Goal: Task Accomplishment & Management: Manage account settings

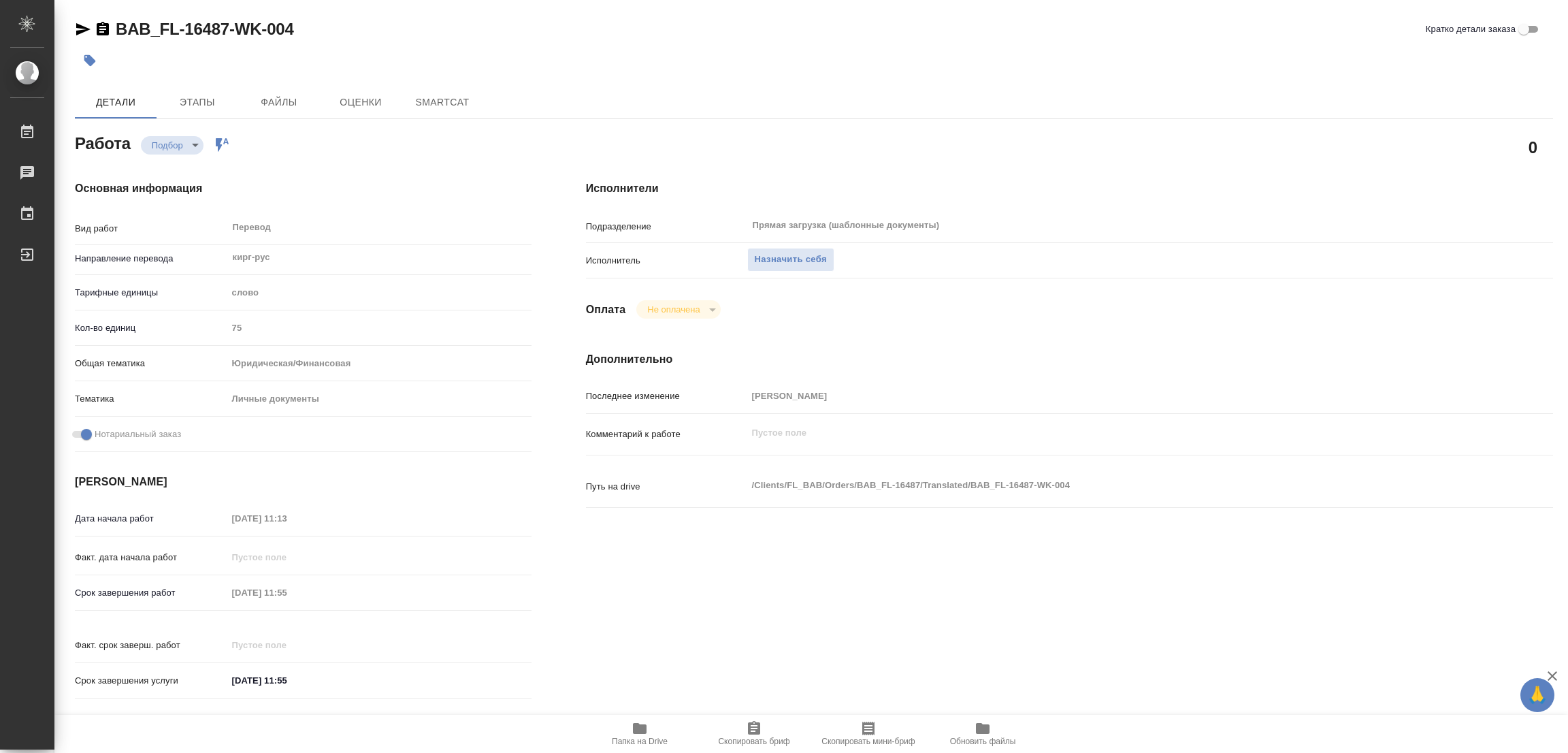
type textarea "x"
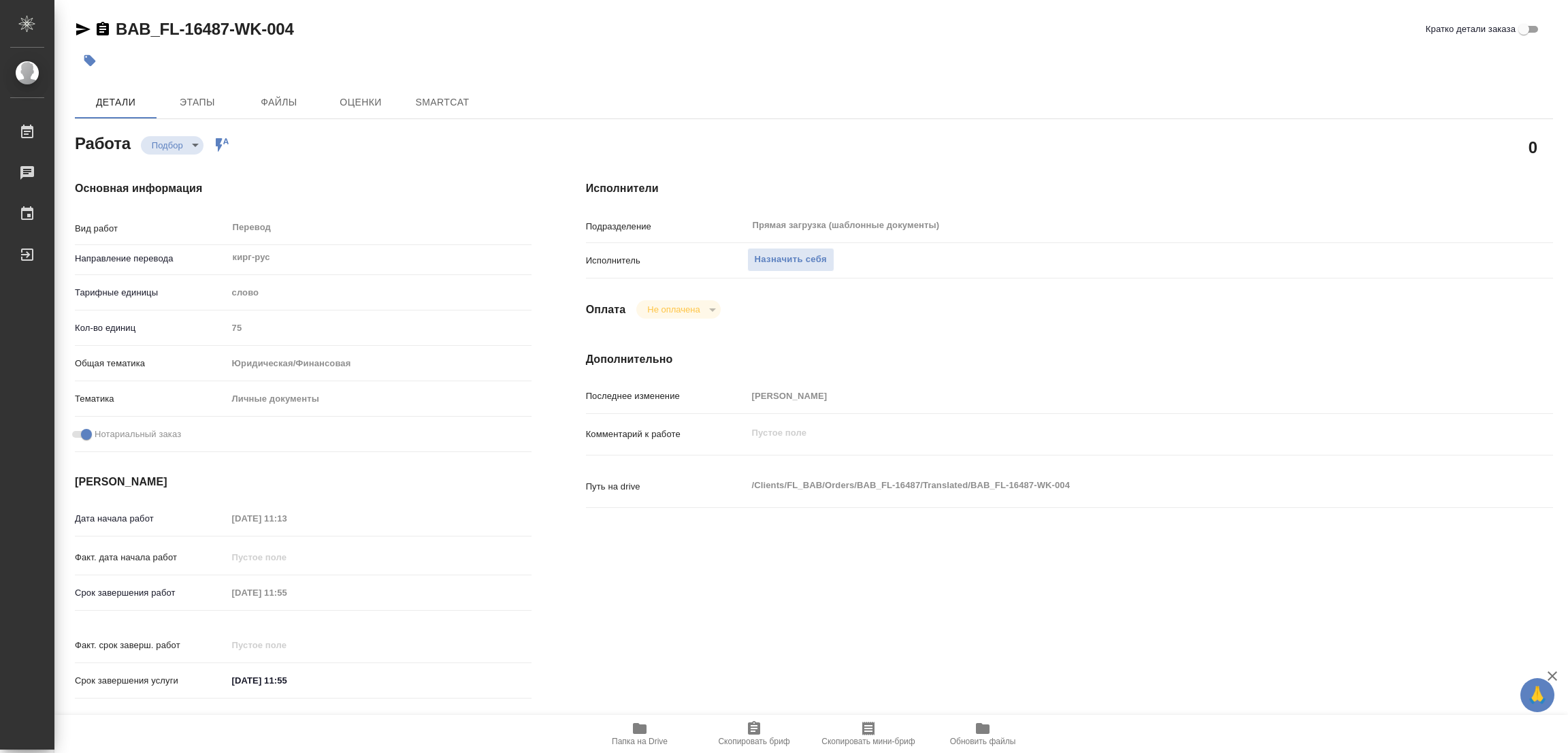
type textarea "x"
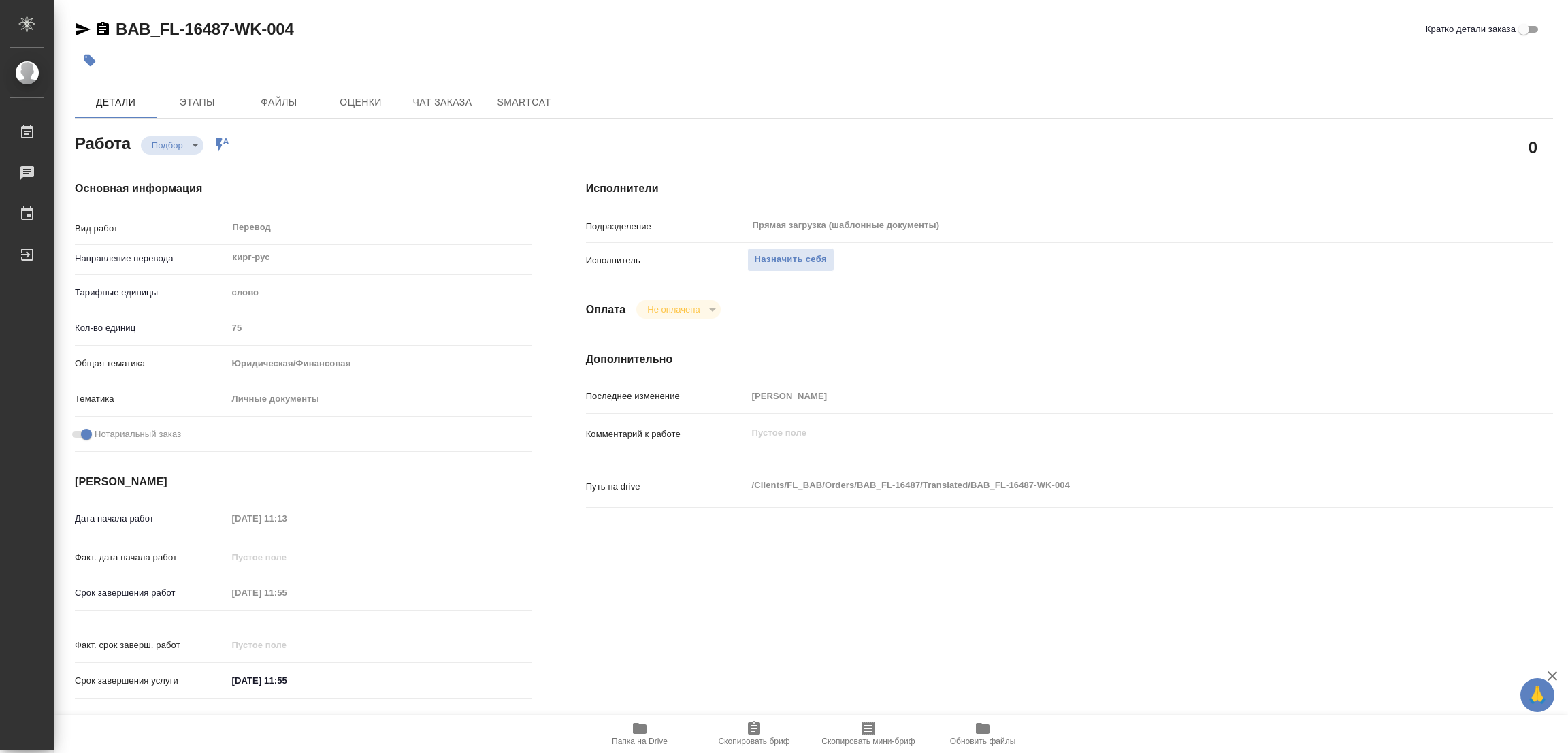
type textarea "x"
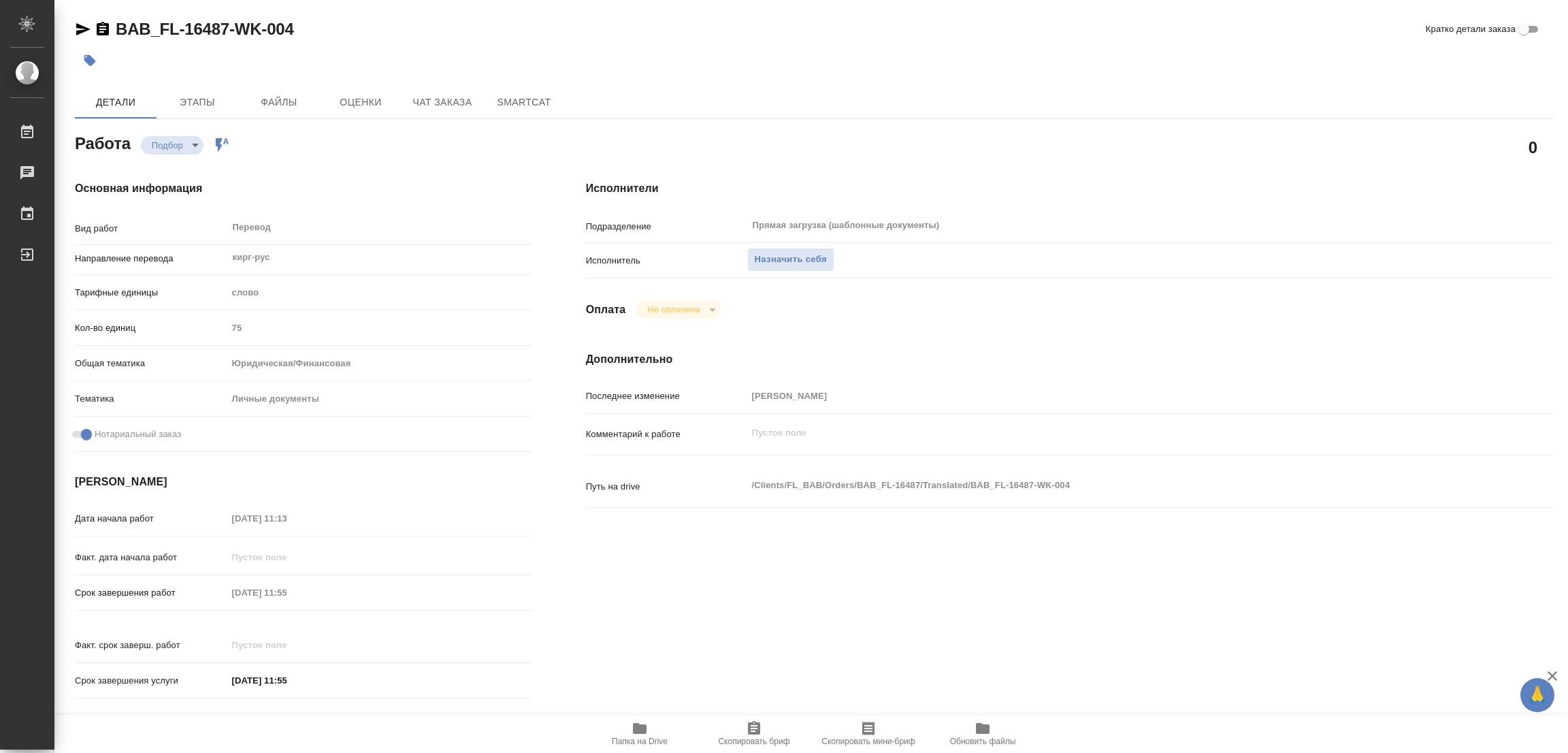
type textarea "x"
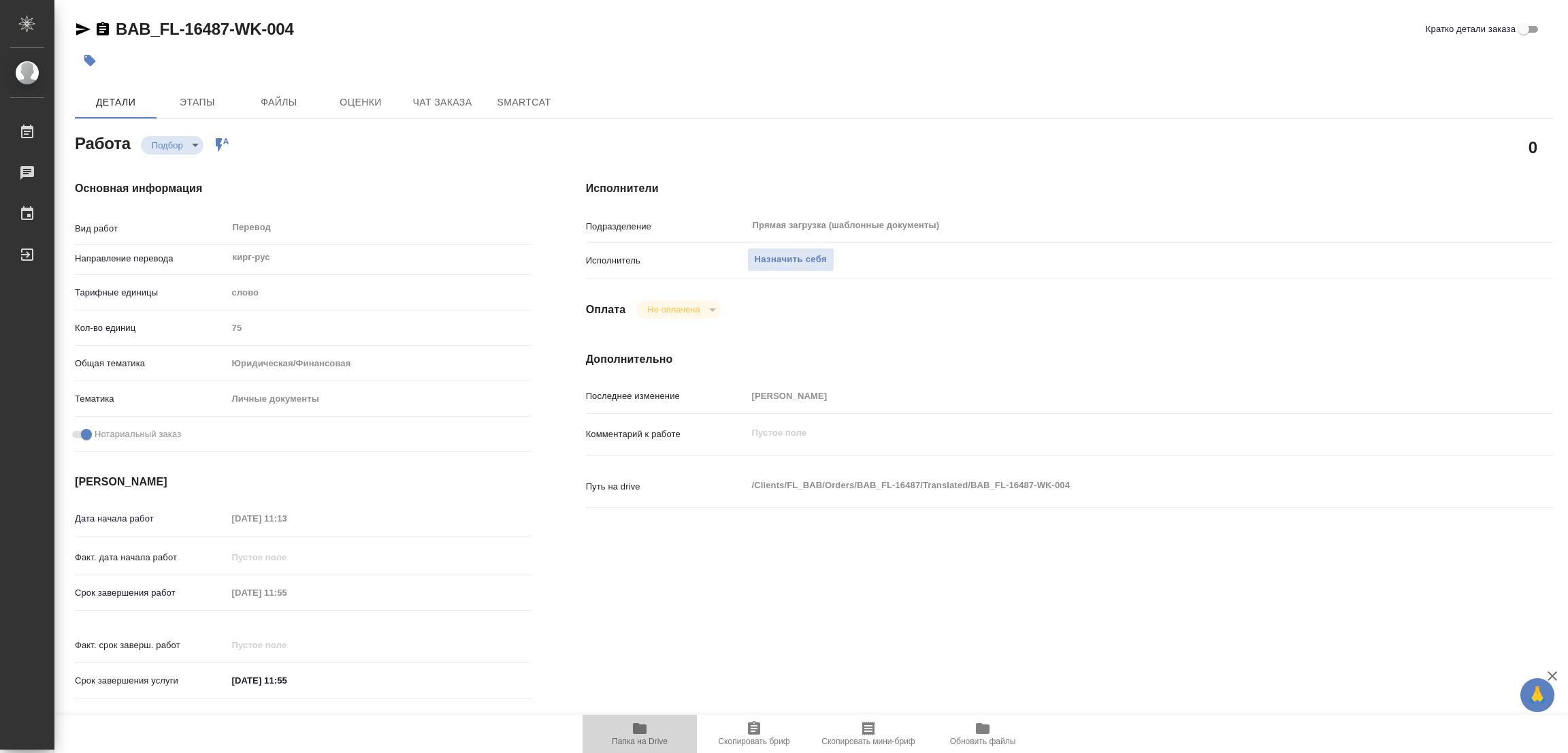
click at [635, 729] on icon "button" at bounding box center [640, 729] width 13 height 11
click at [766, 257] on span "Назначить себя" at bounding box center [791, 260] width 72 height 16
click at [171, 148] on body "🙏 .cls-1 fill:#fff; AWATERA Popova Galina Работы 0 Чаты График Выйти BAB_FL-164…" at bounding box center [784, 376] width 1568 height 753
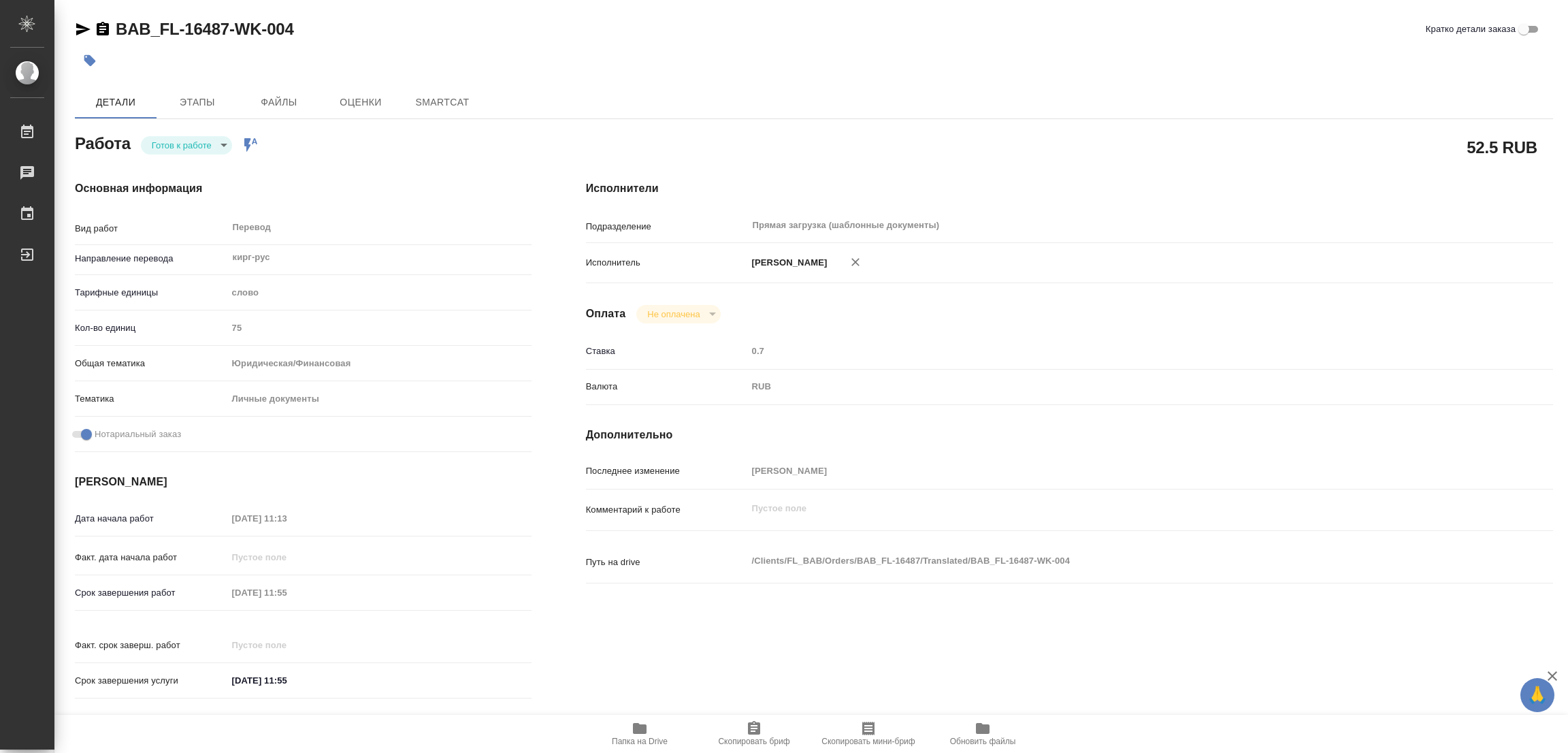
type textarea "x"
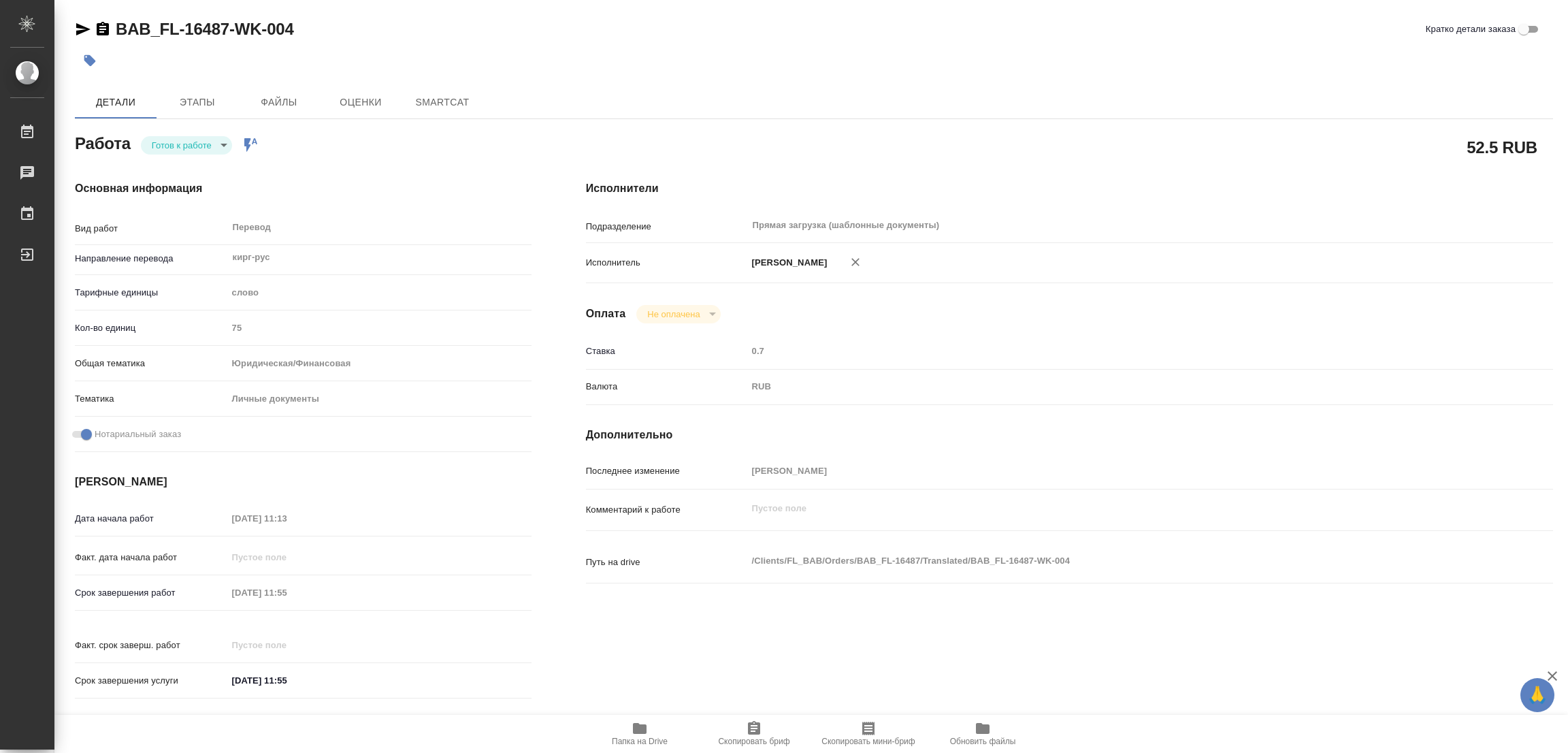
type textarea "x"
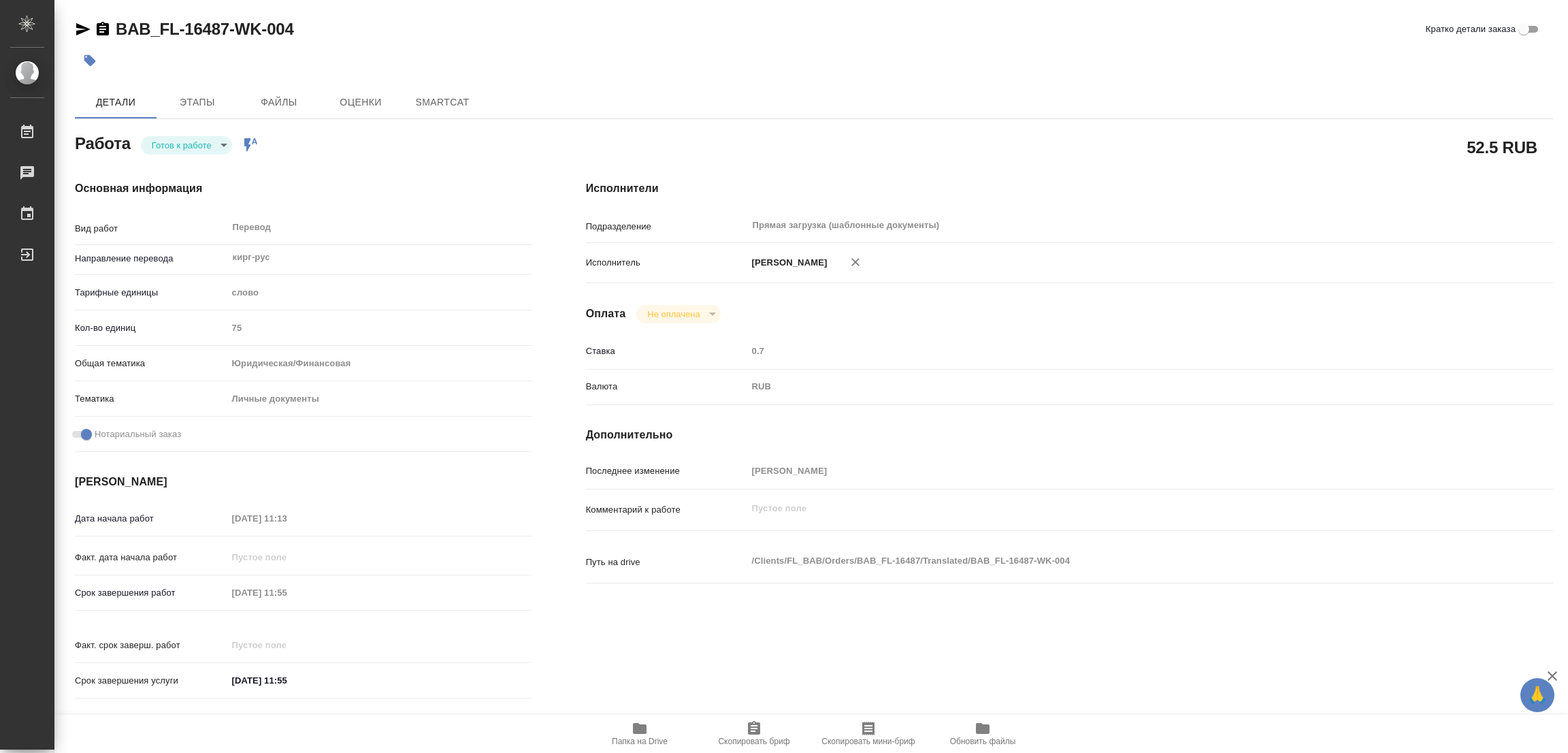
type textarea "x"
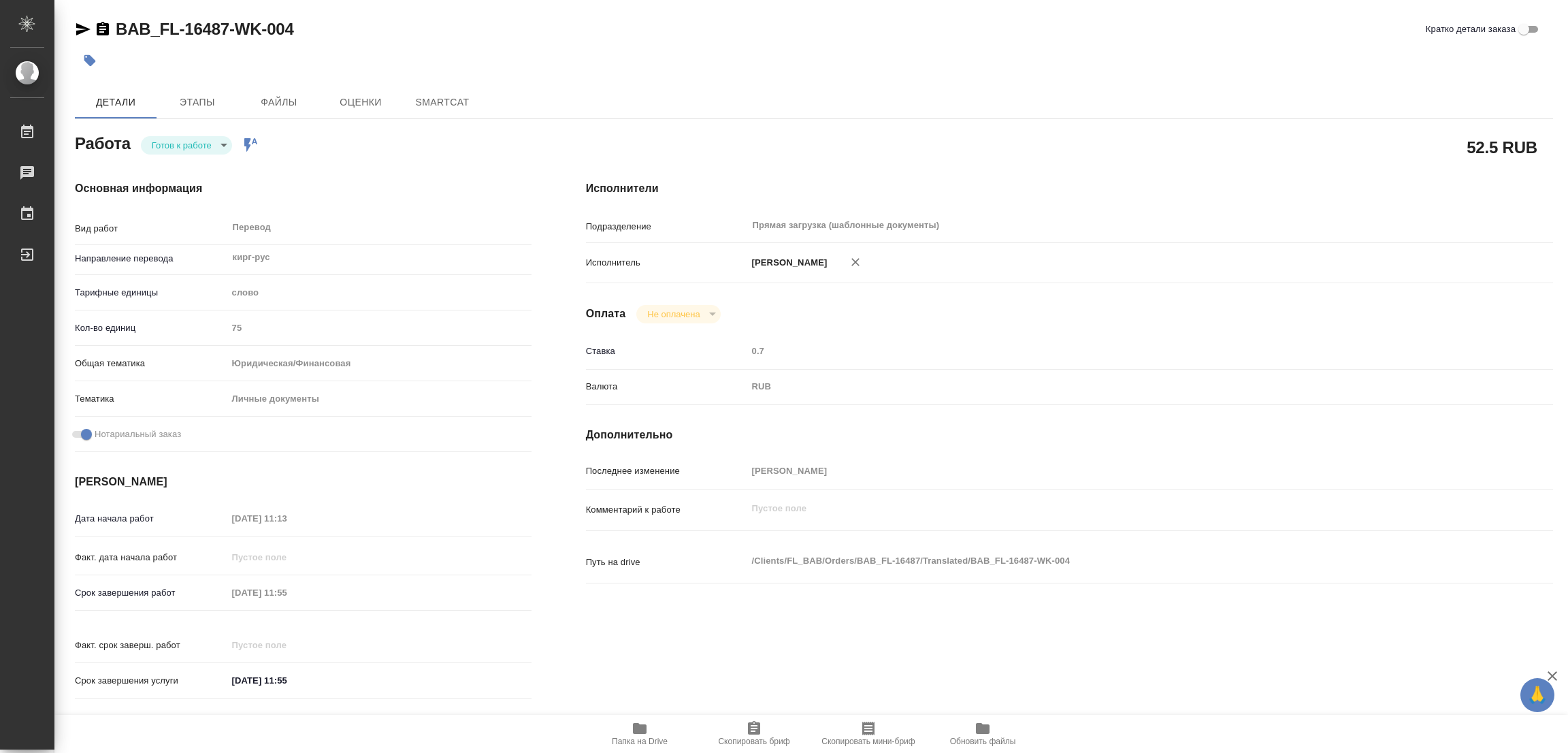
type textarea "x"
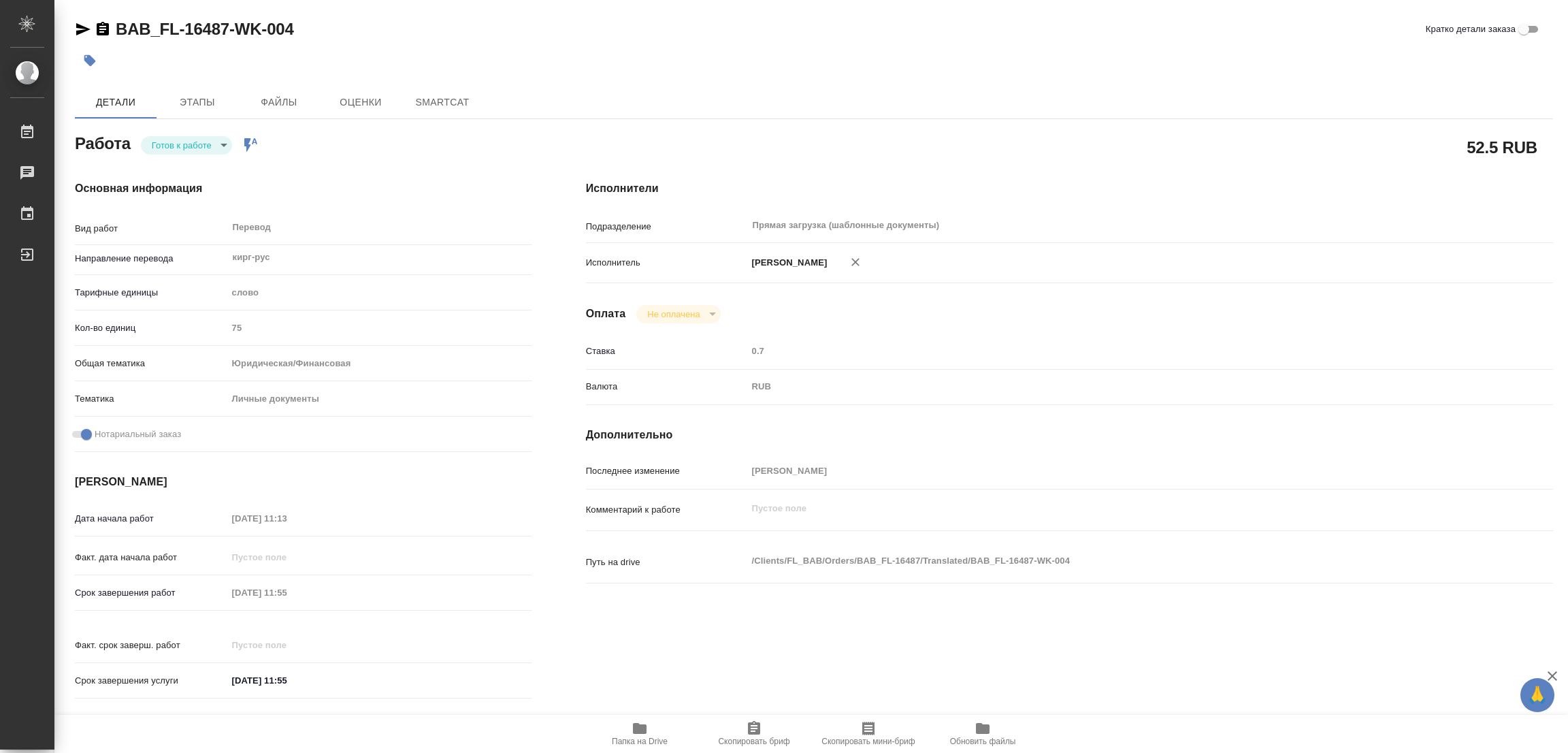
type textarea "x"
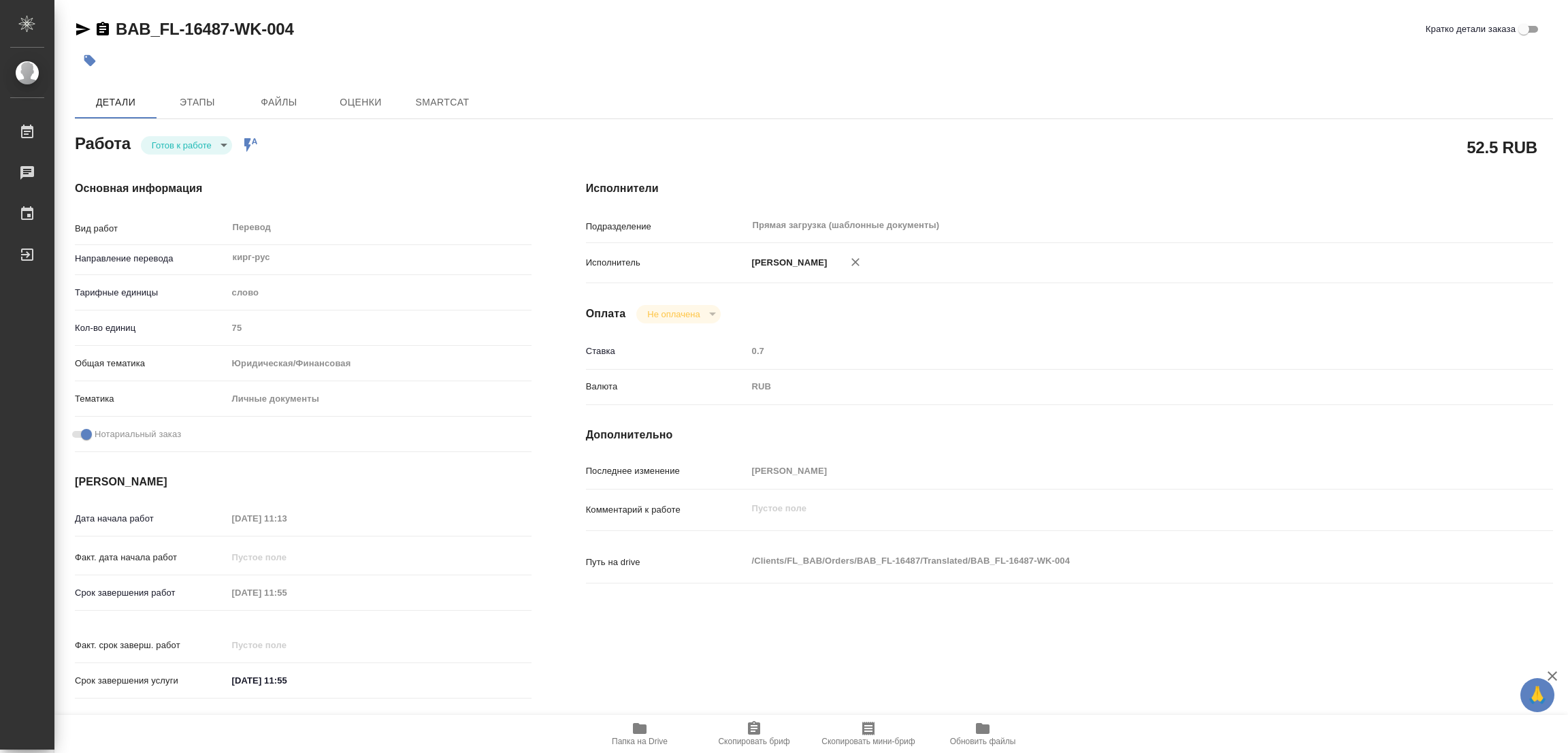
type textarea "x"
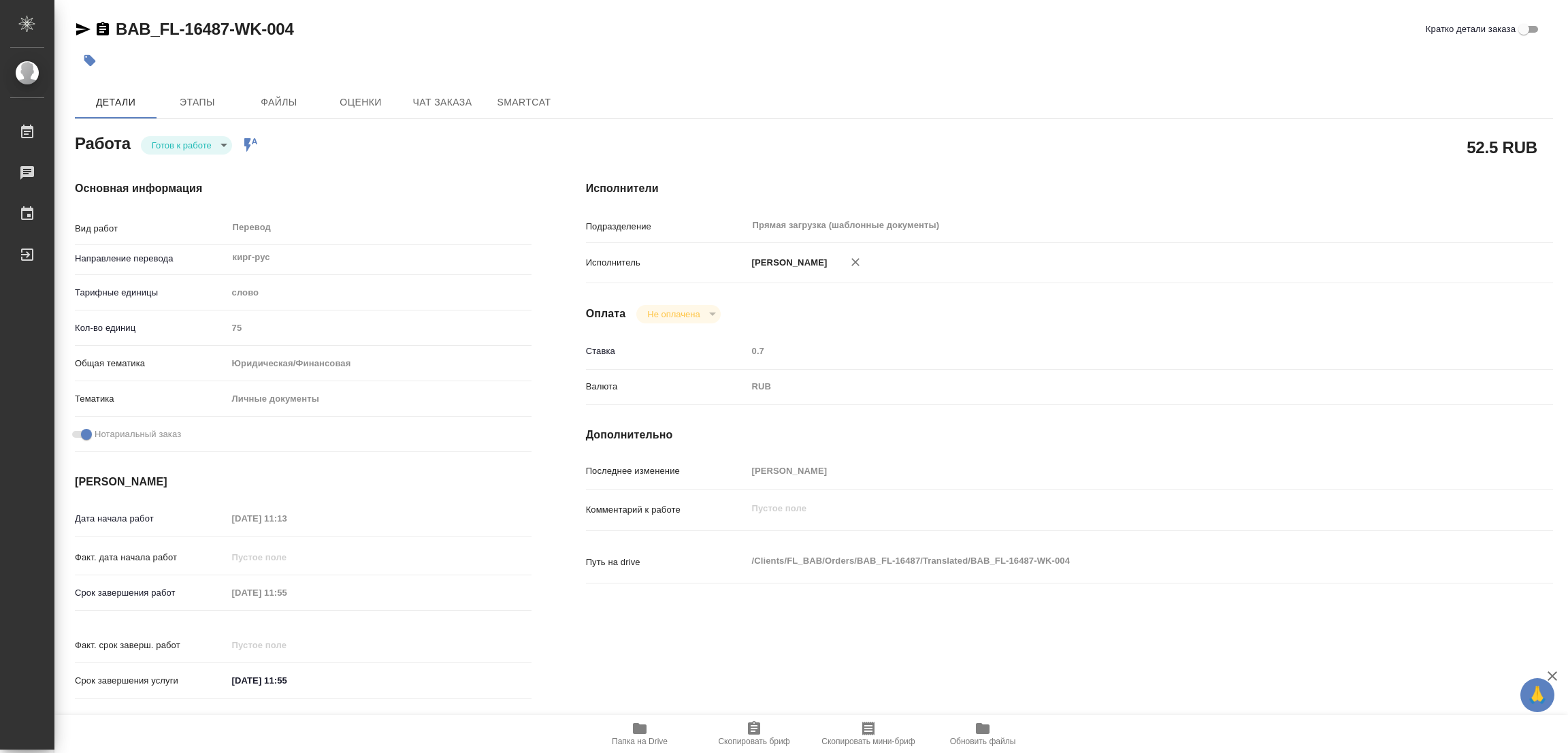
type textarea "x"
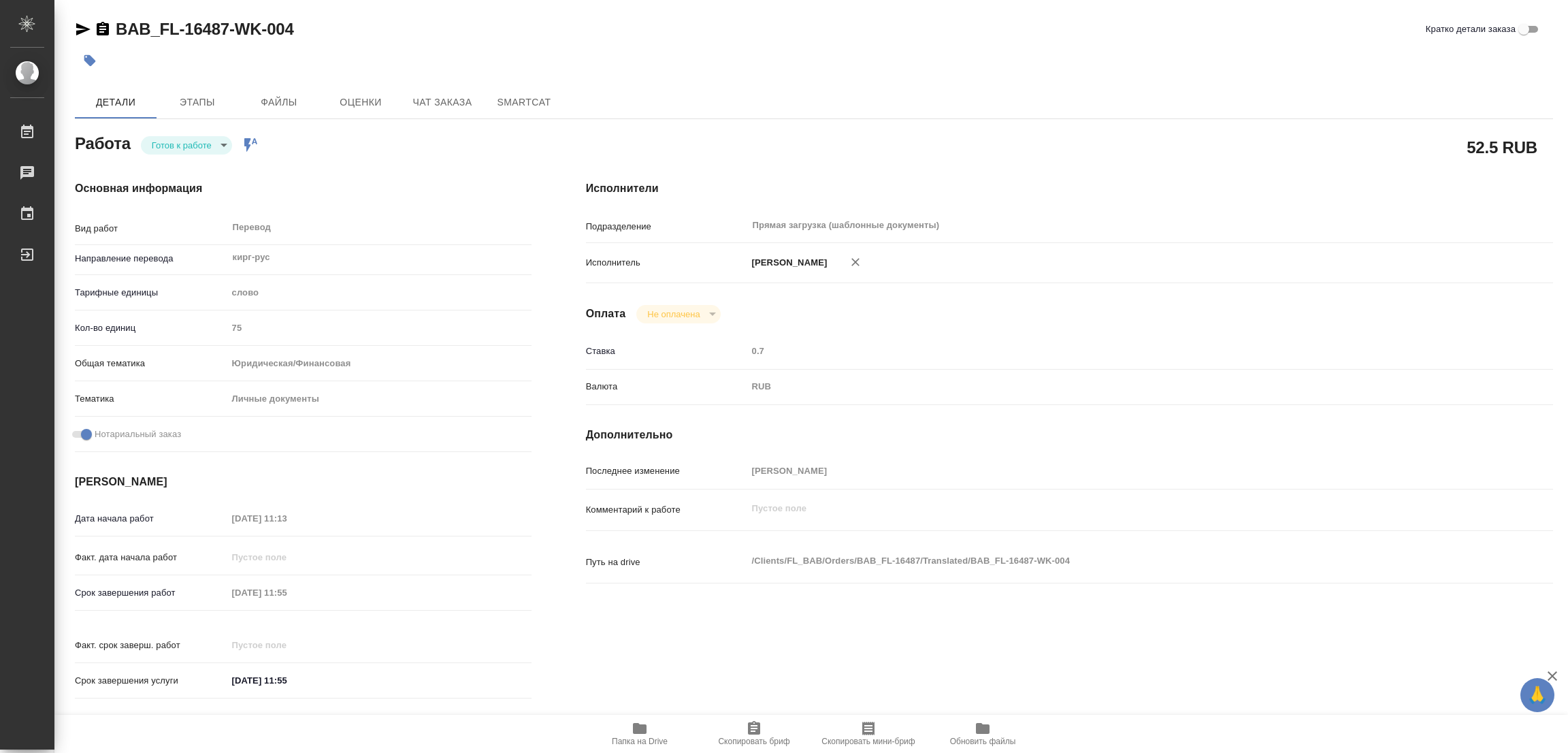
click at [176, 152] on body "🙏 .cls-1 fill:#fff; AWATERA Popova Galina Работы Чаты График Выйти BAB_FL-16487…" at bounding box center [784, 376] width 1568 height 753
type textarea "x"
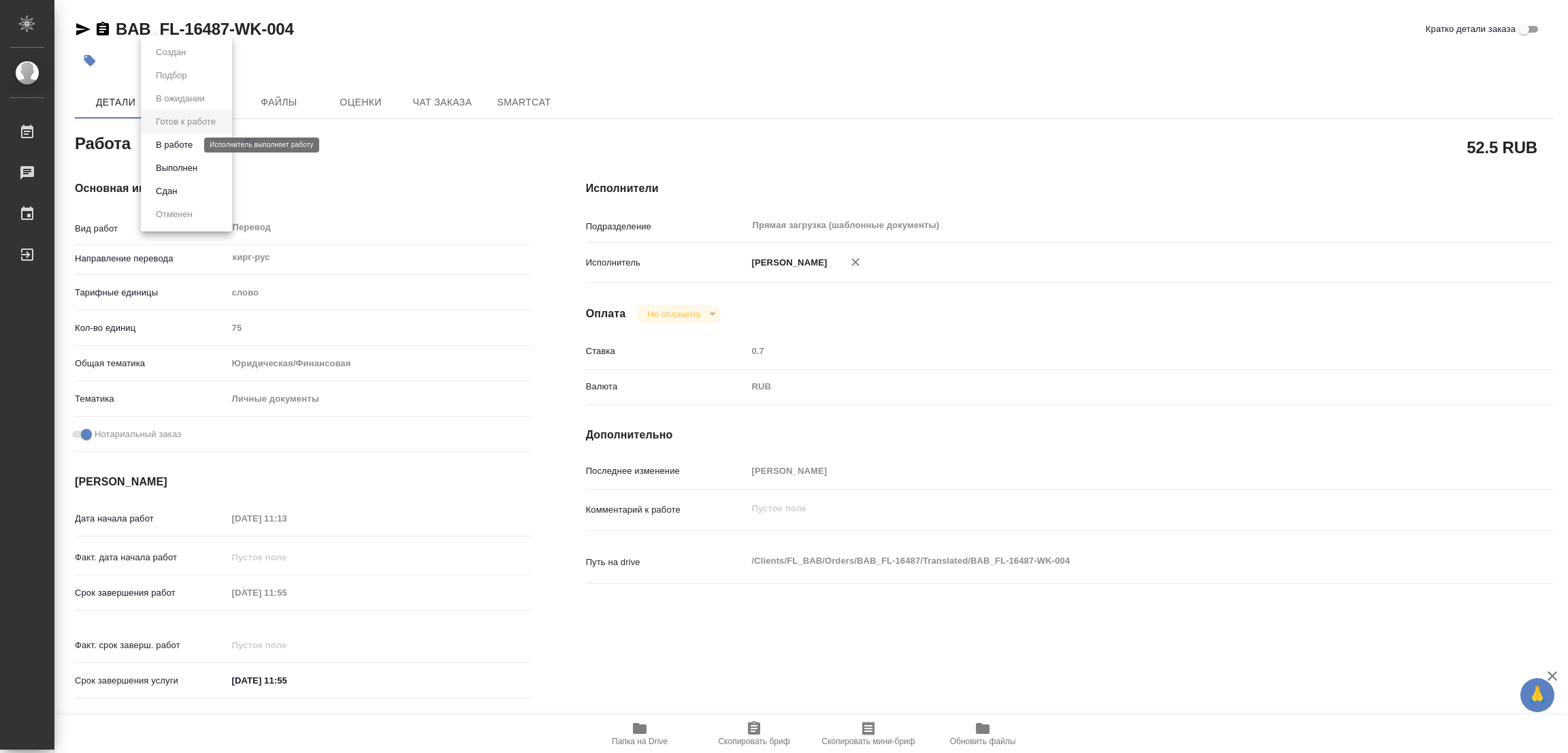
type textarea "x"
click at [172, 144] on button "В работе" at bounding box center [174, 145] width 45 height 15
type textarea "x"
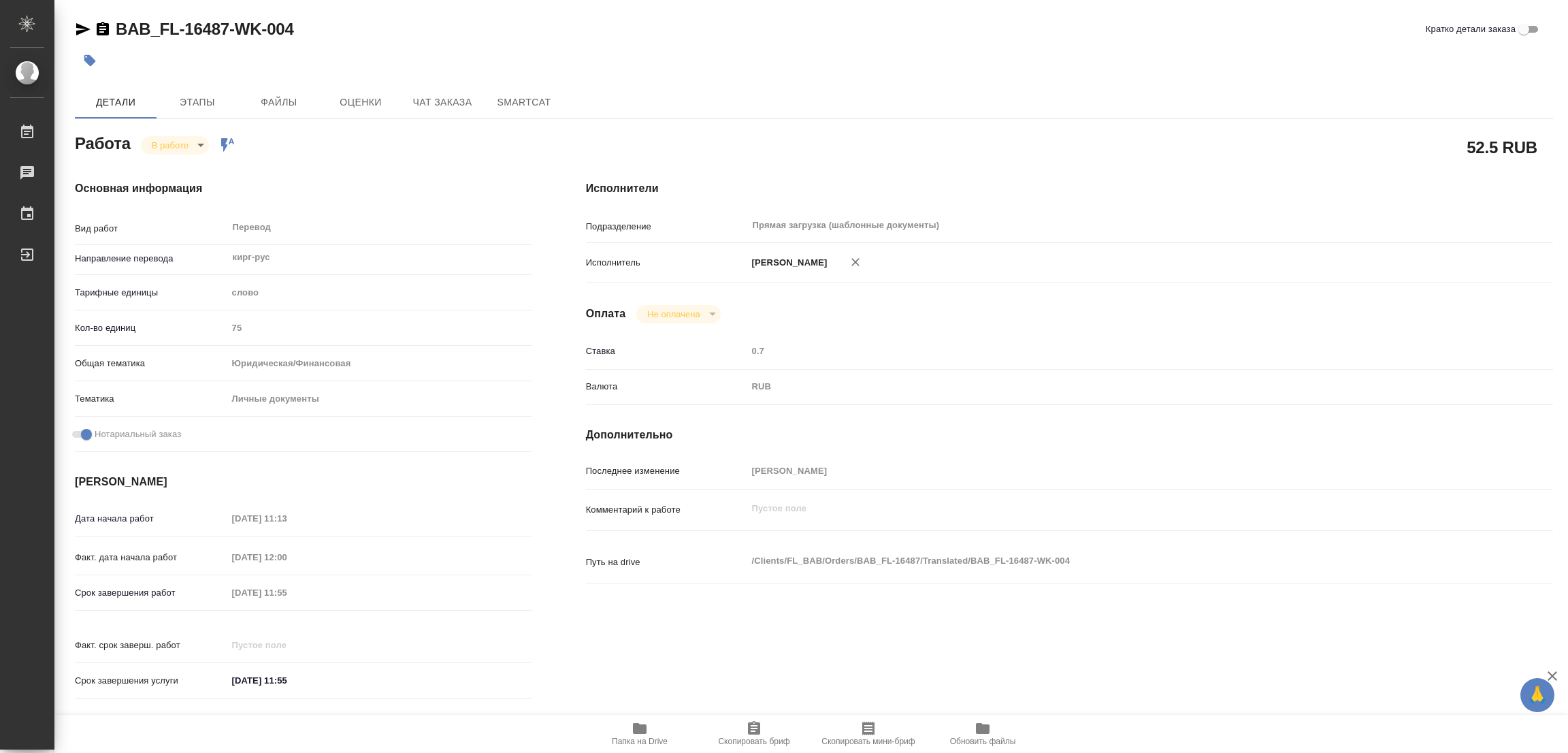
type textarea "x"
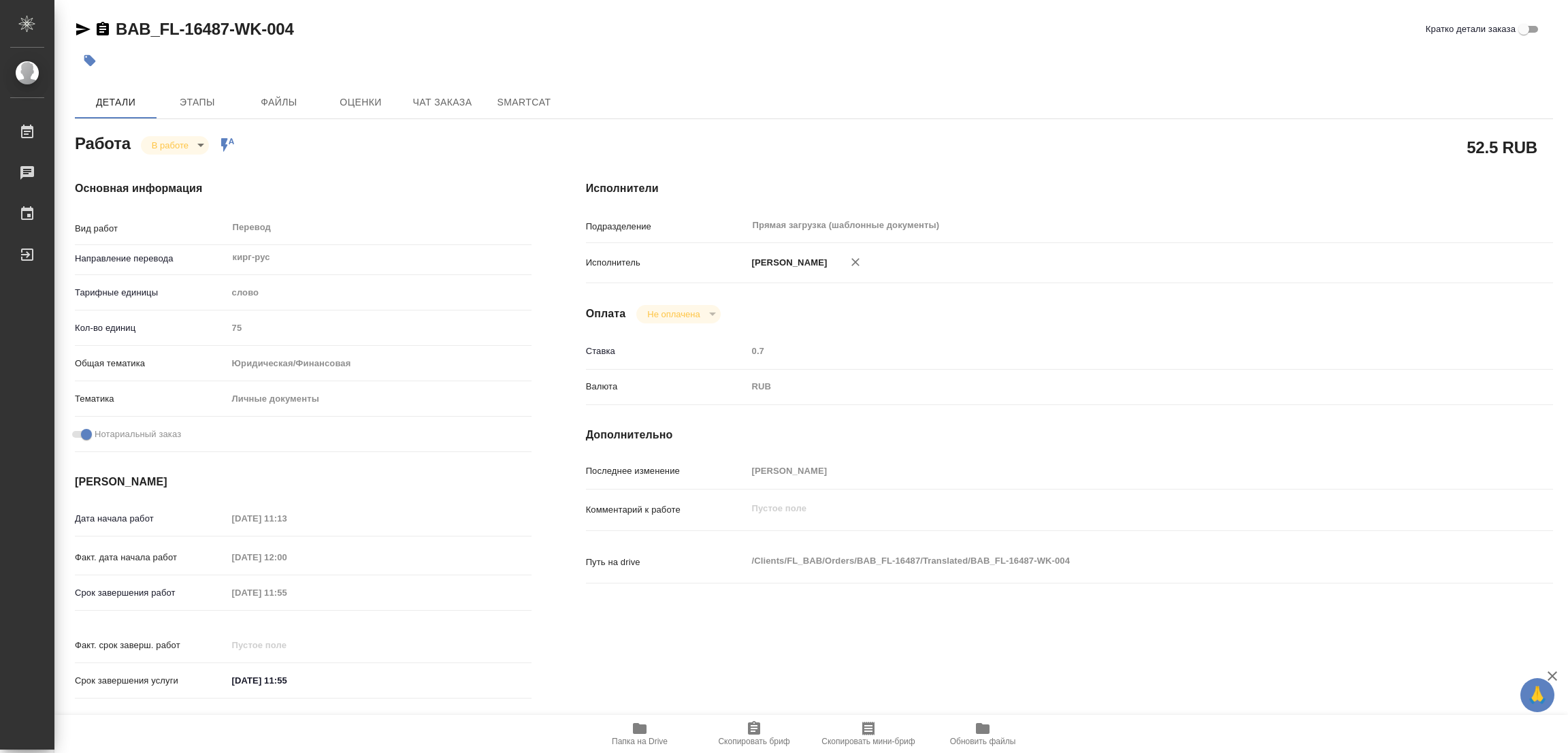
type textarea "x"
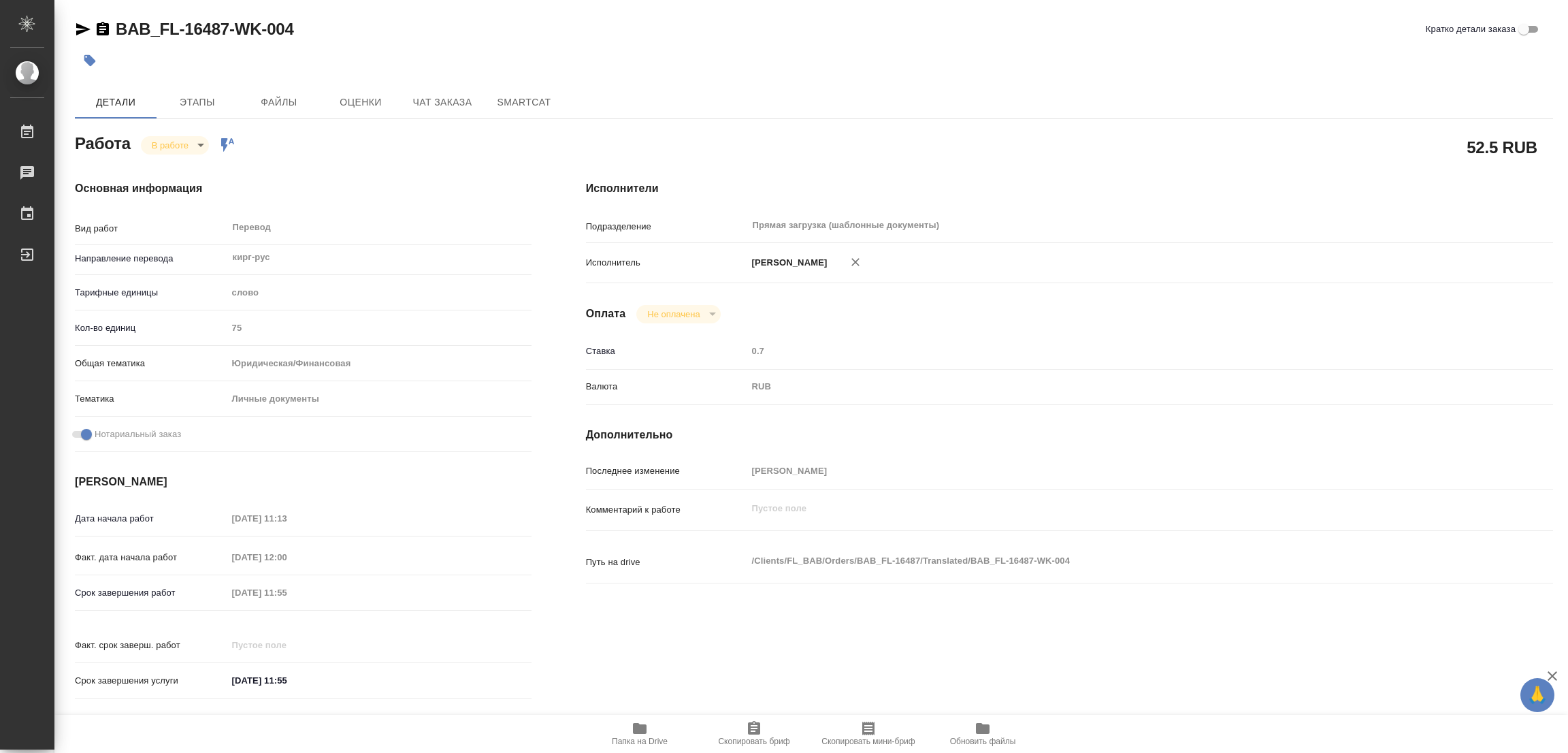
type textarea "x"
click at [635, 731] on icon "button" at bounding box center [640, 729] width 13 height 11
drag, startPoint x: 107, startPoint y: 10, endPoint x: 225, endPoint y: 37, distance: 121.0
click at [225, 37] on div "BAB_FL-16487-WK-004 Кратко детали заказа Детали Этапы Файлы Оценки Чат заказа S…" at bounding box center [814, 570] width 1494 height 1142
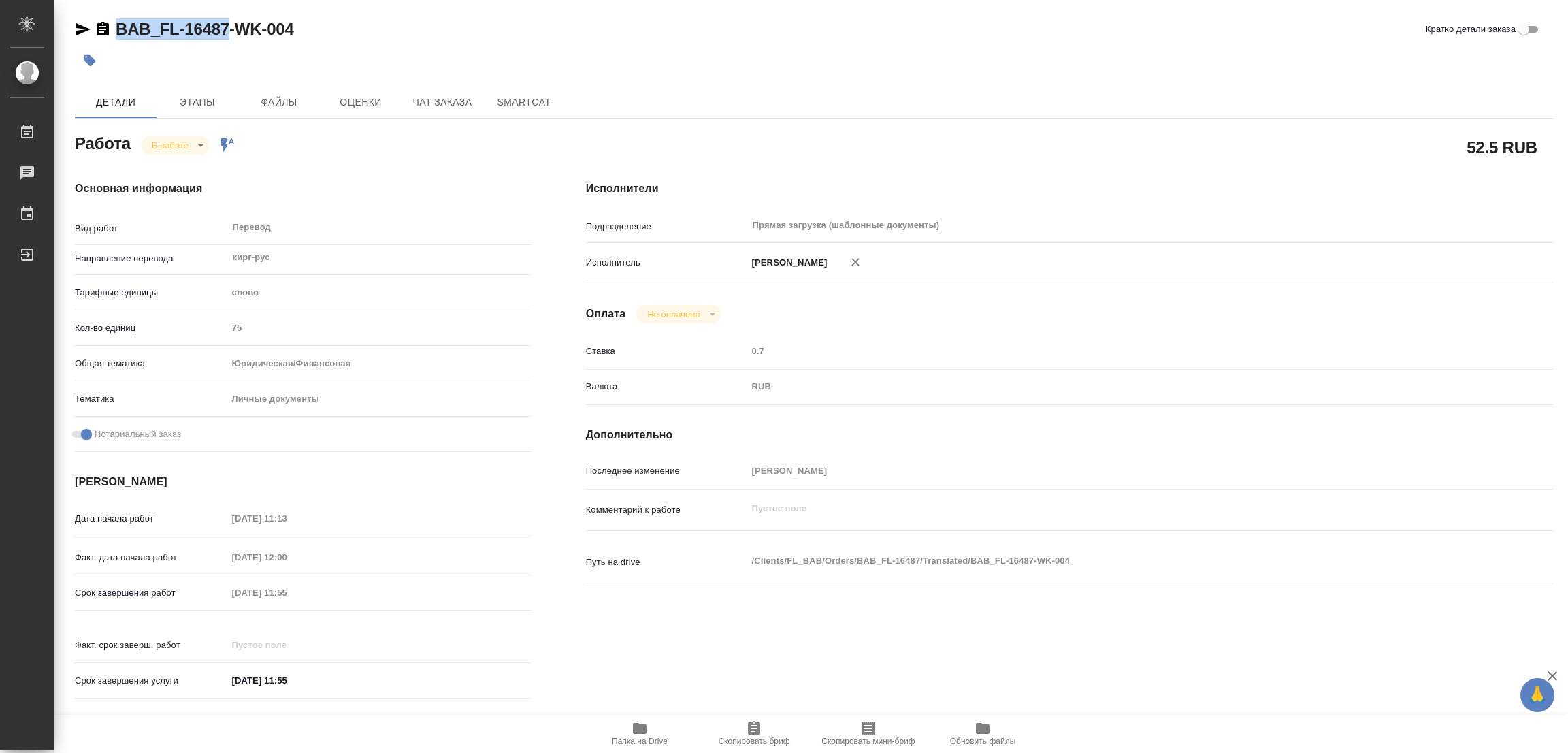
copy link "BAB_FL-16487"
click at [750, 730] on icon "button" at bounding box center [754, 728] width 12 height 13
copy link "BAB_FL-16487"
click at [188, 582] on div "Срок завершения работ 09.09.2025 11:55" at bounding box center [303, 592] width 456 height 24
click at [168, 136] on body "🙏 .cls-1 fill:#fff; AWATERA Popova Galina Работы 0 Чаты График Выйти BAB_FL-164…" at bounding box center [784, 376] width 1568 height 753
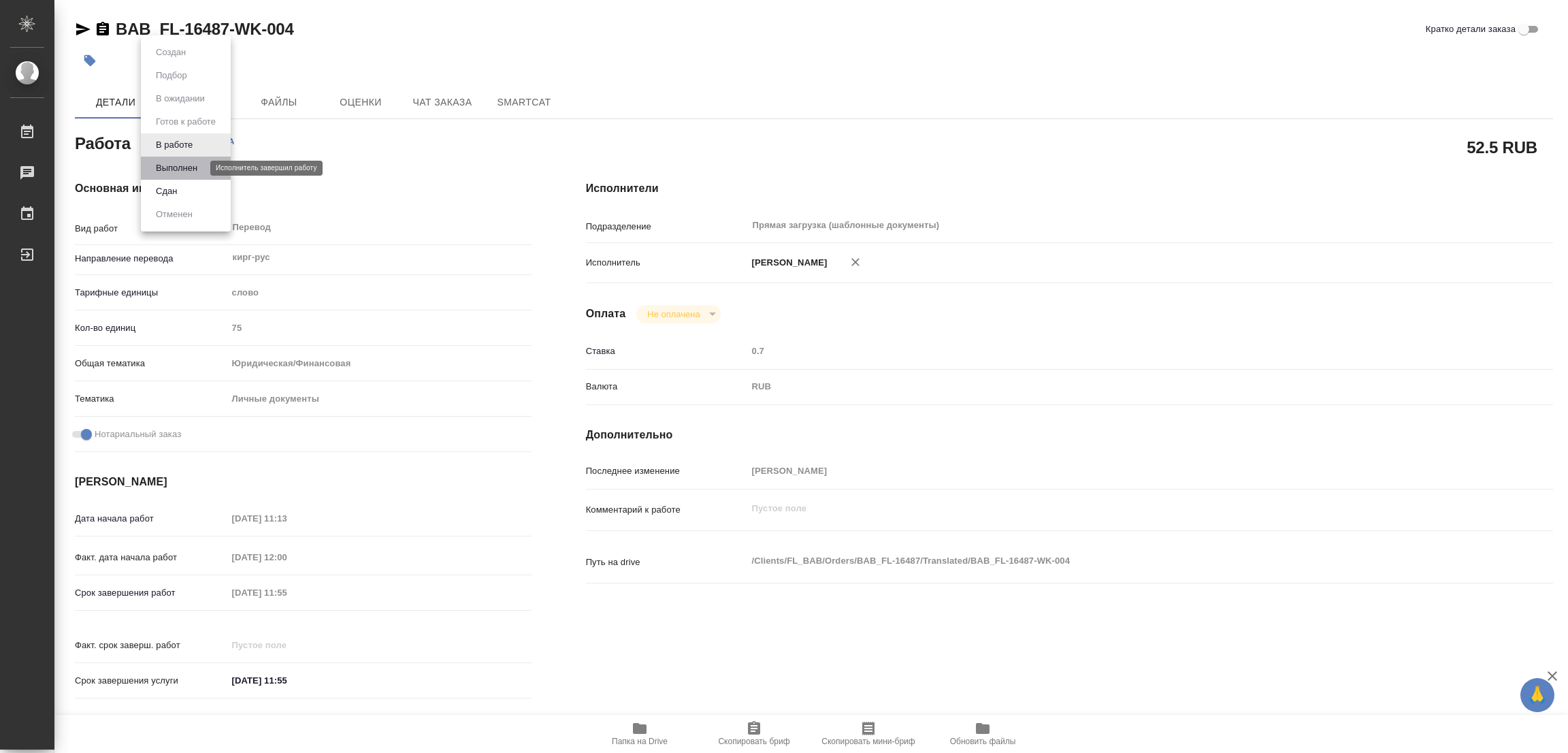
click at [153, 168] on button "Выполнен" at bounding box center [176, 168] width 50 height 15
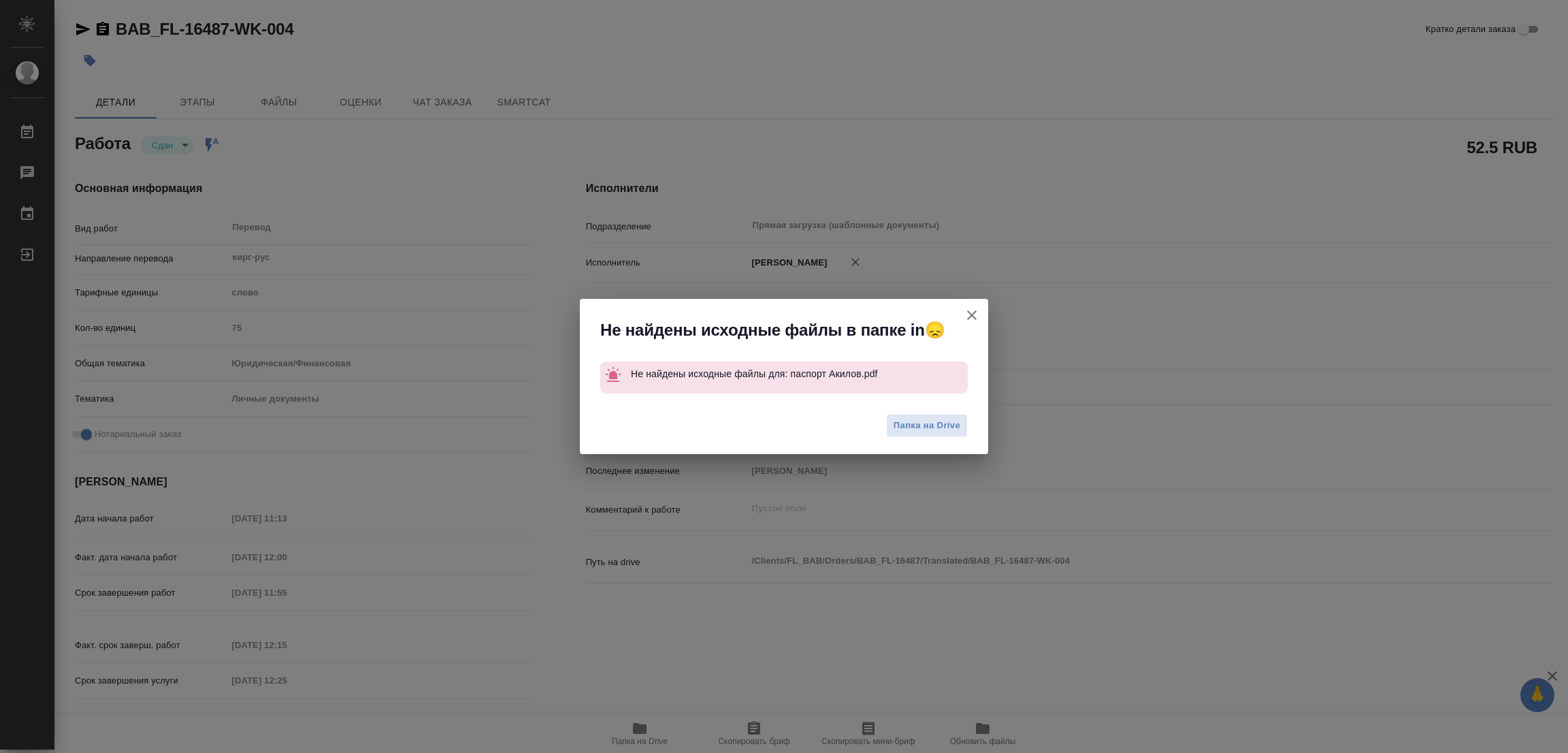
type textarea "x"
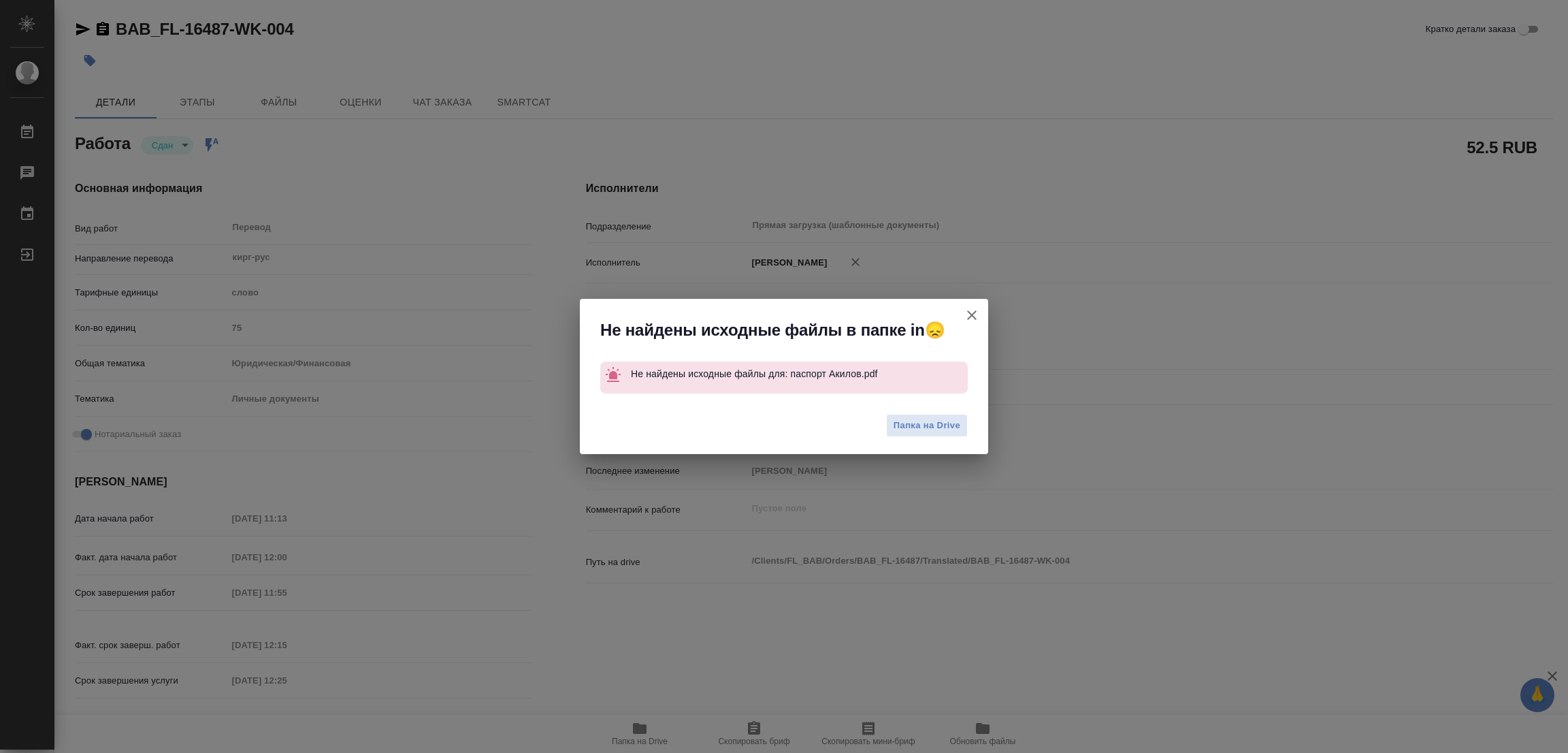
type textarea "x"
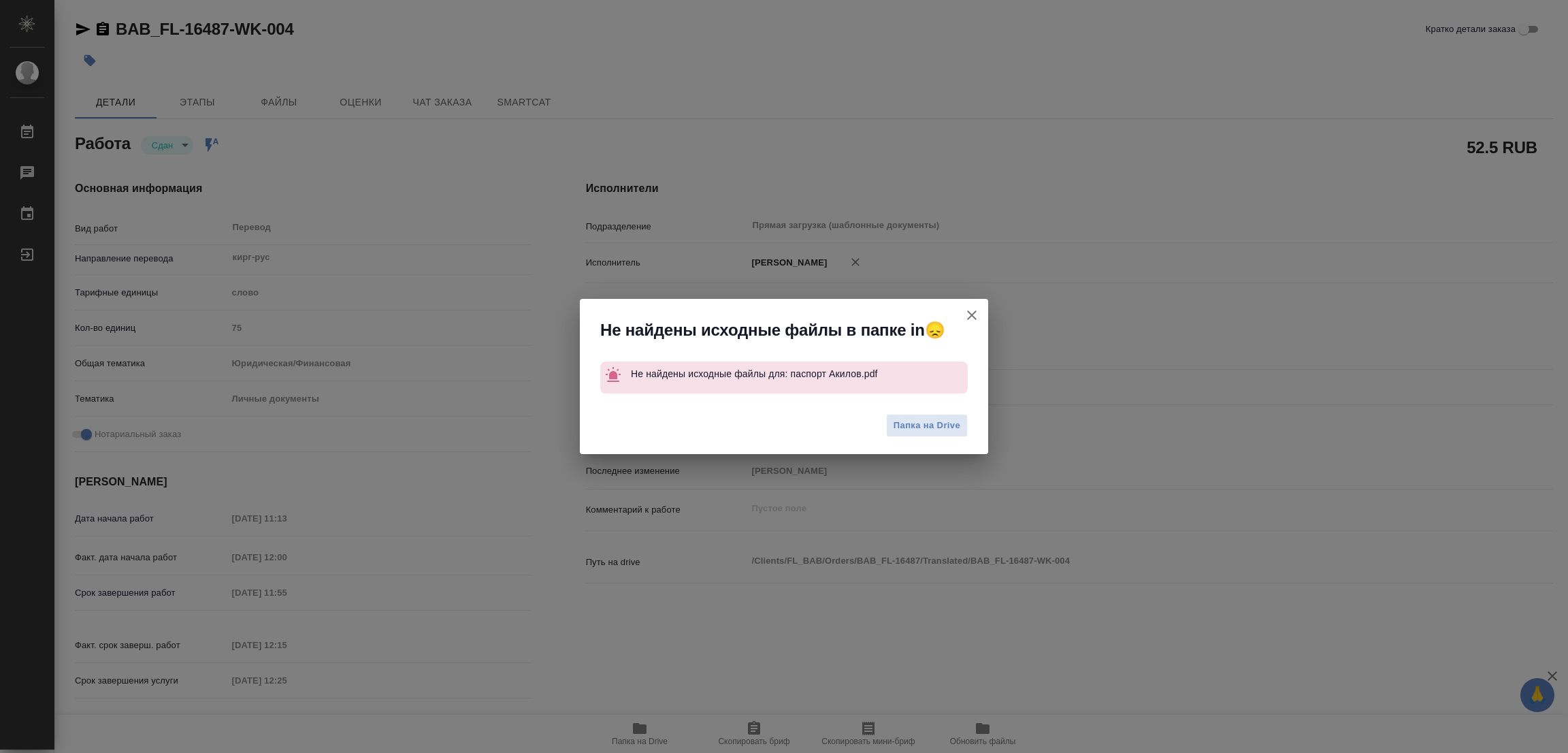
type textarea "x"
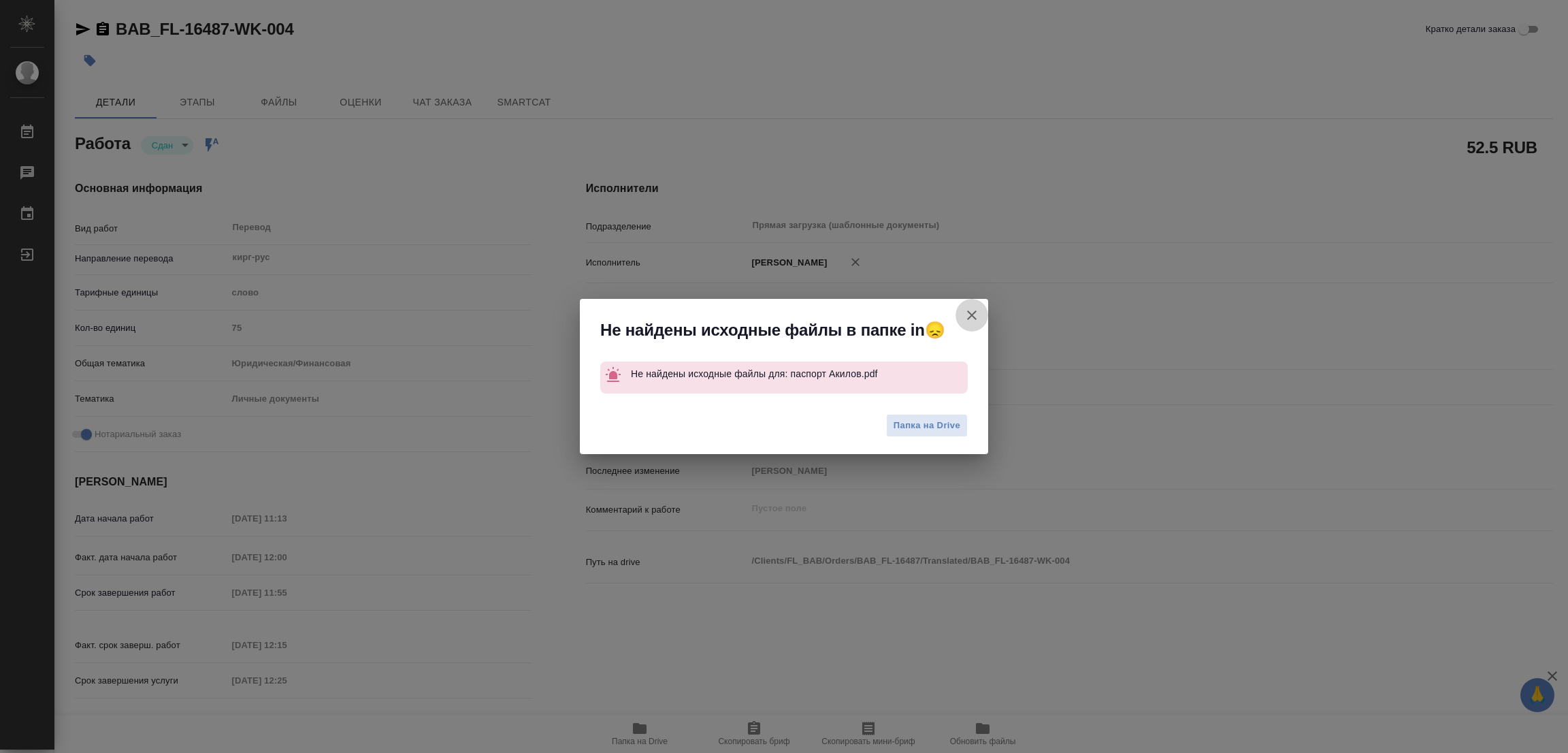
click at [975, 310] on icon "button" at bounding box center [971, 314] width 16 height 16
type textarea "x"
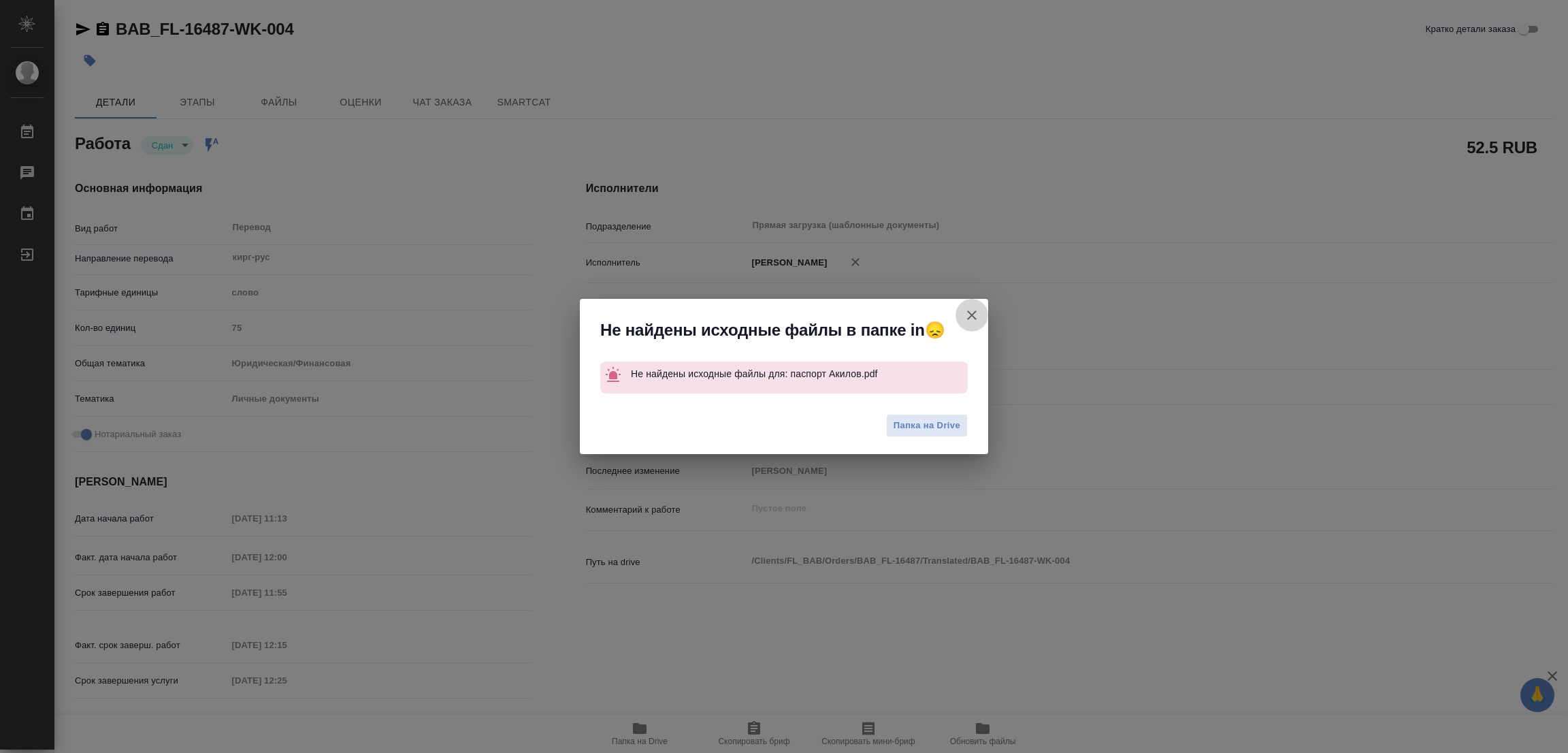
type textarea "x"
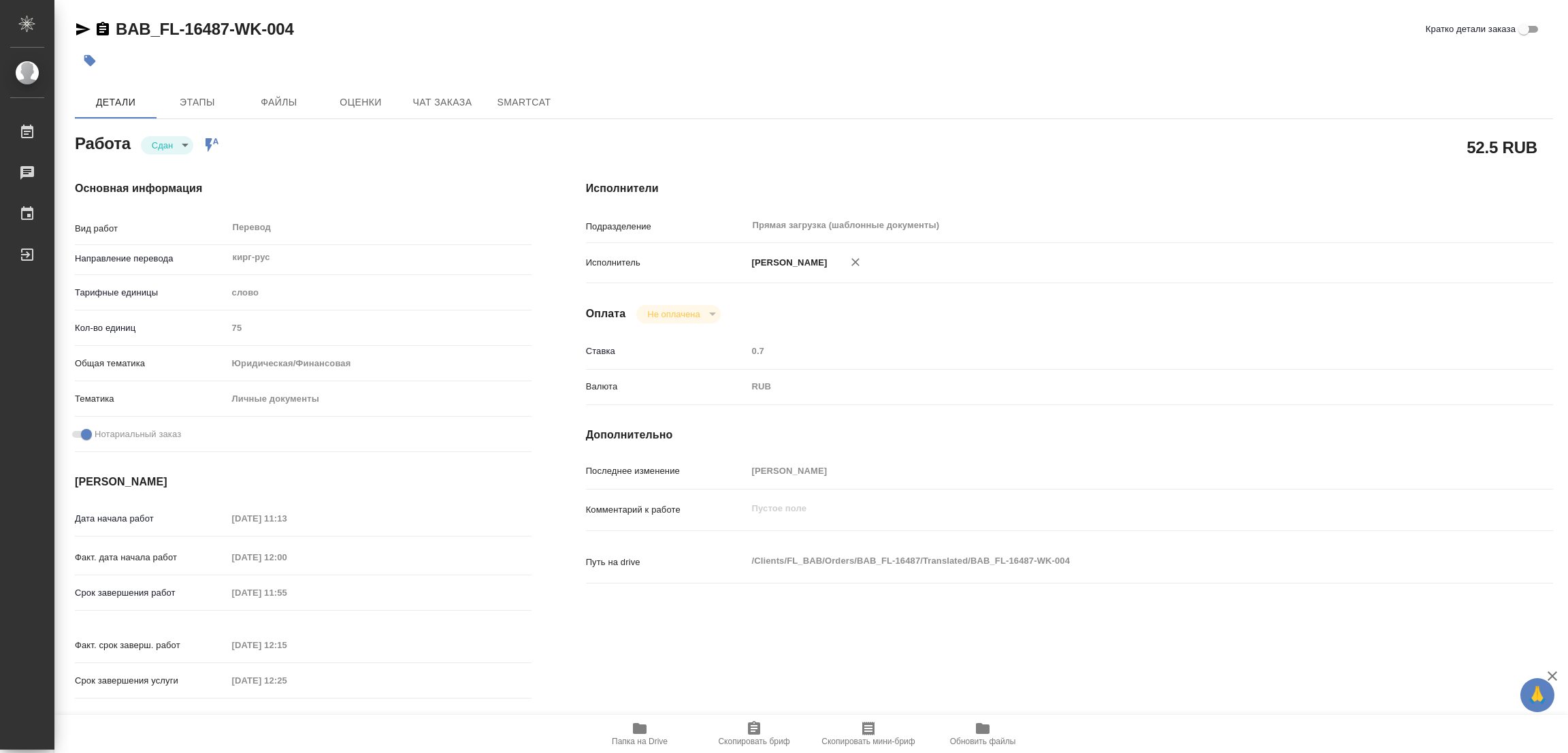
click at [88, 56] on icon "button" at bounding box center [90, 61] width 11 height 11
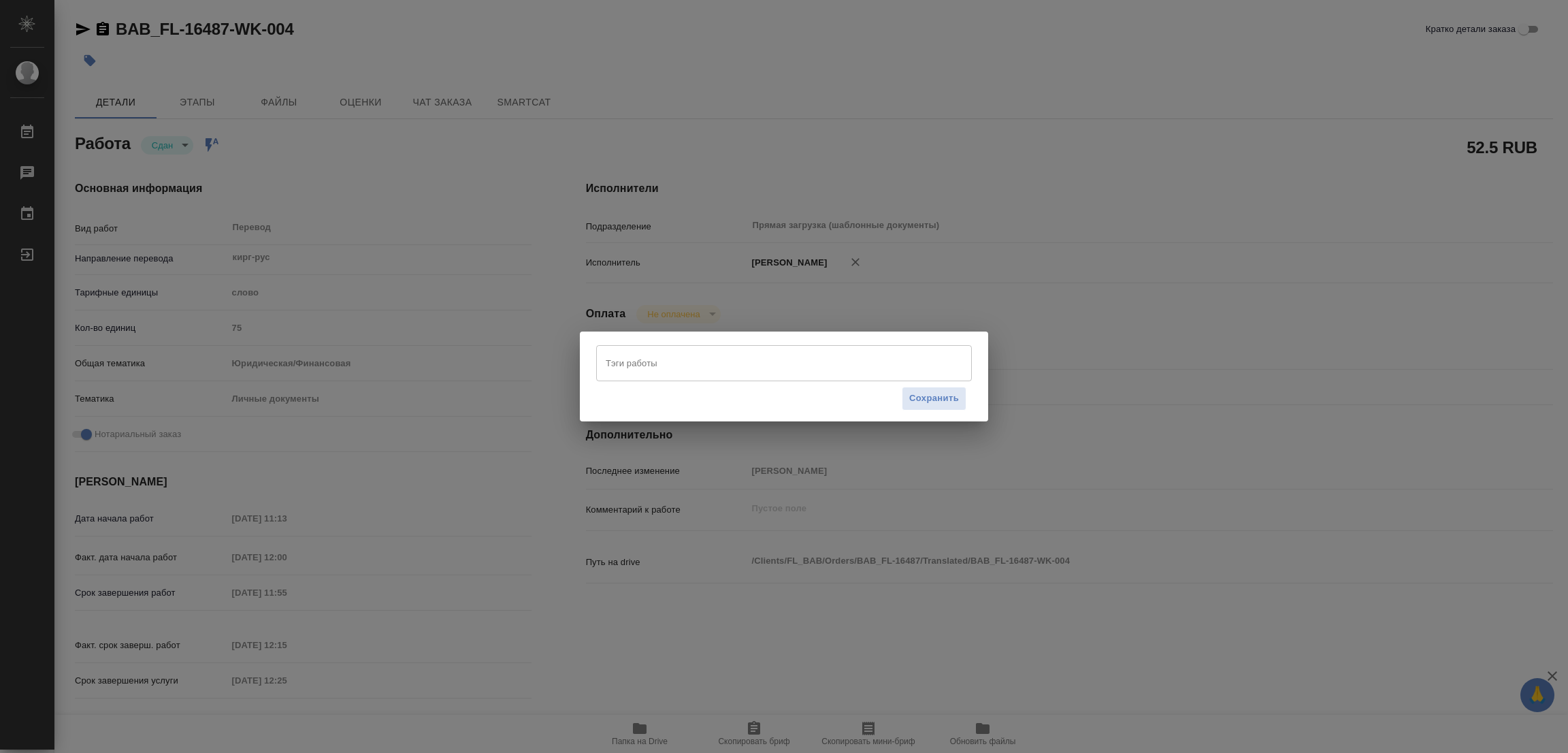
click at [672, 356] on input "Тэги работы" at bounding box center [771, 362] width 338 height 24
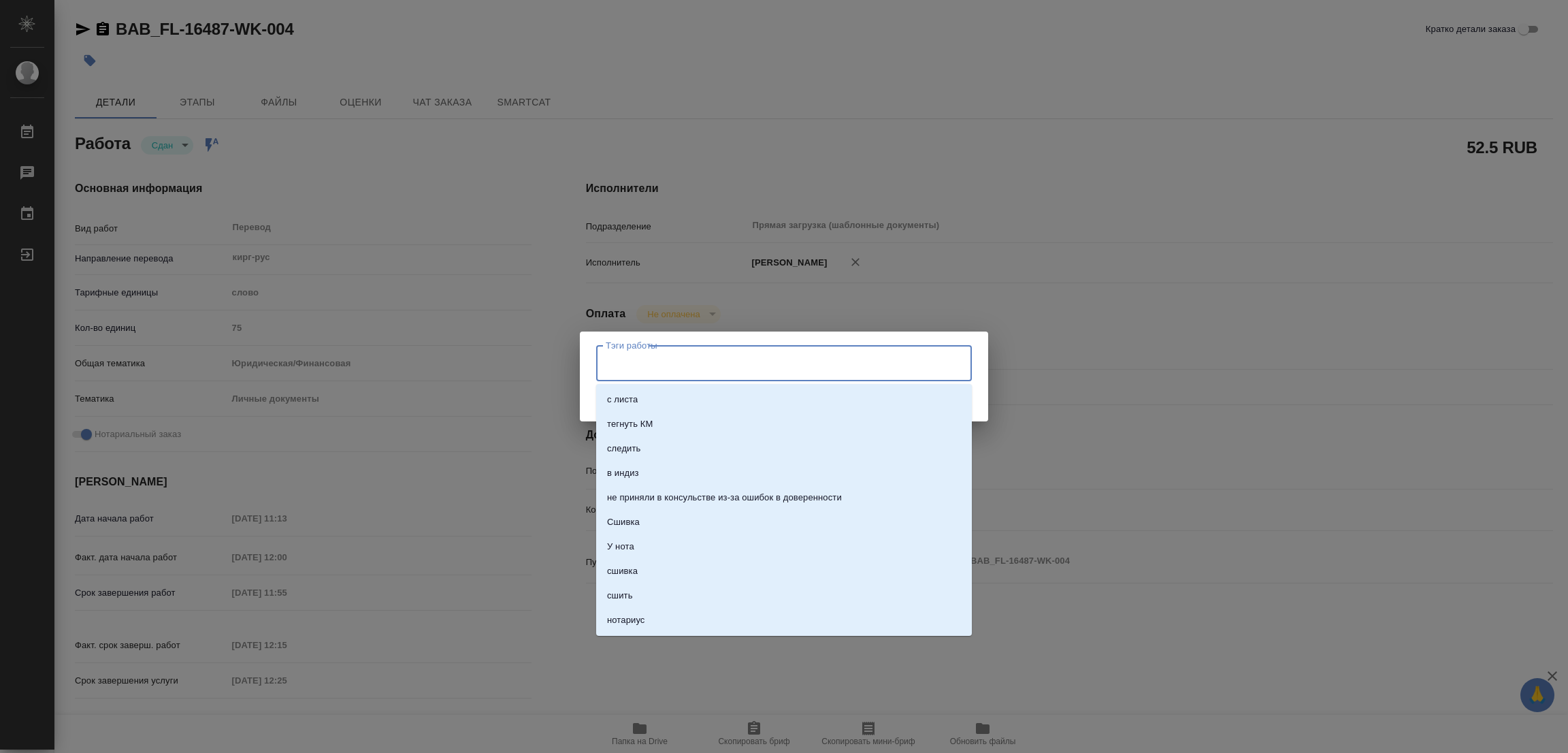
type input "С"
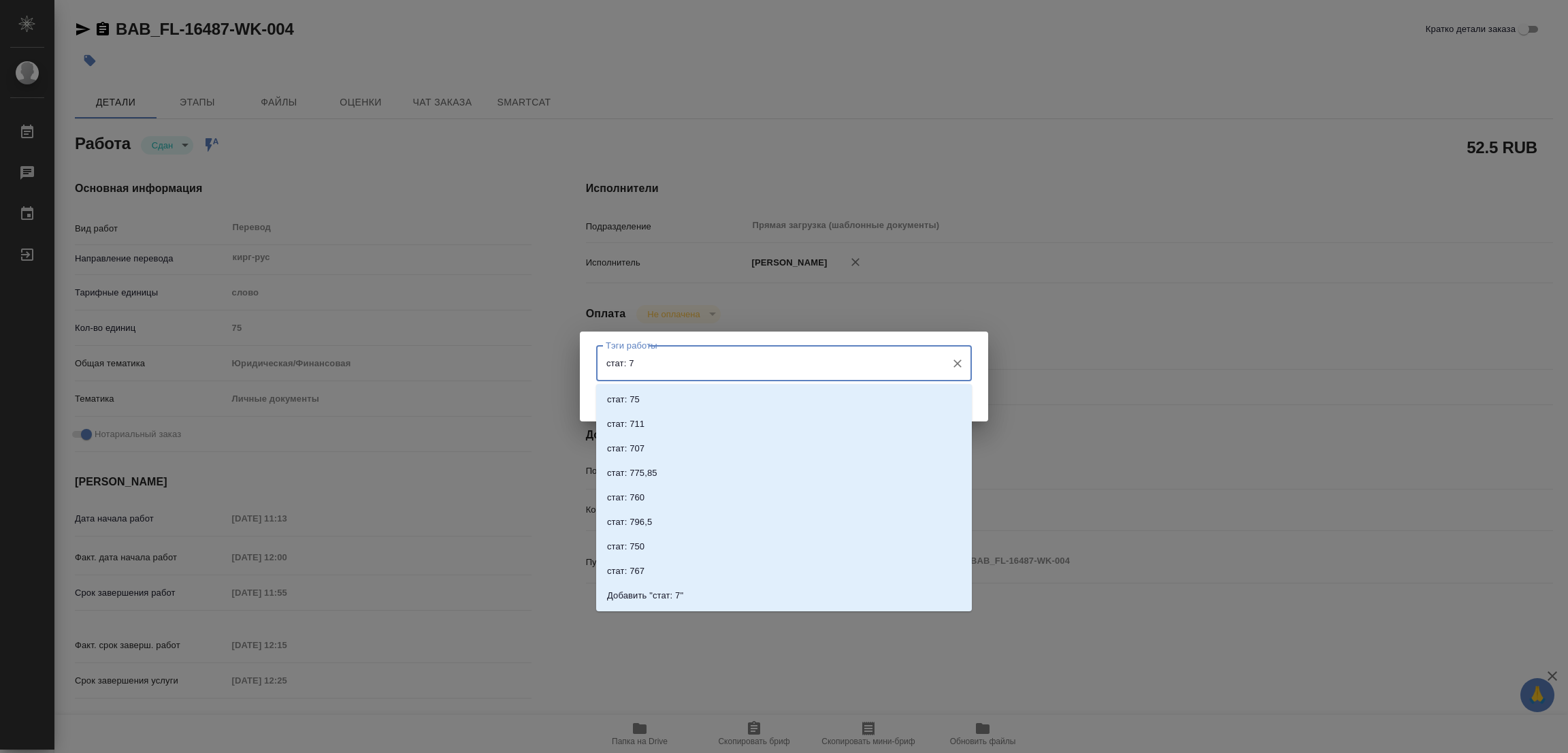
type input "стат: 75"
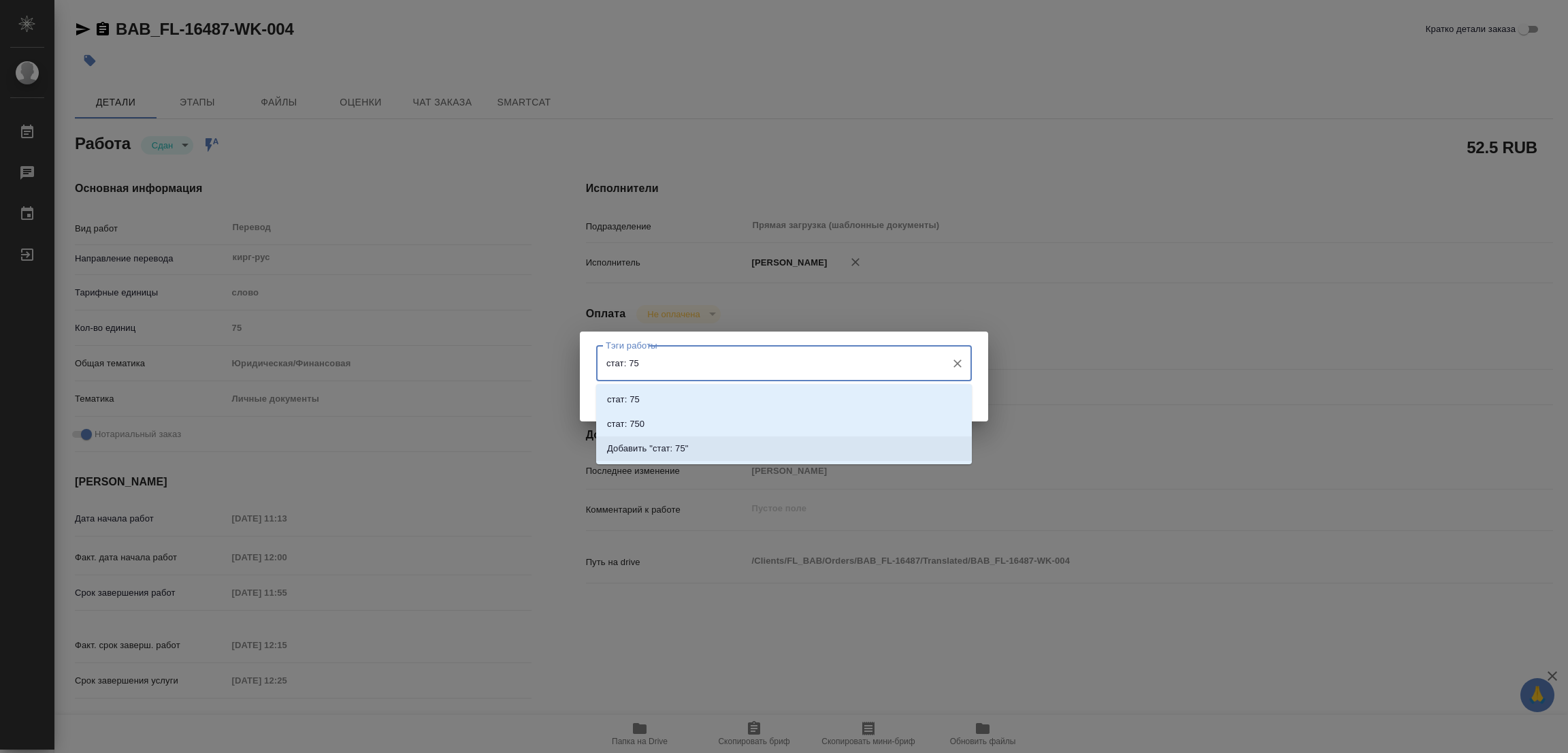
click at [667, 443] on p "Добавить "стат: 75"" at bounding box center [648, 448] width 82 height 13
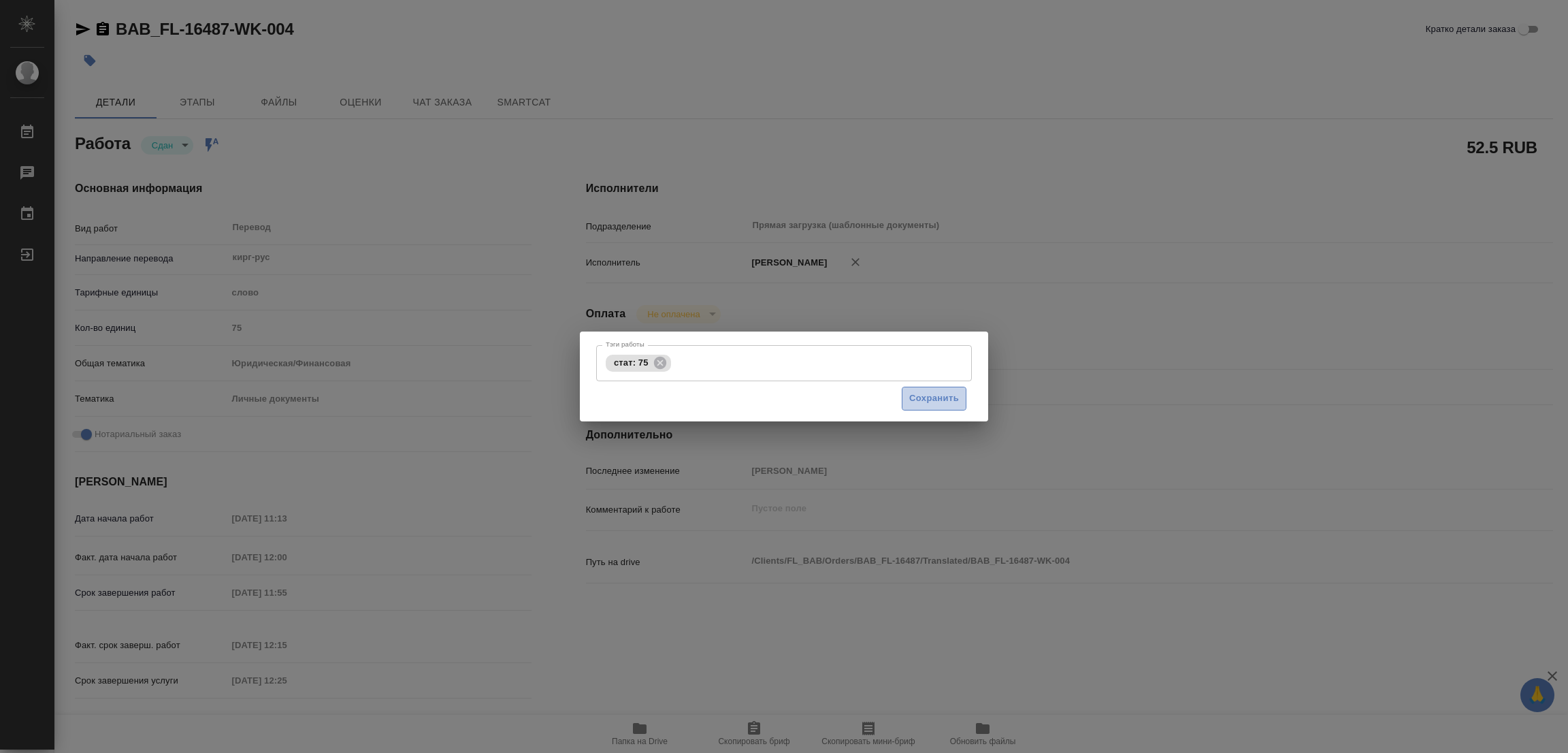
click at [928, 393] on span "Сохранить" at bounding box center [934, 398] width 50 height 16
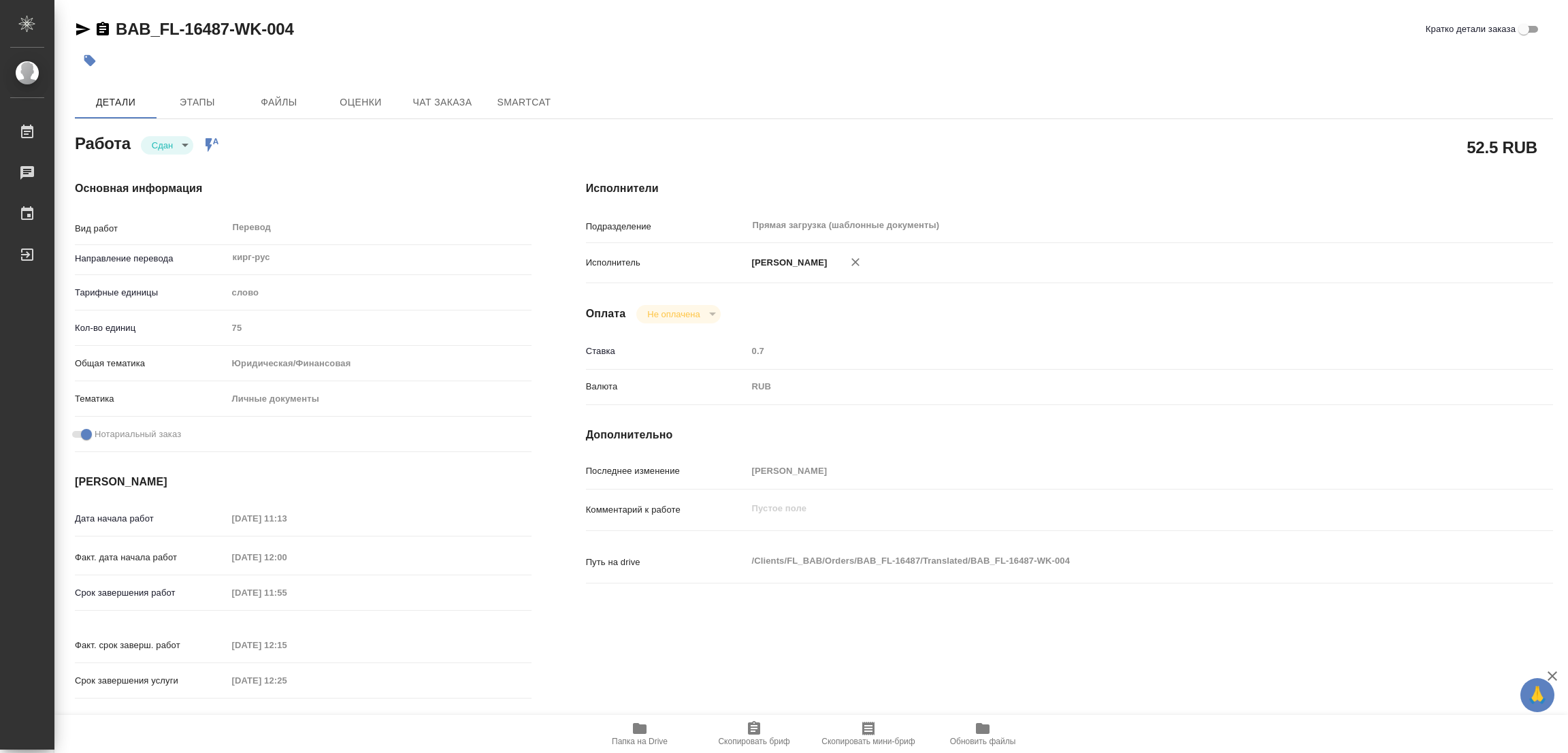
type input "closed"
type textarea "Перевод"
type textarea "x"
type input "кирг-рус"
type input "5a8b1489cc6b4906c91bfd90"
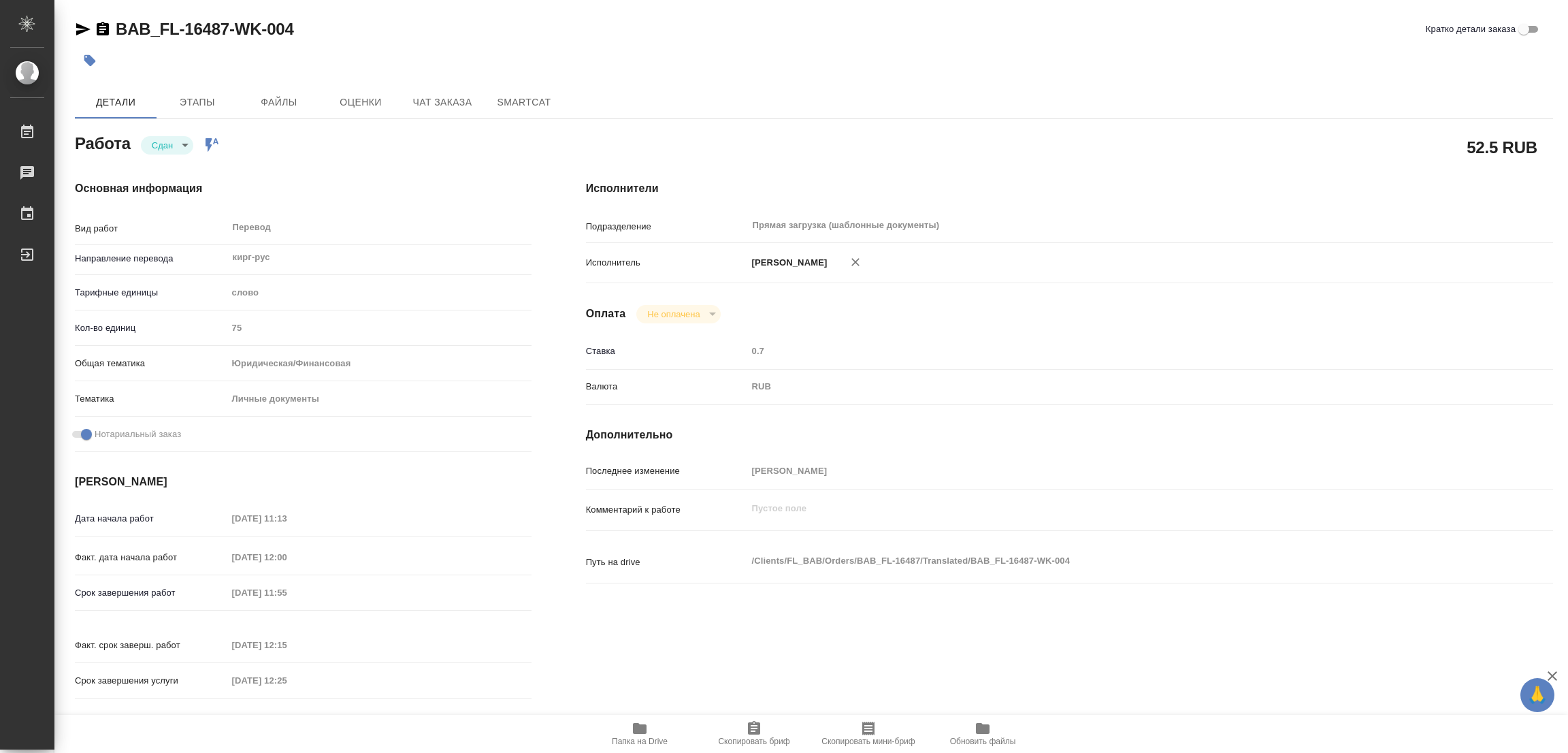
type input "75"
type input "yr-fn"
type input "5a8b8b956a9677013d343cfe"
checkbox input "true"
type input "09.09.2025 11:13"
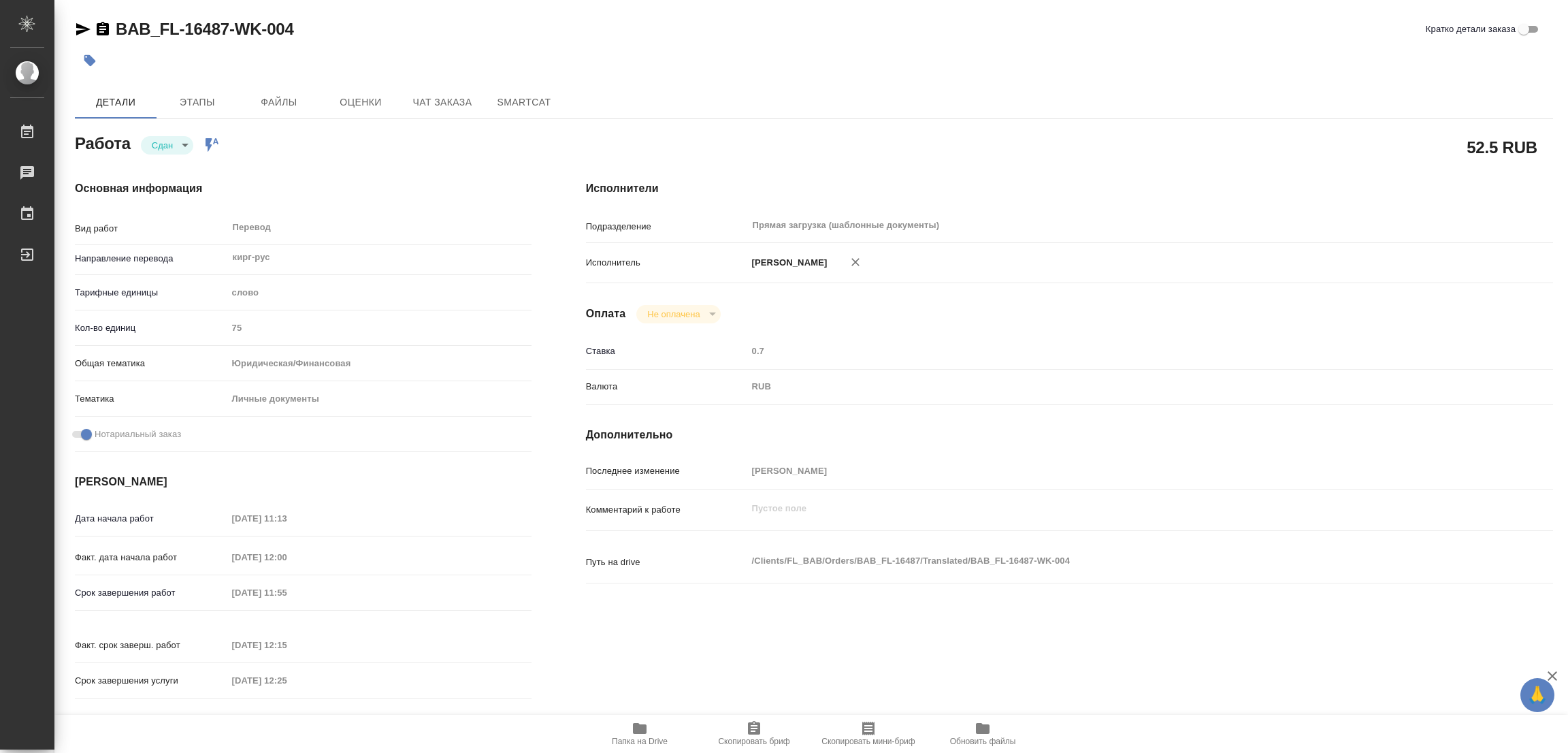
type input "09.09.2025 12:00"
type input "09.09.2025 11:55"
type input "09.09.2025 12:15"
type input "09.09.2025 12:25"
type input "Прямая загрузка (шаблонные документы)"
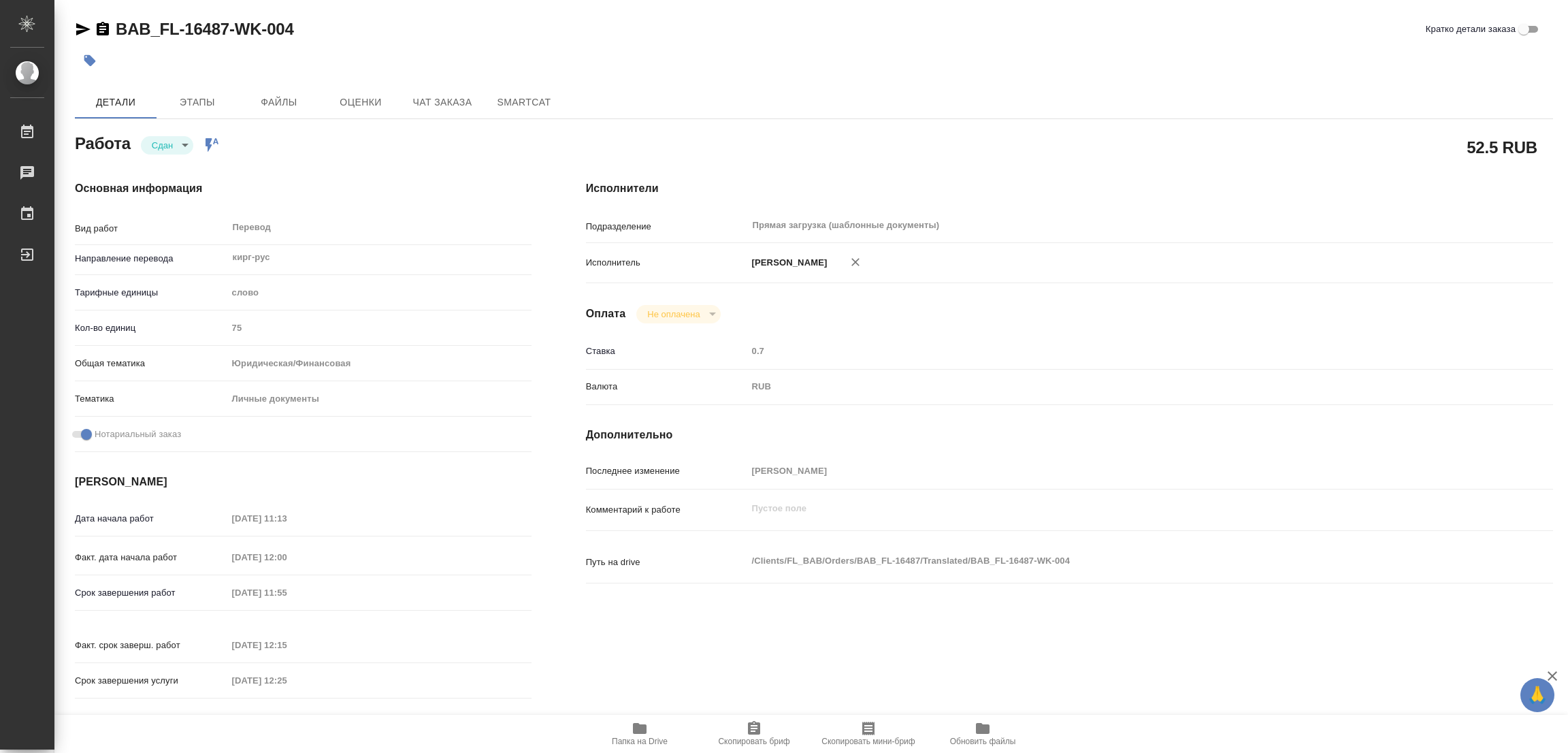
type input "notPayed"
type input "0.7"
type input "RUB"
type input "Голубев Дмитрий"
type textarea "x"
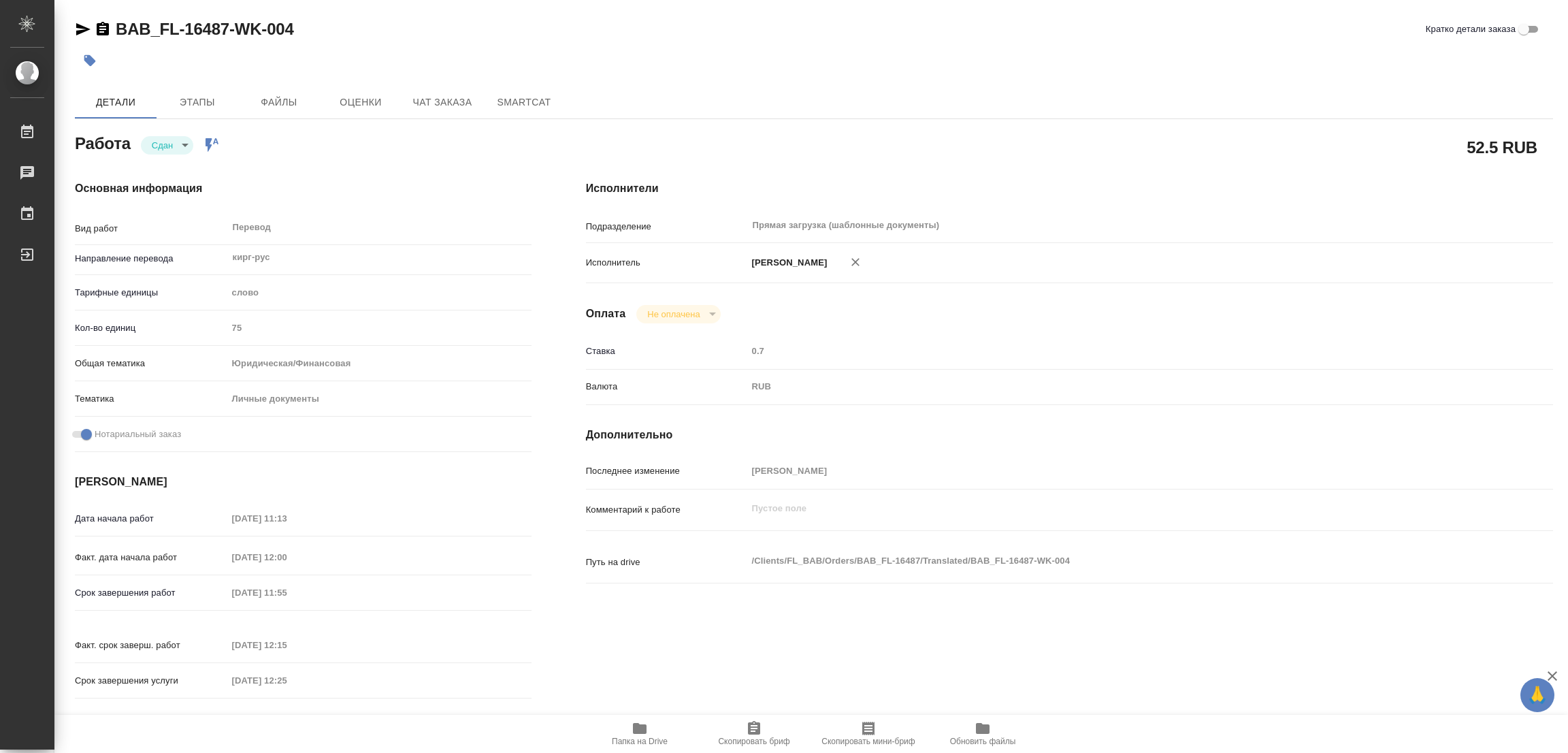
type textarea "/Clients/FL_BAB/Orders/BAB_FL-16487/Translated/BAB_FL-16487-WK-004"
type textarea "x"
type input "BAB_FL-16487"
type input "Перевод станд. несрочный"
type input "Постредактура машинного перевода, Корректура, Перевод, Редактура, Приёмка по ка…"
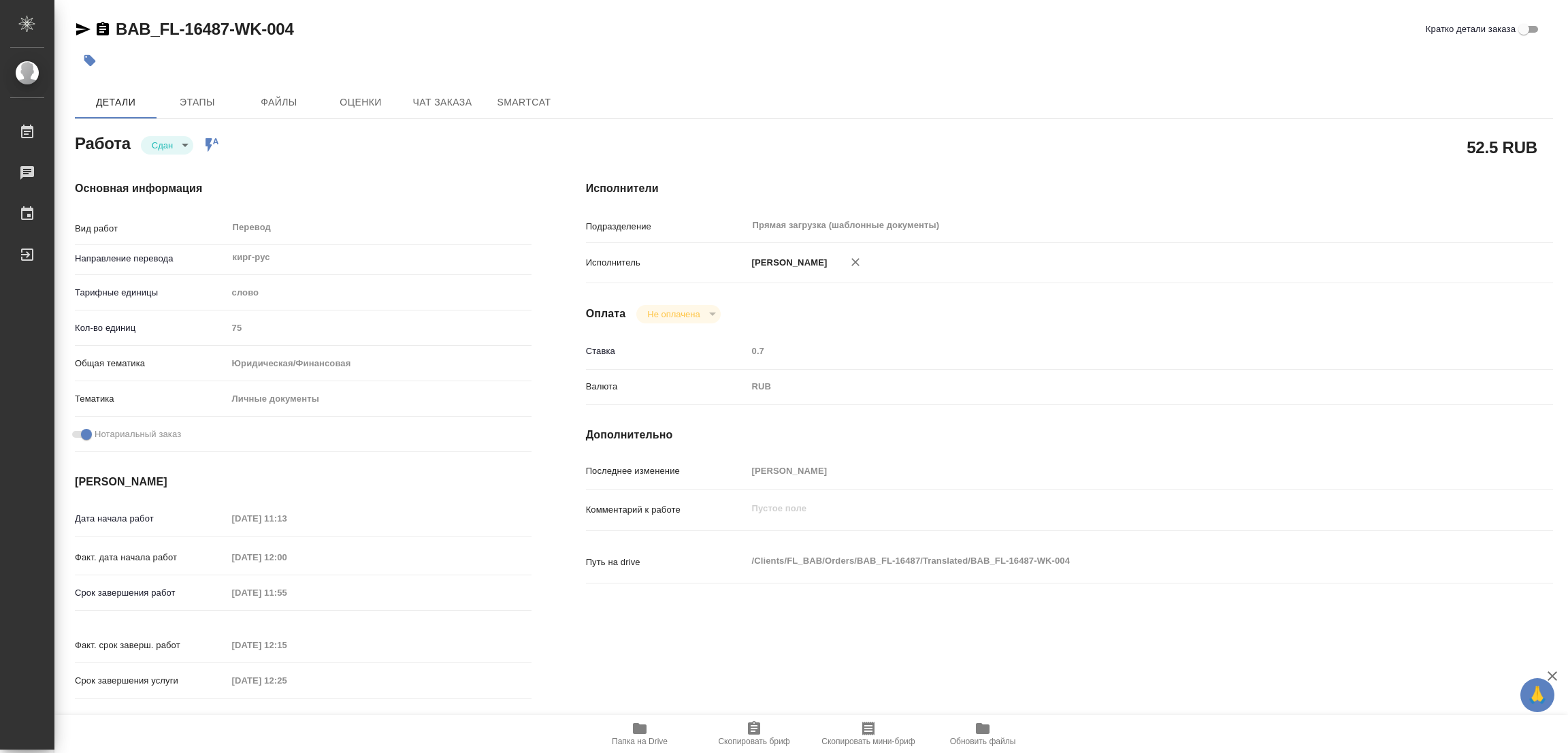
type input "Голубев Дмитрий"
type input "/Clients/FL_BAB/Orders/BAB_FL-16487"
type textarea "x"
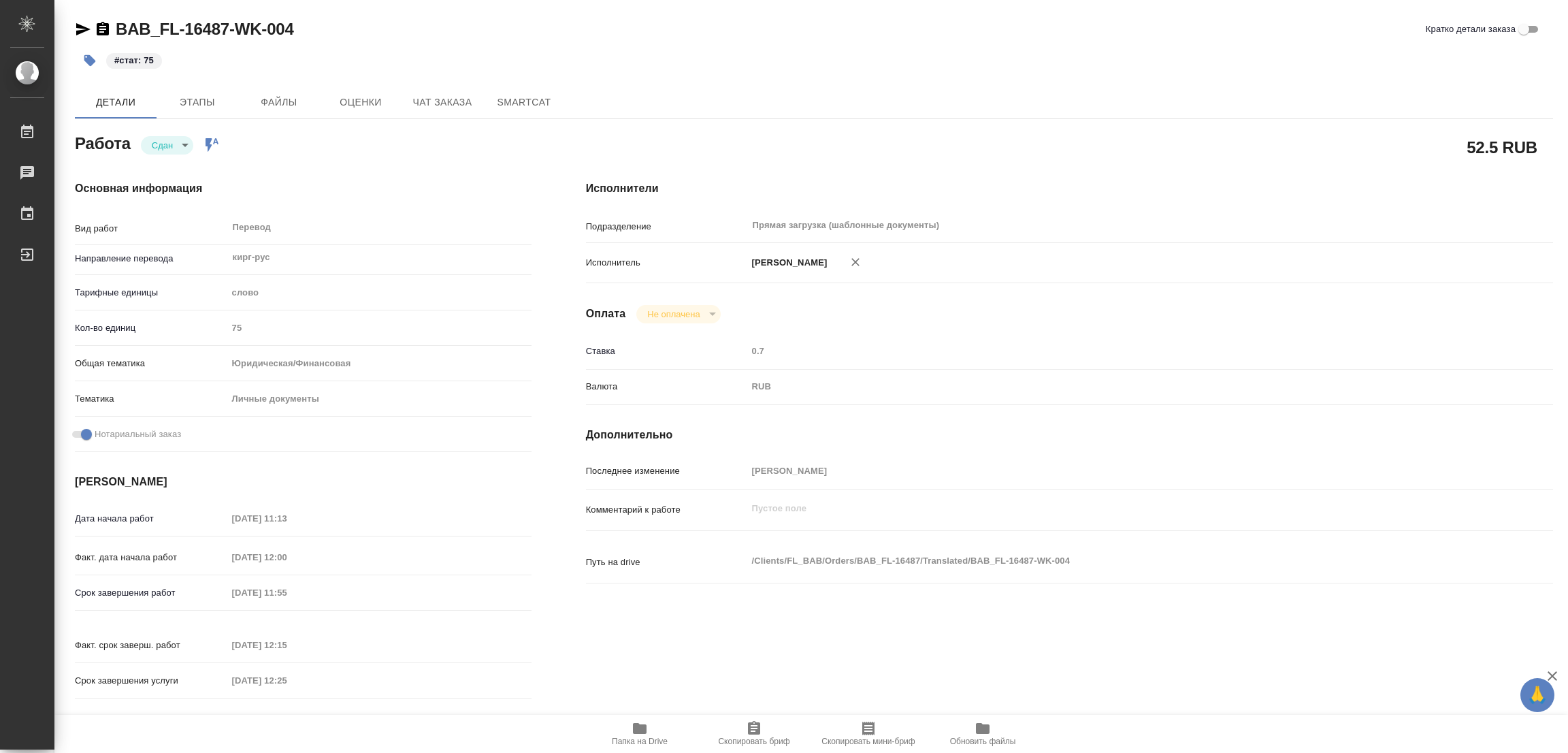
type textarea "x"
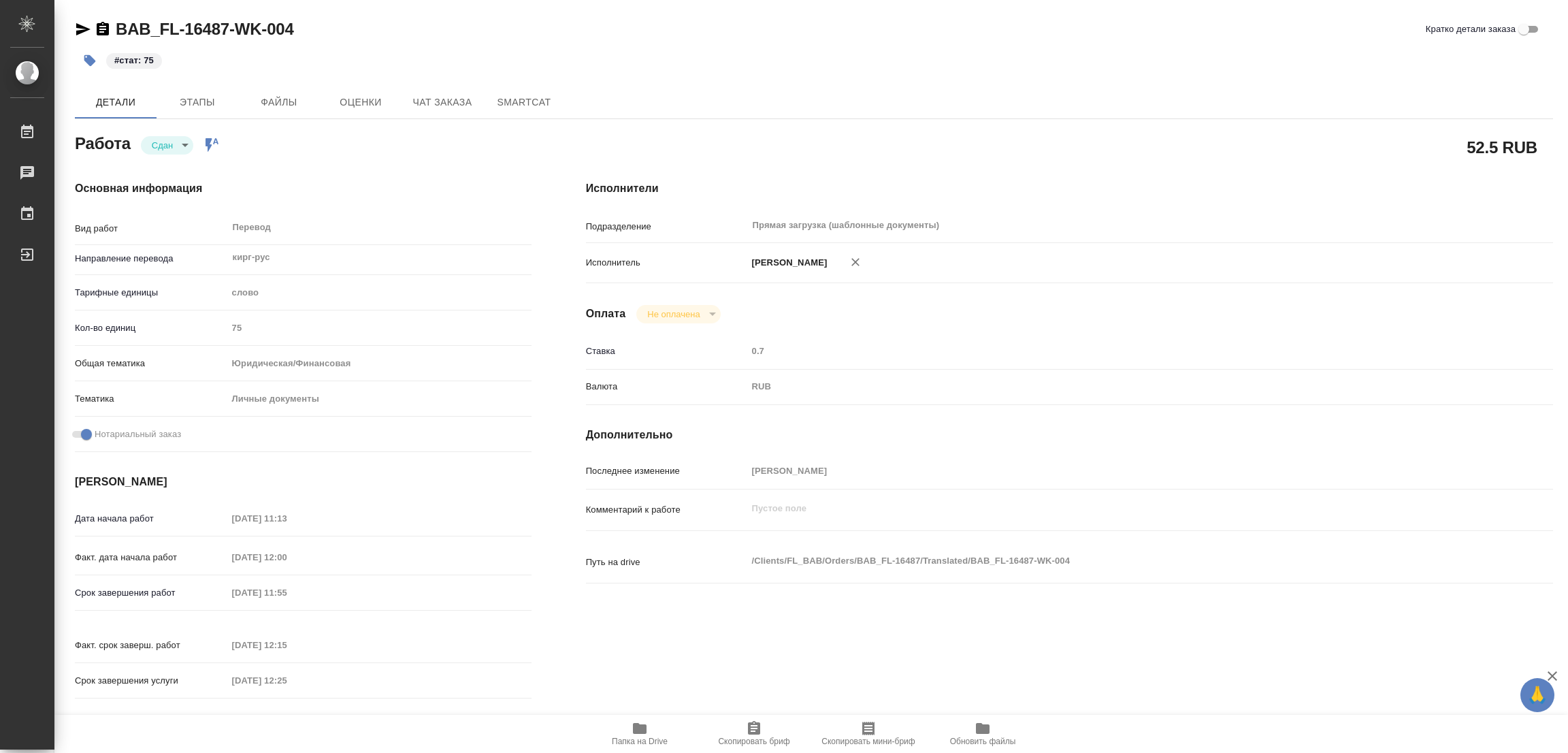
type textarea "x"
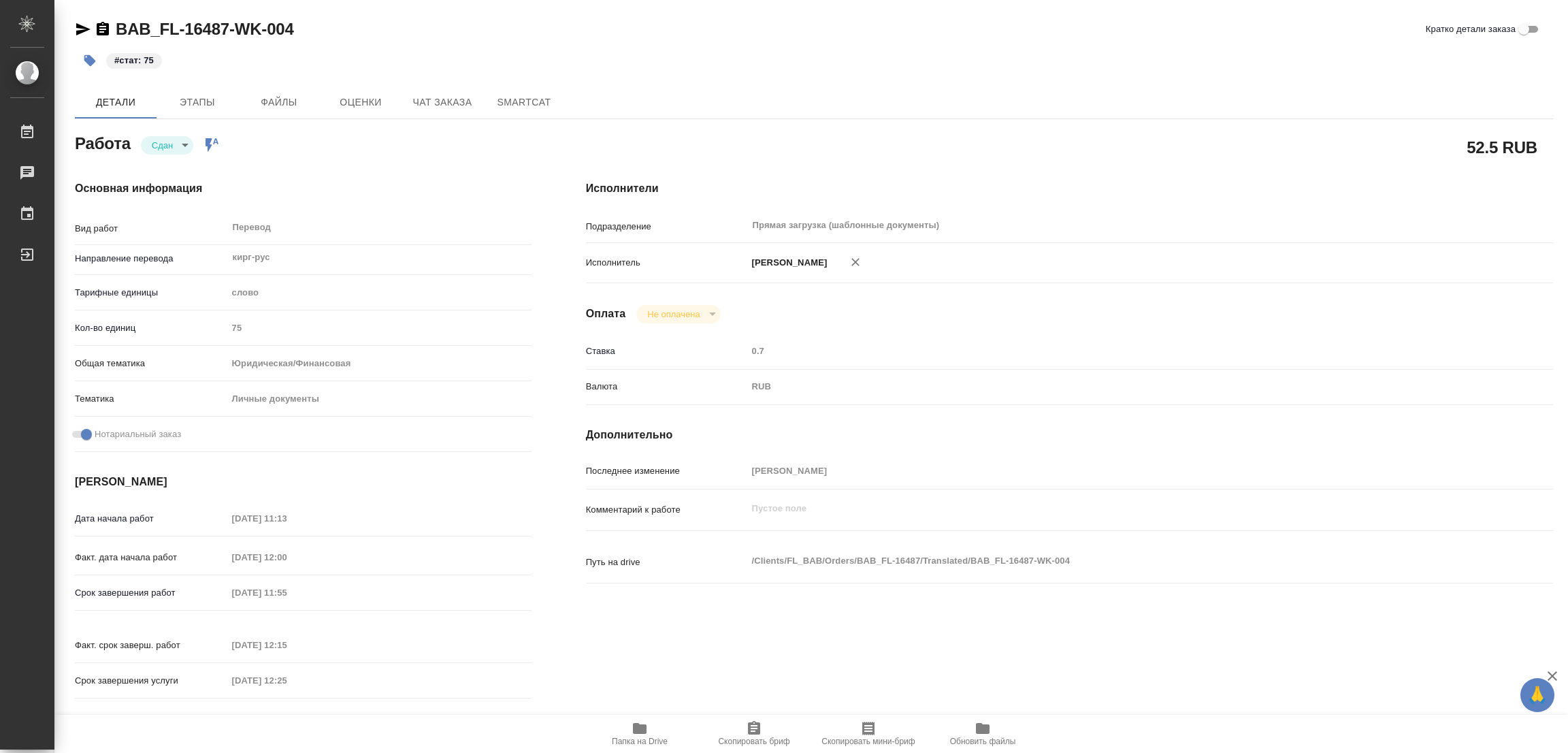
type textarea "x"
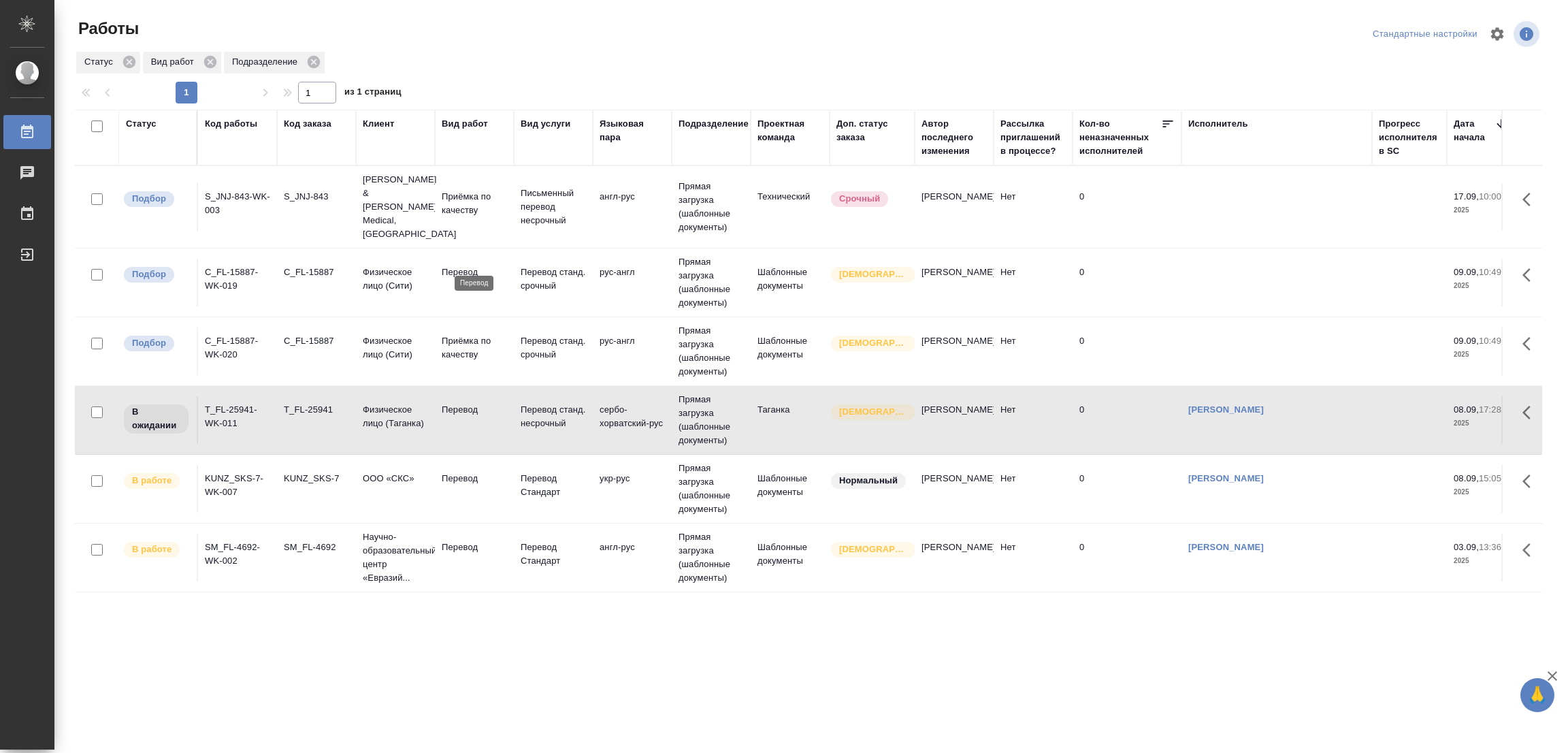
click at [465, 265] on p "Перевод" at bounding box center [473, 272] width 65 height 13
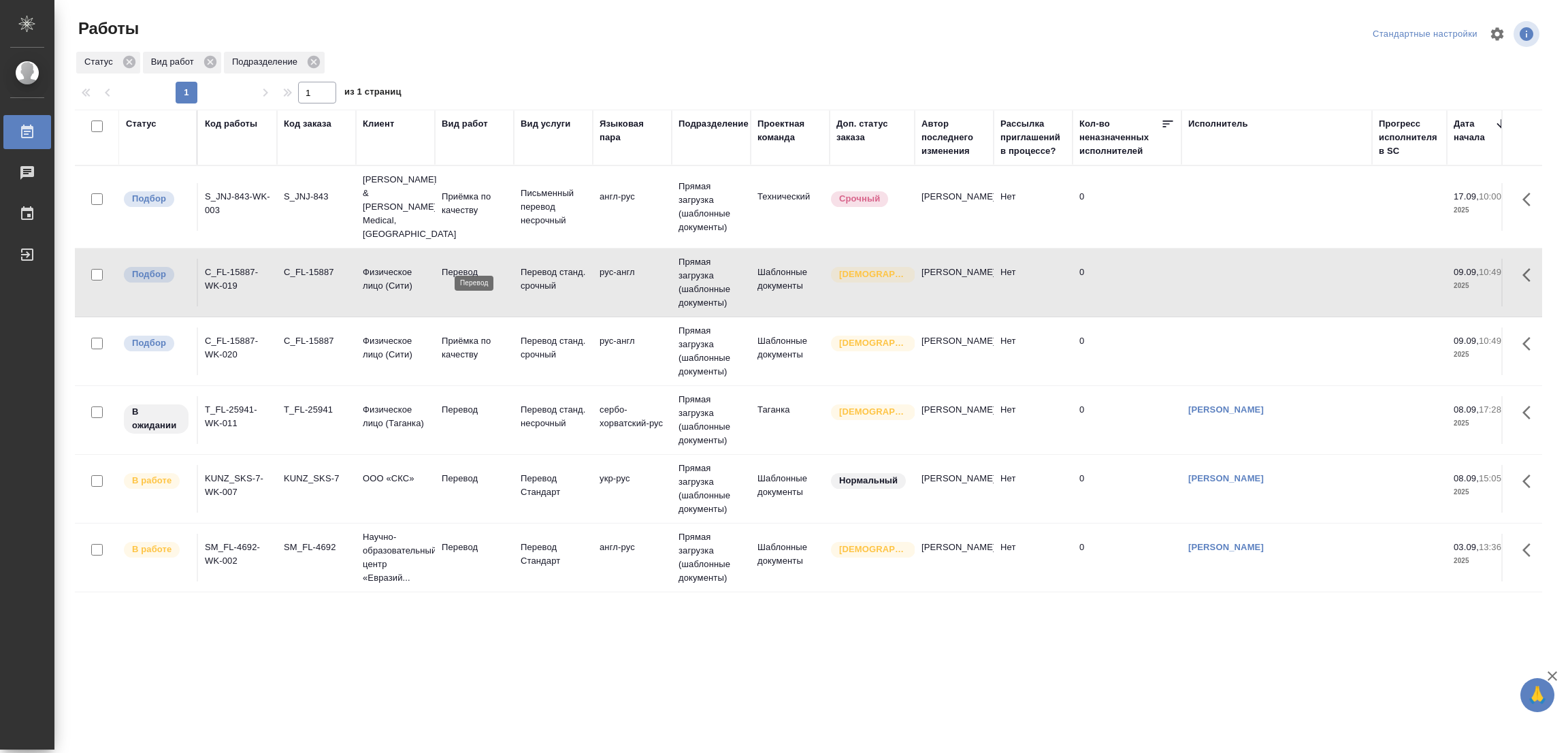
click at [465, 265] on p "Перевод" at bounding box center [473, 272] width 65 height 13
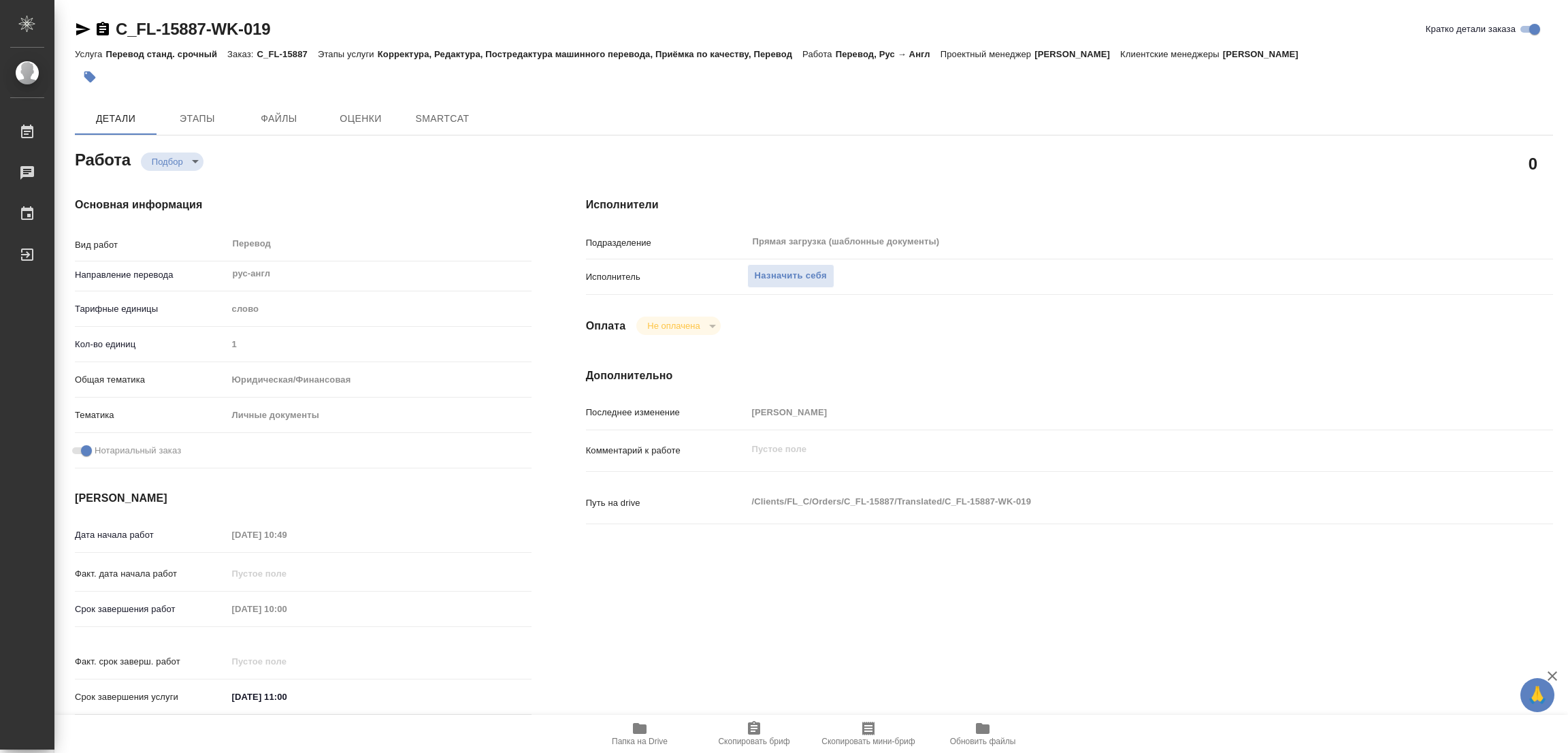
type textarea "x"
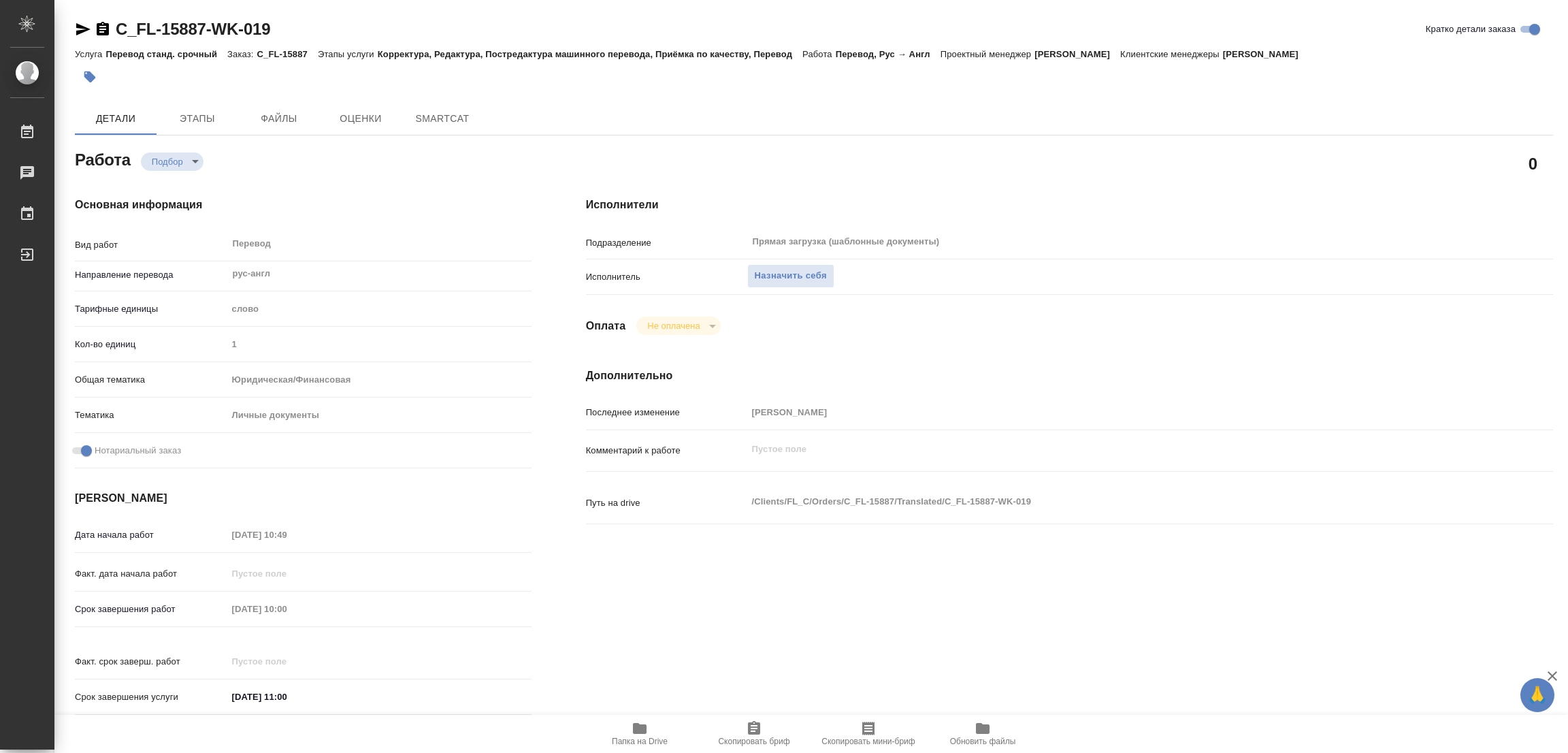
type textarea "x"
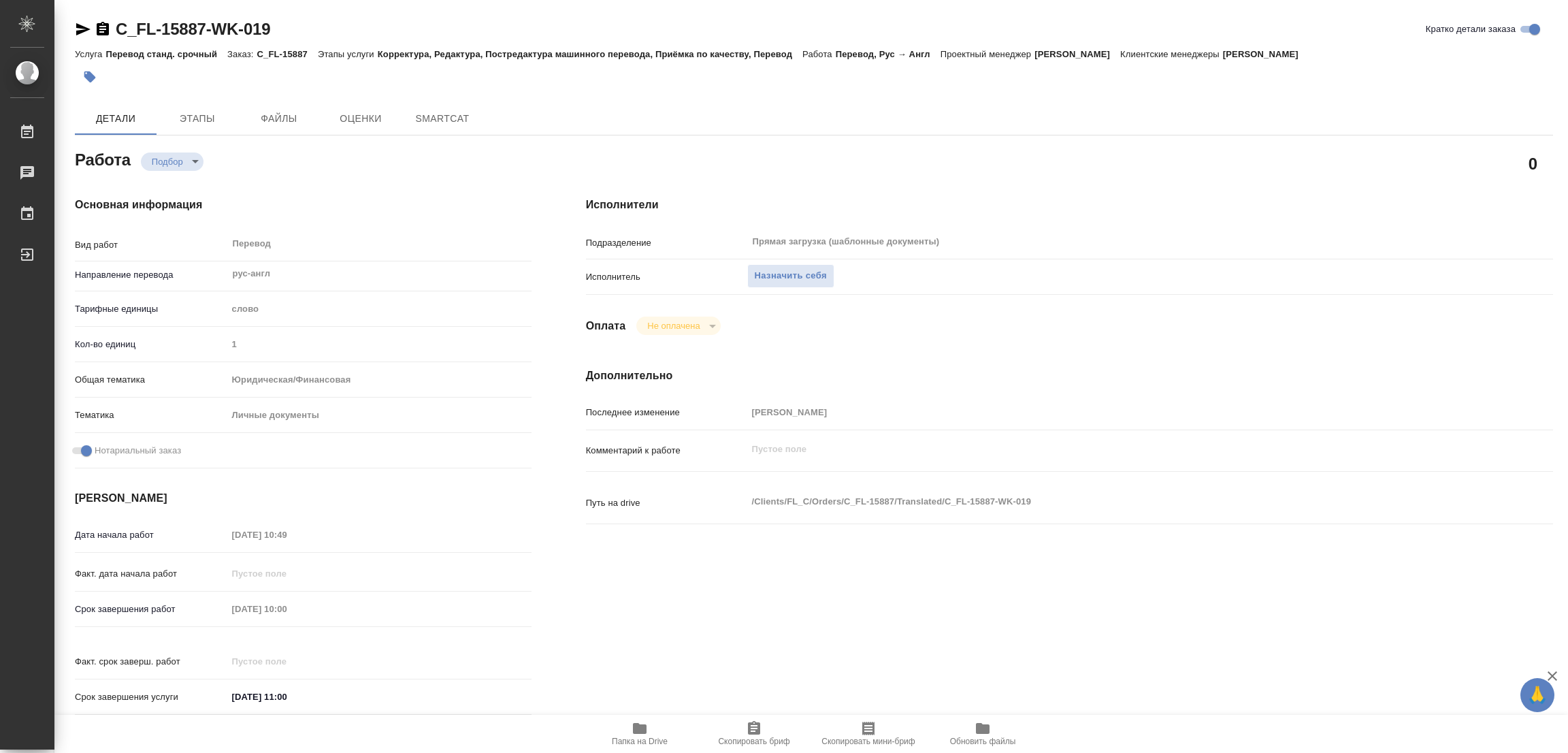
type textarea "x"
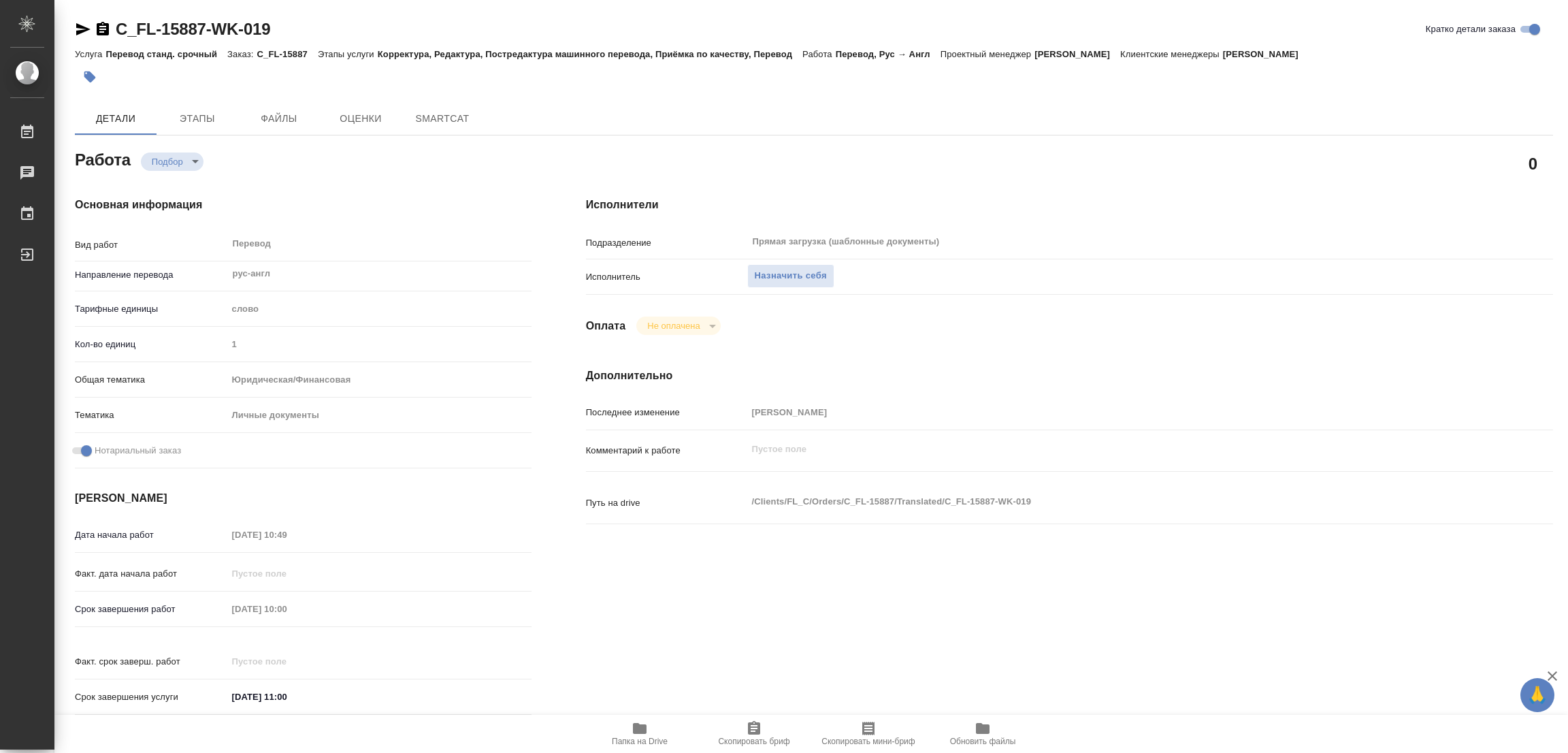
type textarea "x"
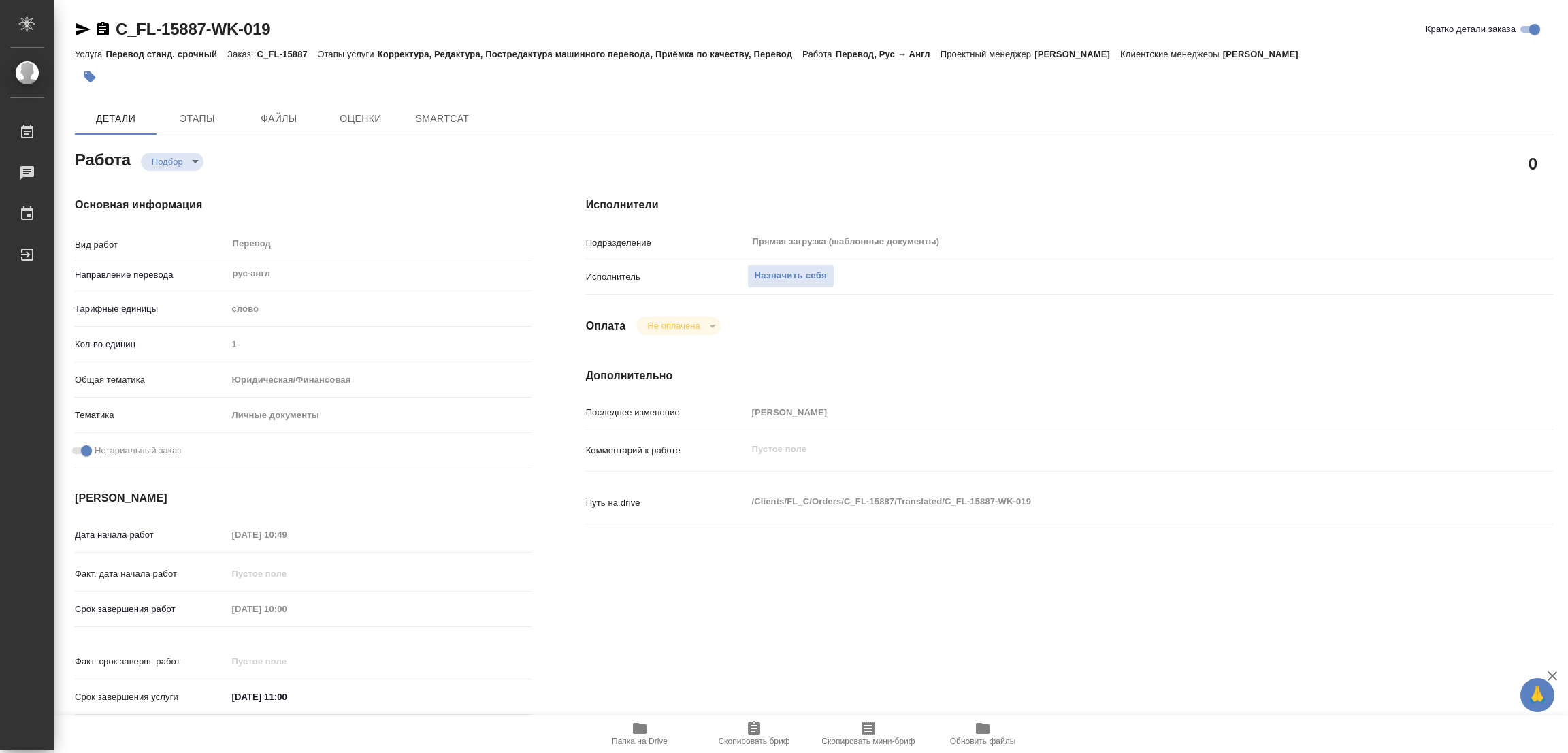
type textarea "x"
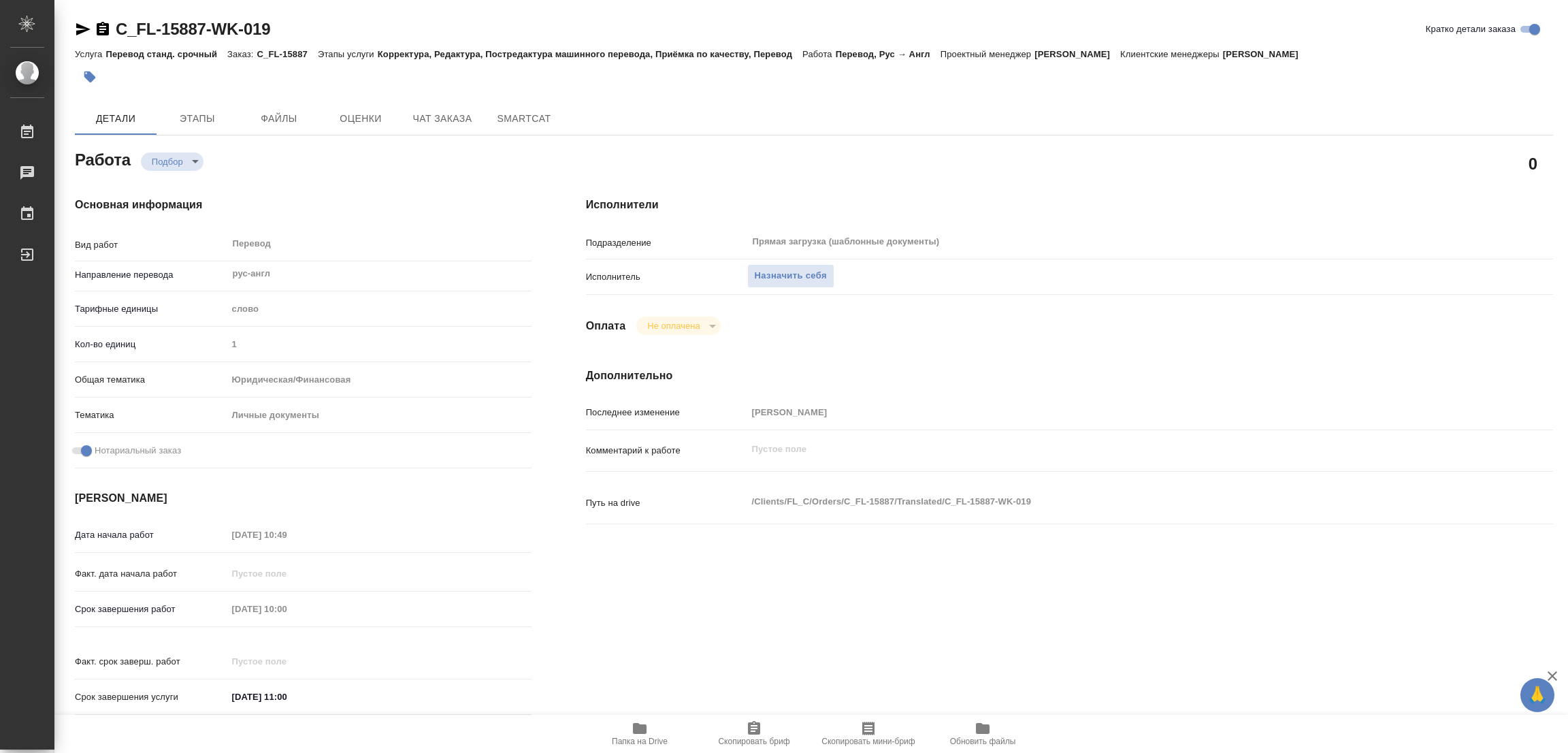
type textarea "x"
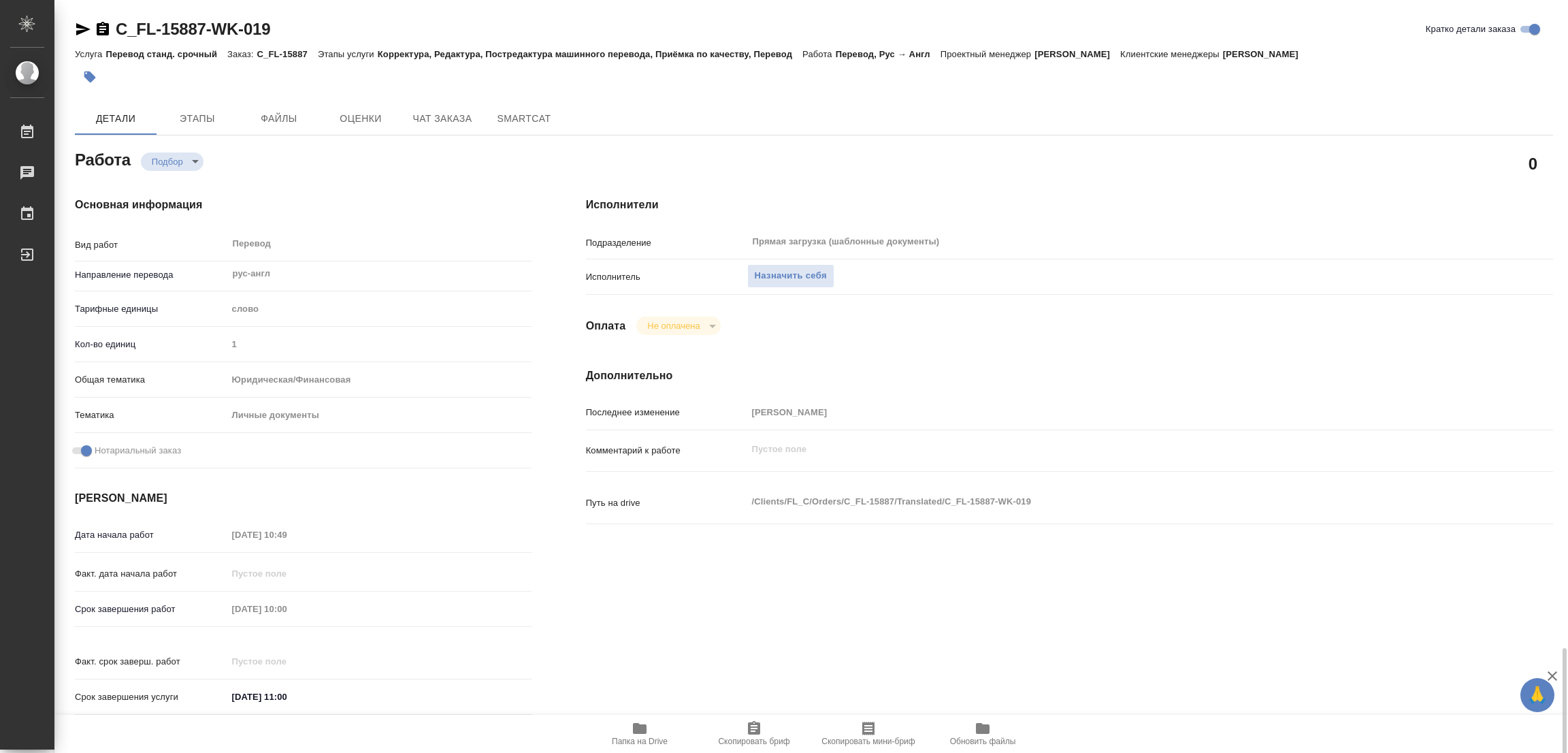
scroll to position [391, 0]
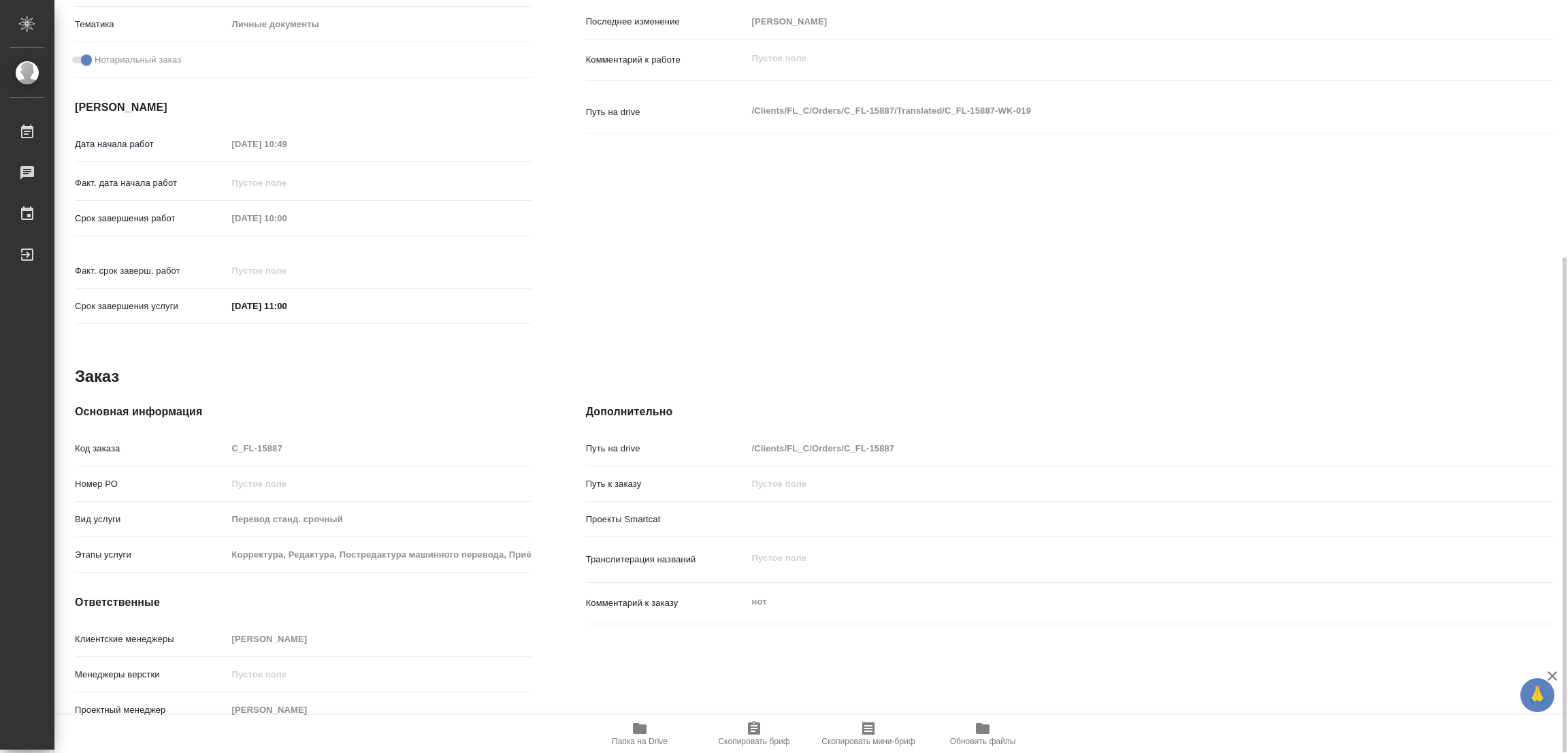
type textarea "x"
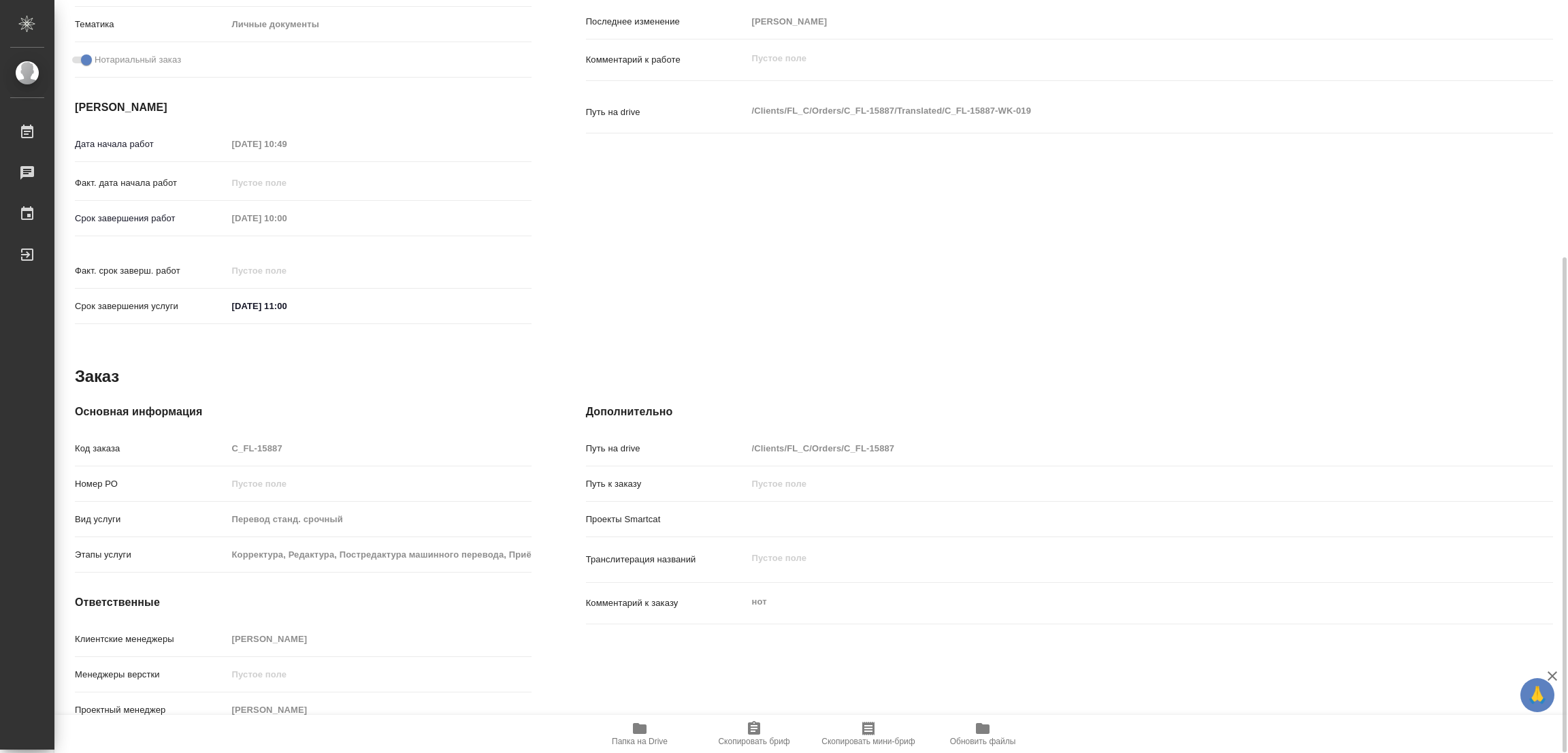
click at [648, 729] on icon "button" at bounding box center [639, 728] width 16 height 16
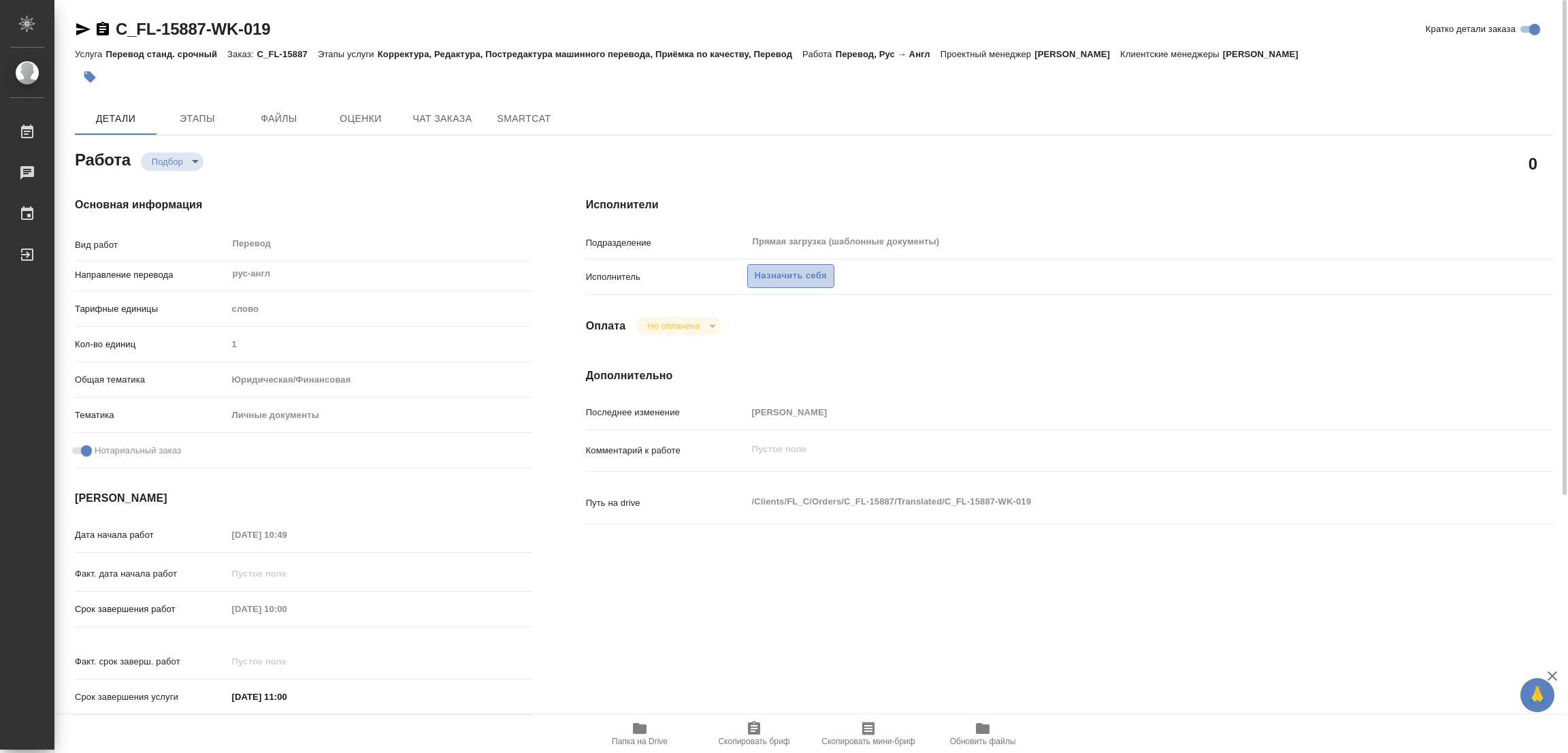
click at [787, 273] on span "Назначить себя" at bounding box center [791, 276] width 72 height 16
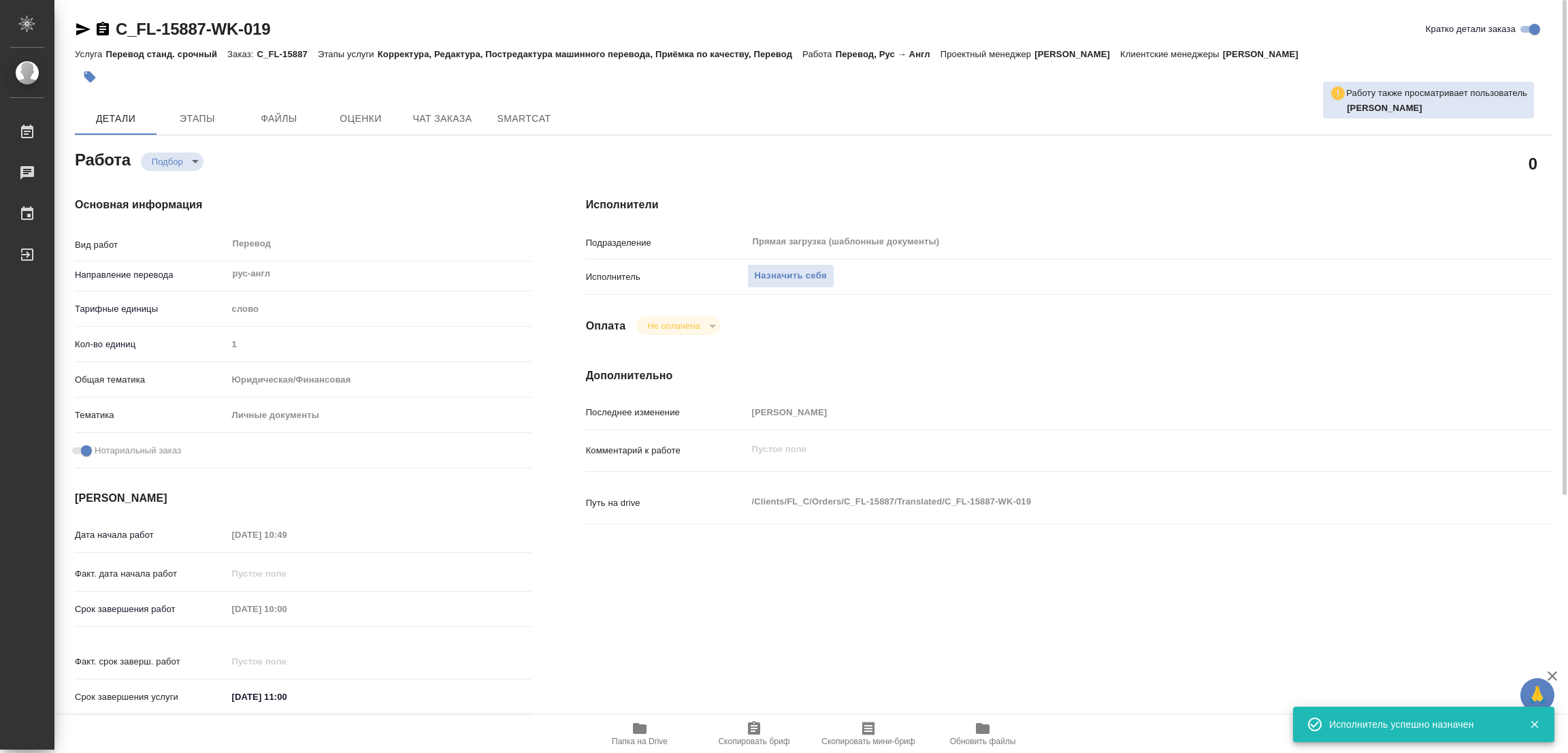
click at [158, 154] on body "🙏 .cls-1 fill:#fff; AWATERA Popova Galina Работы 0 Чаты График Выйти C_FL-15887…" at bounding box center [784, 376] width 1568 height 753
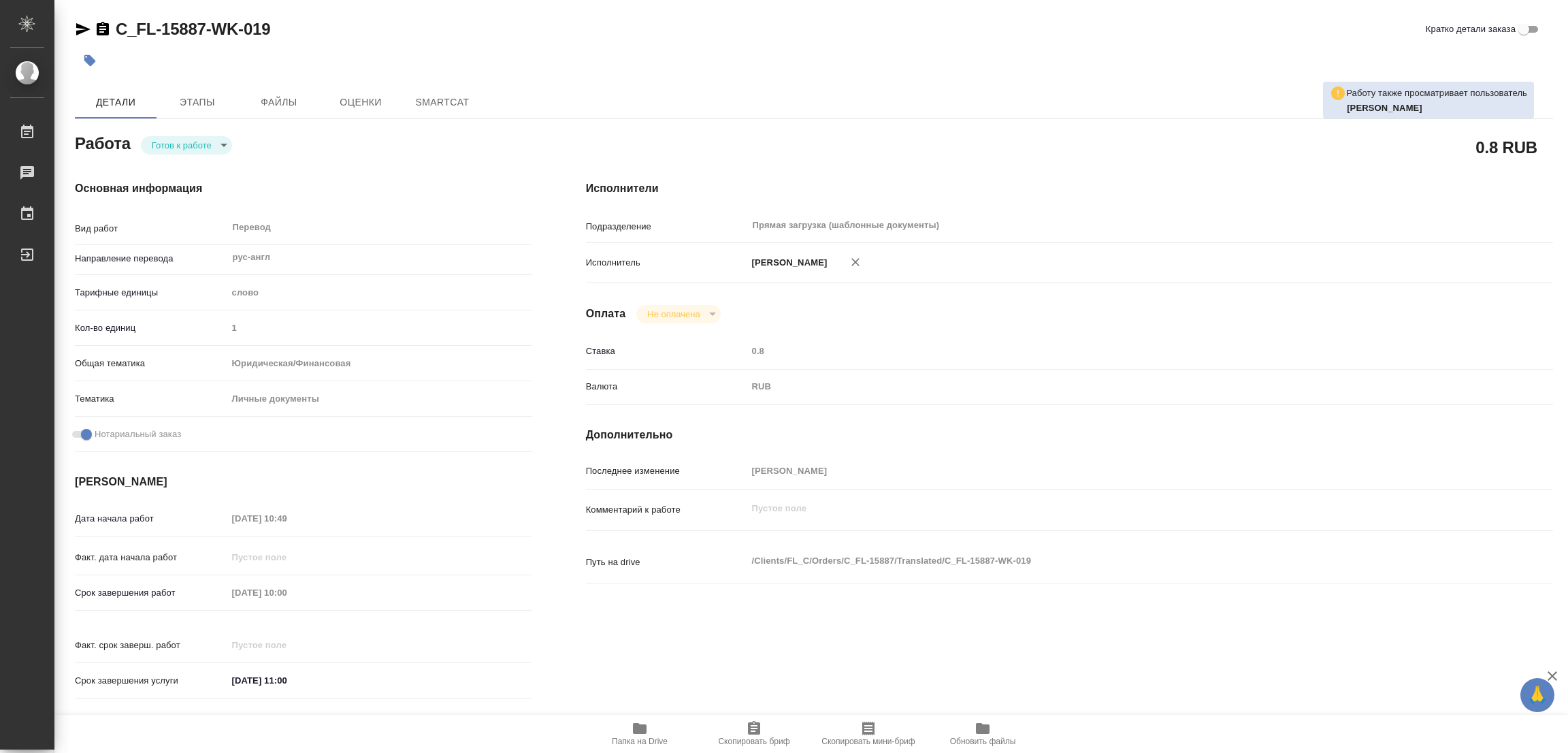
type textarea "x"
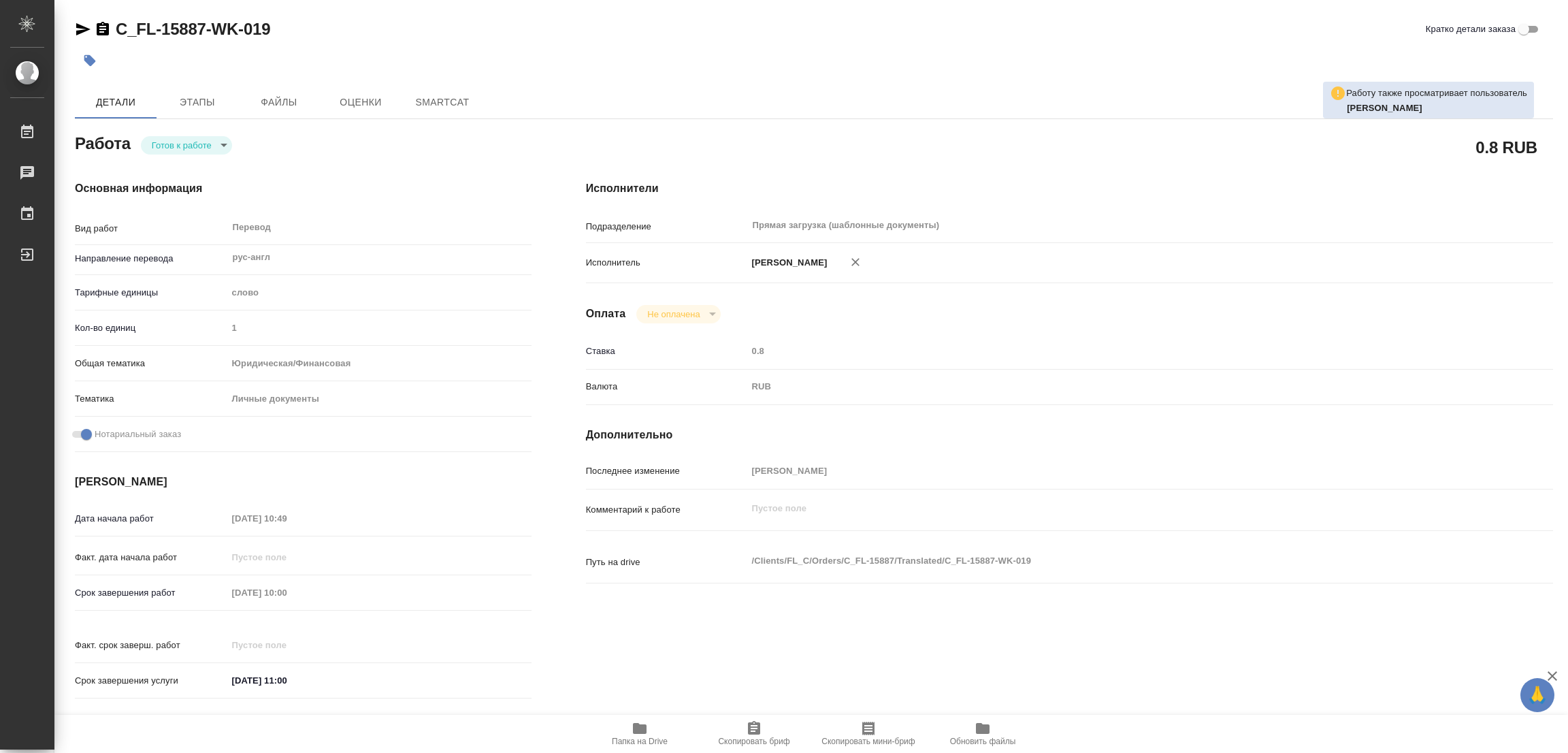
type textarea "x"
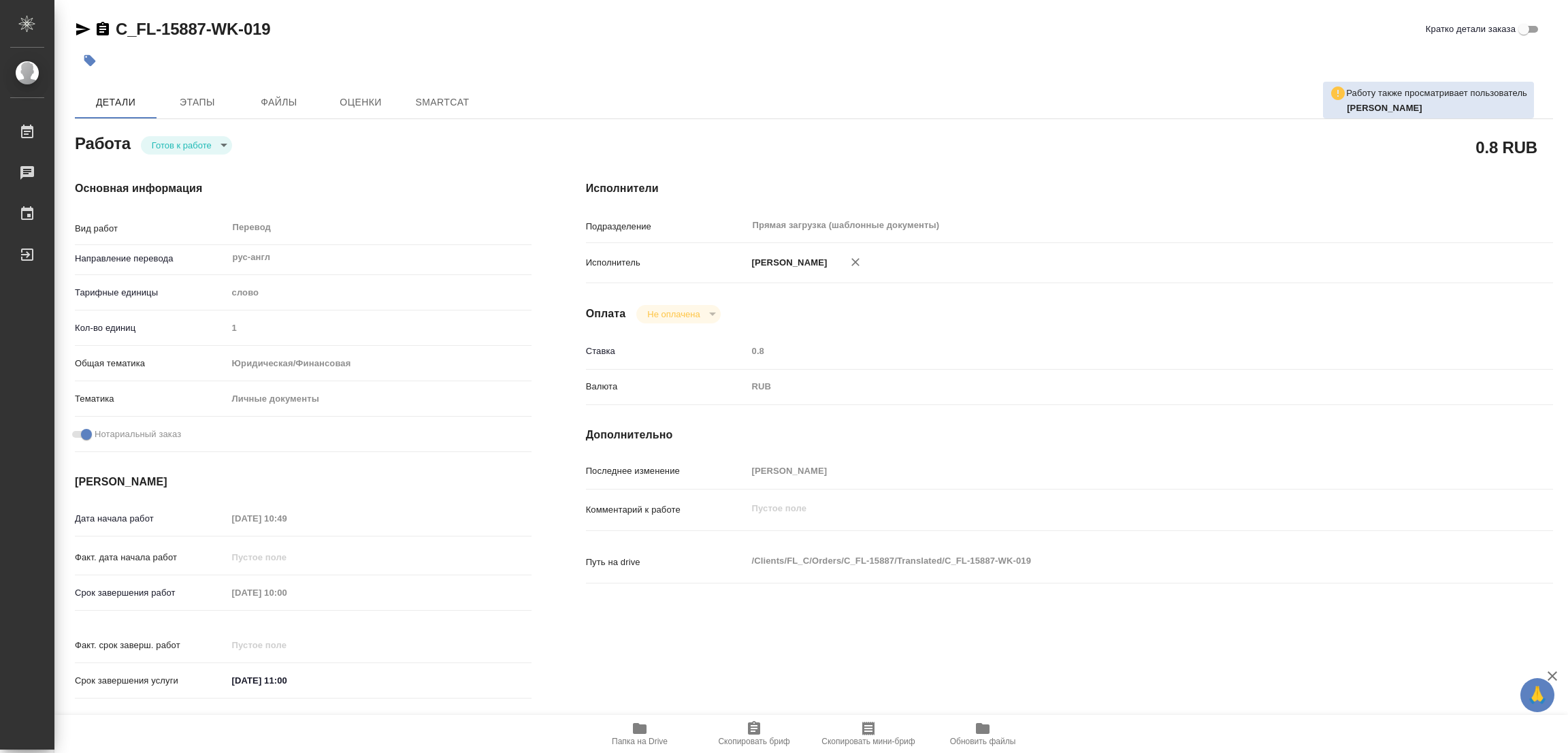
type textarea "x"
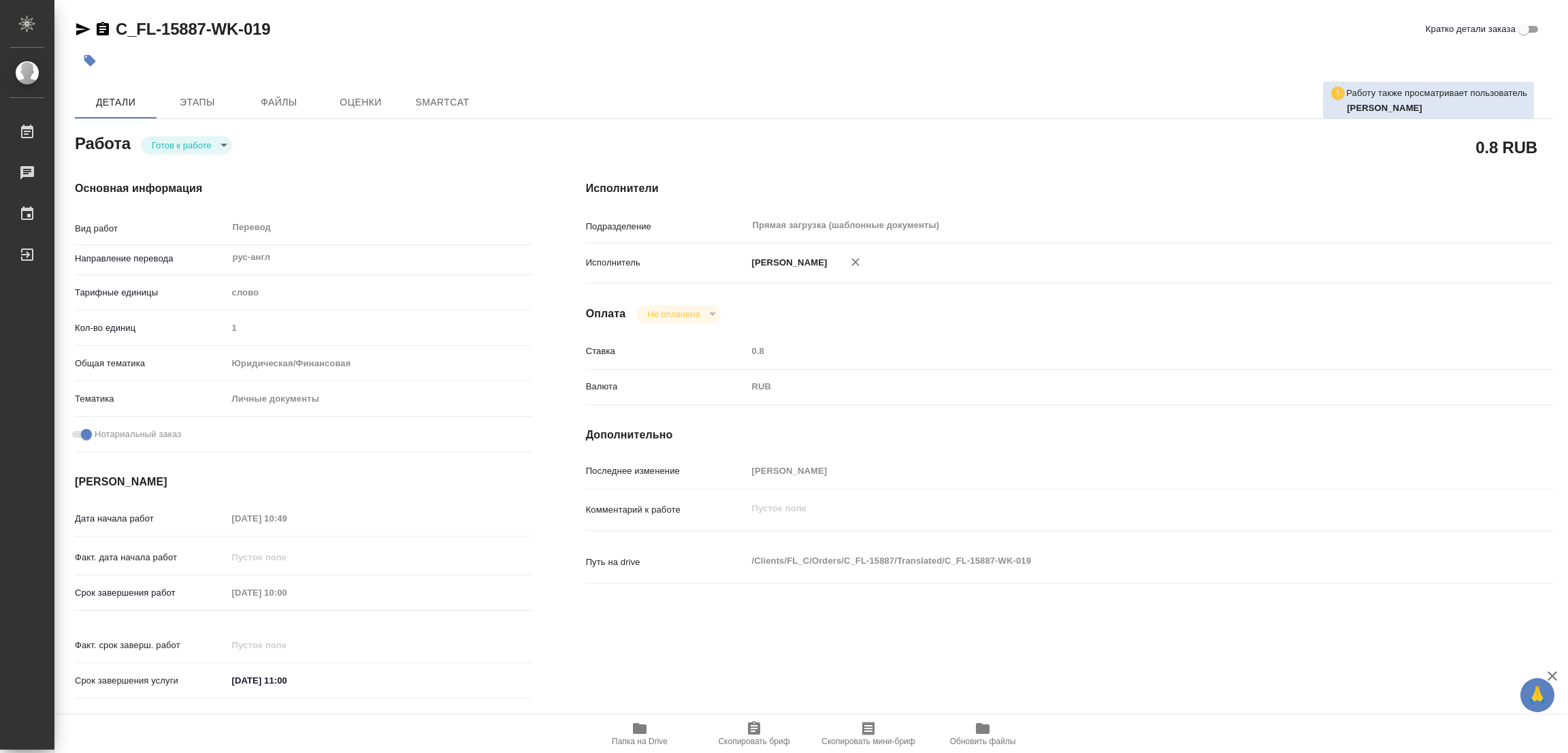
type textarea "x"
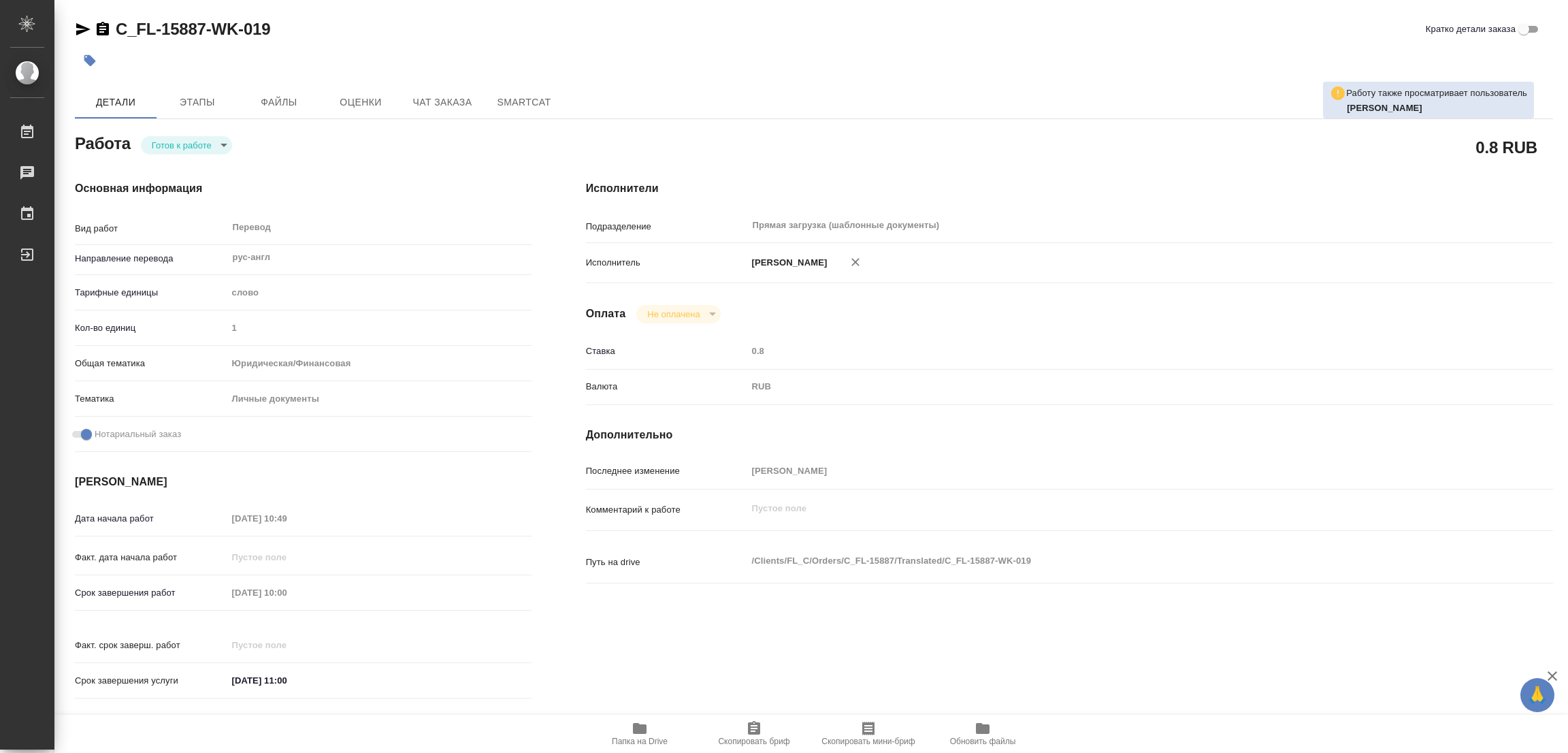
type textarea "x"
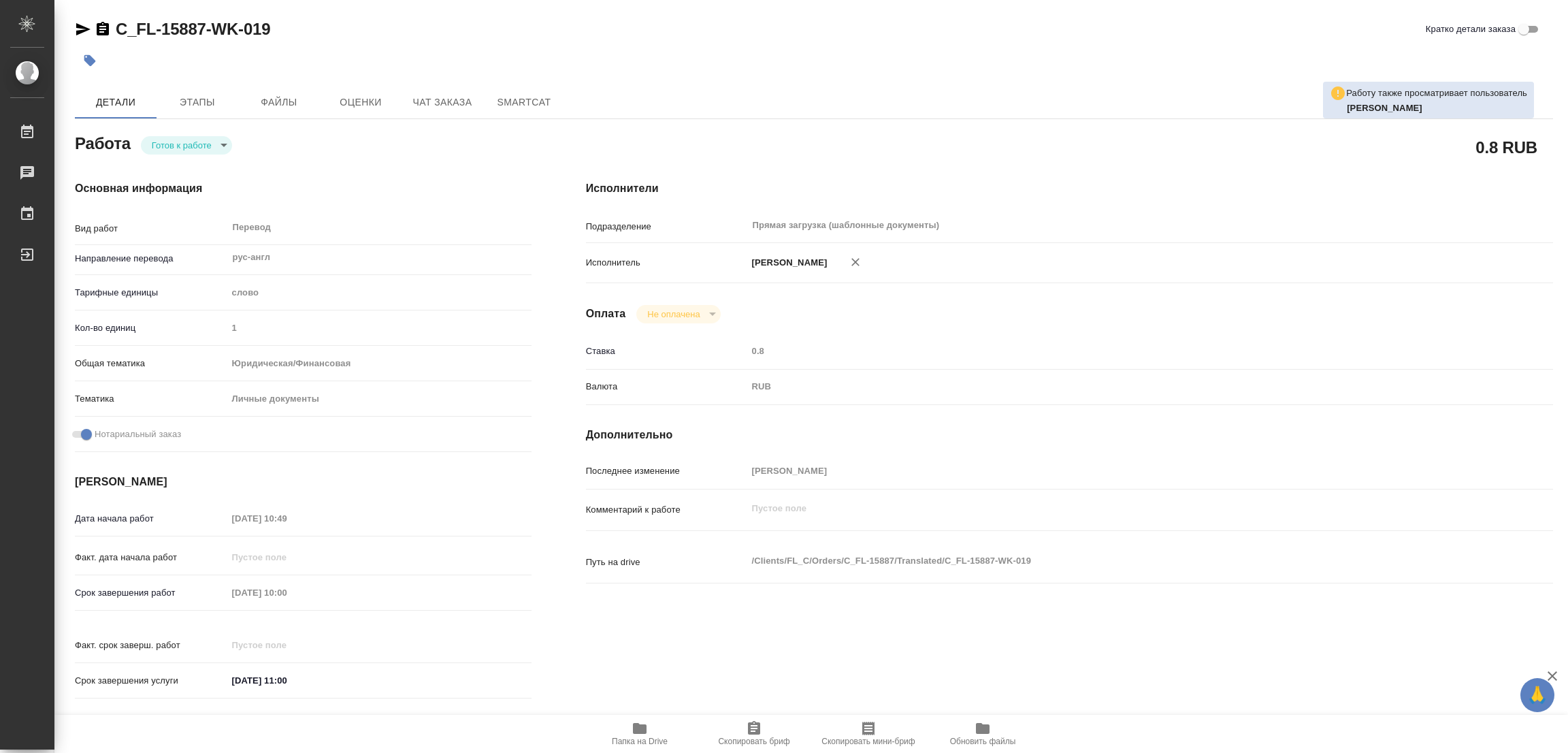
type textarea "x"
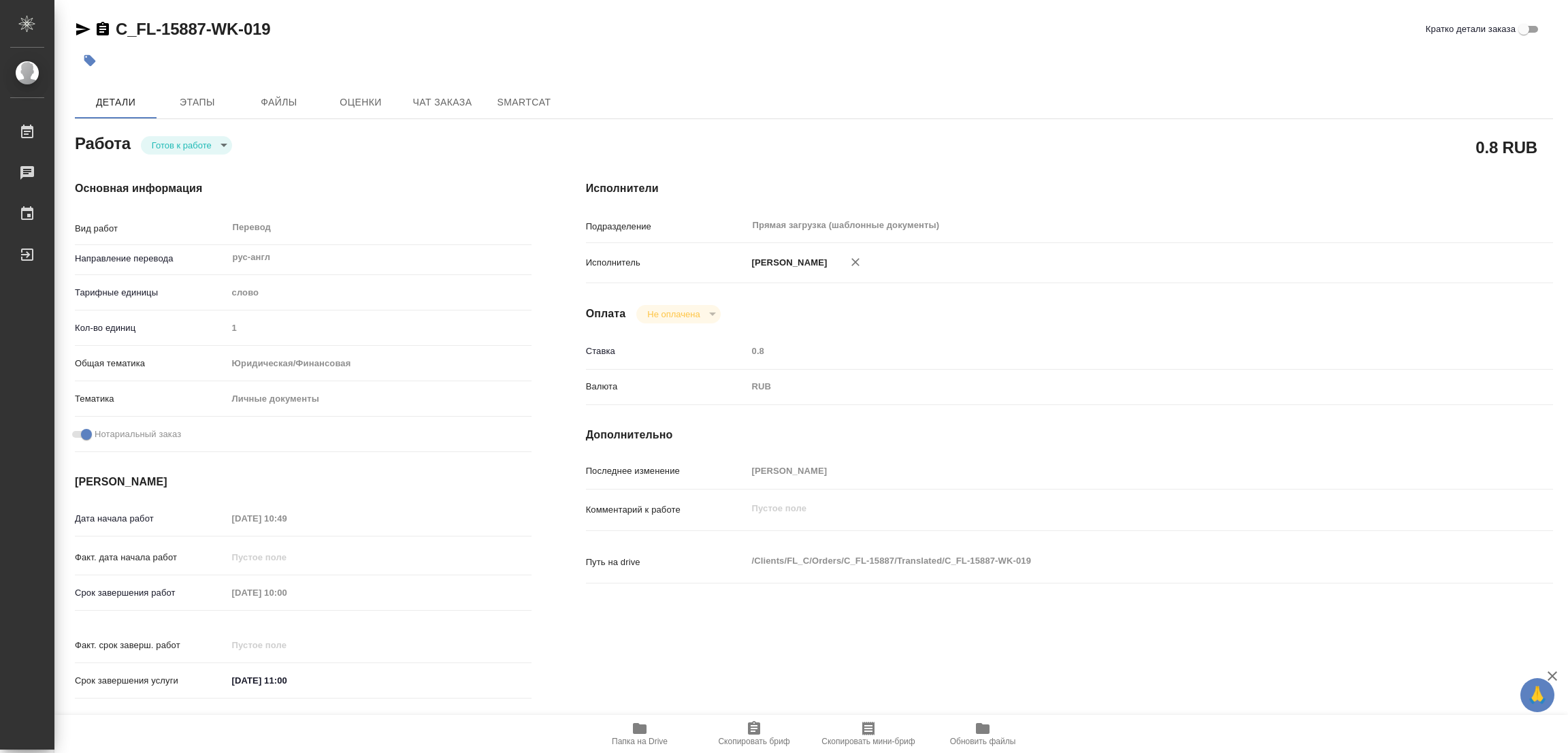
type textarea "x"
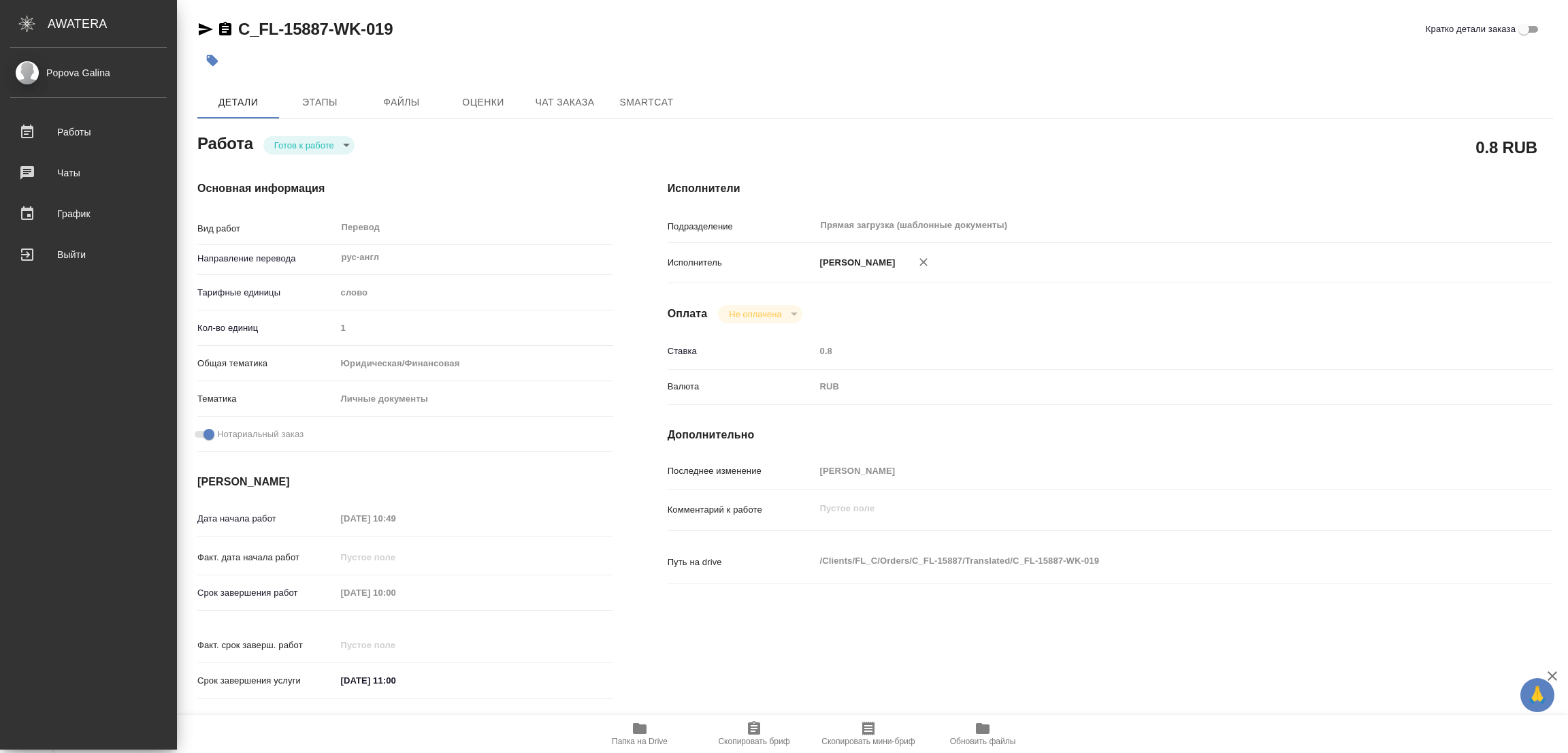
type textarea "x"
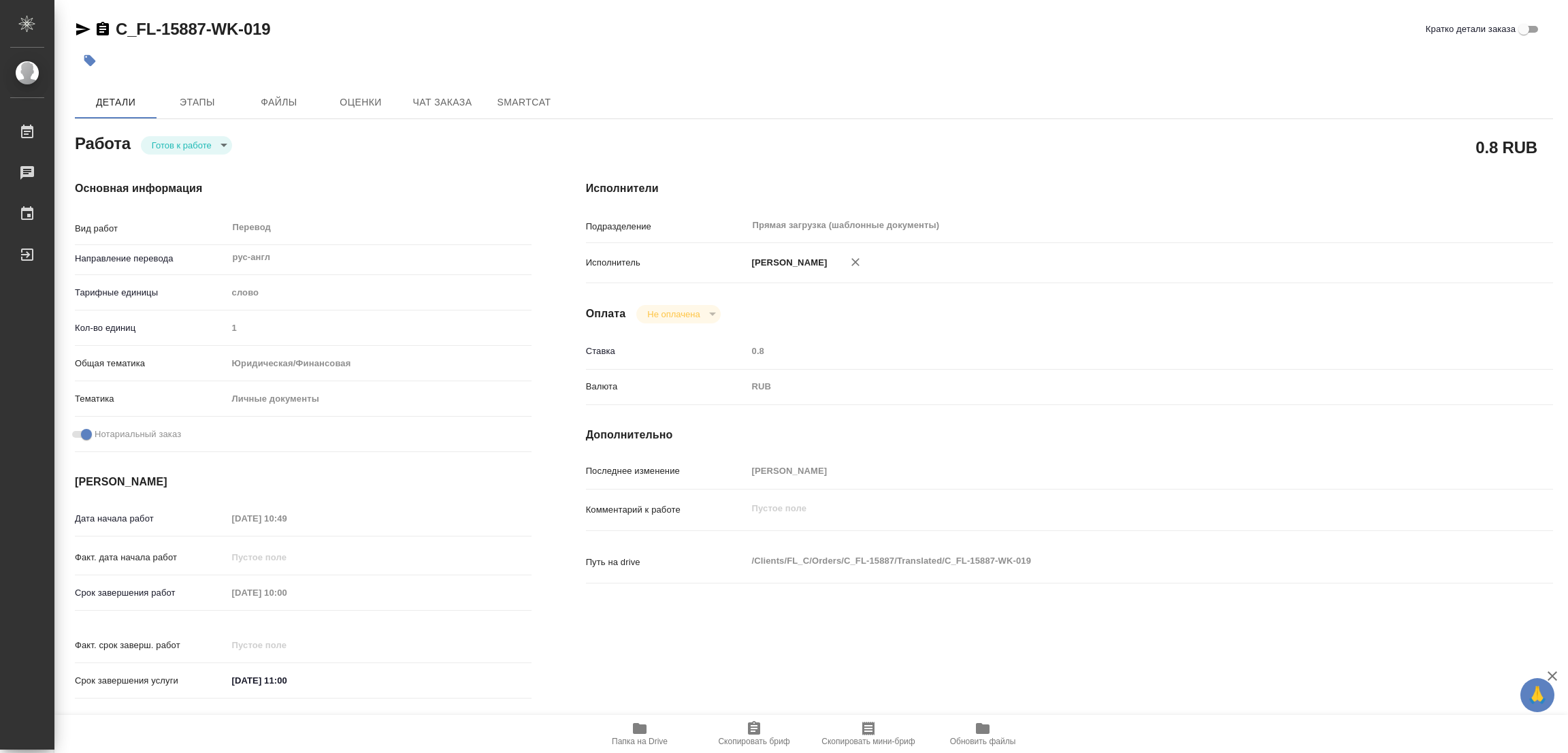
type textarea "x"
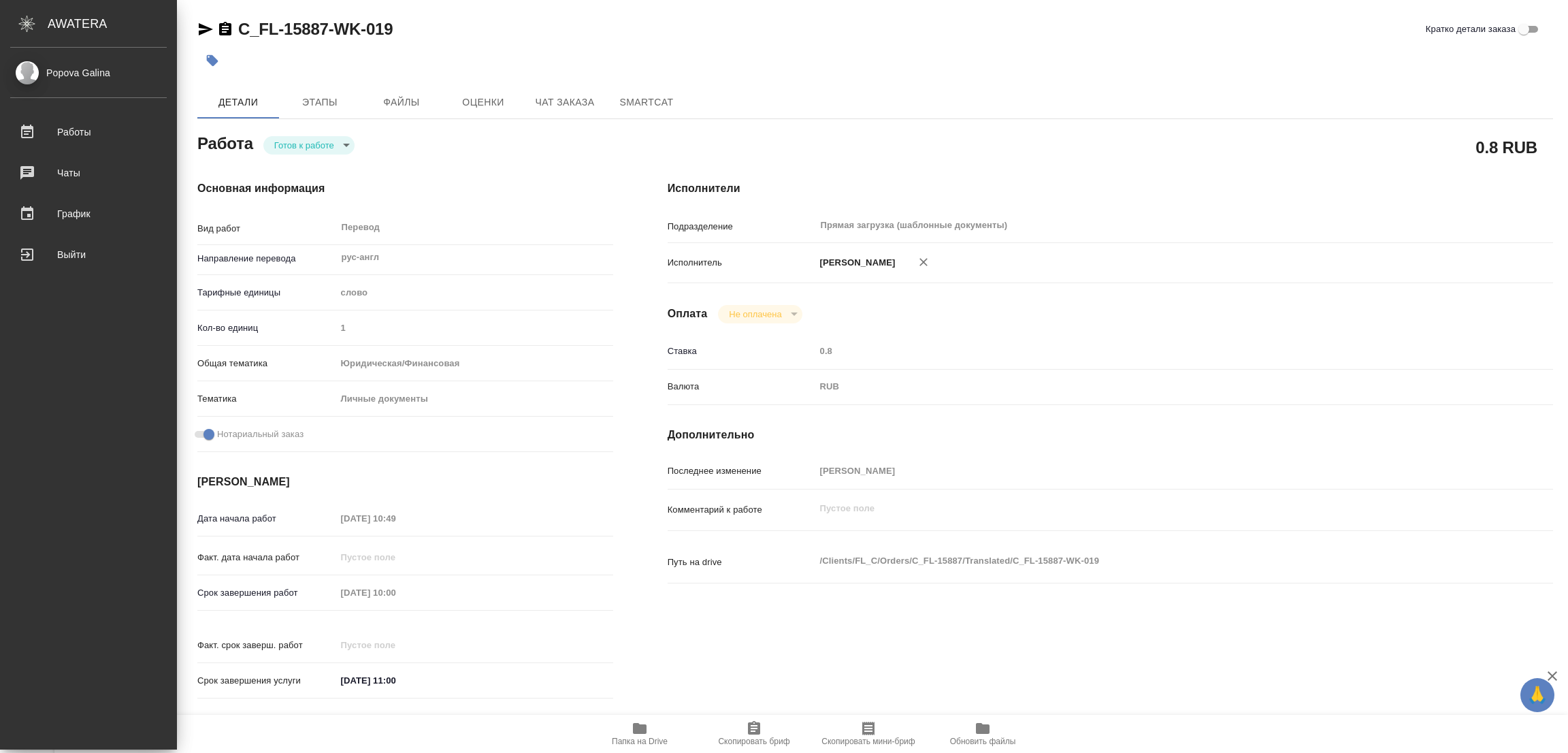
type textarea "x"
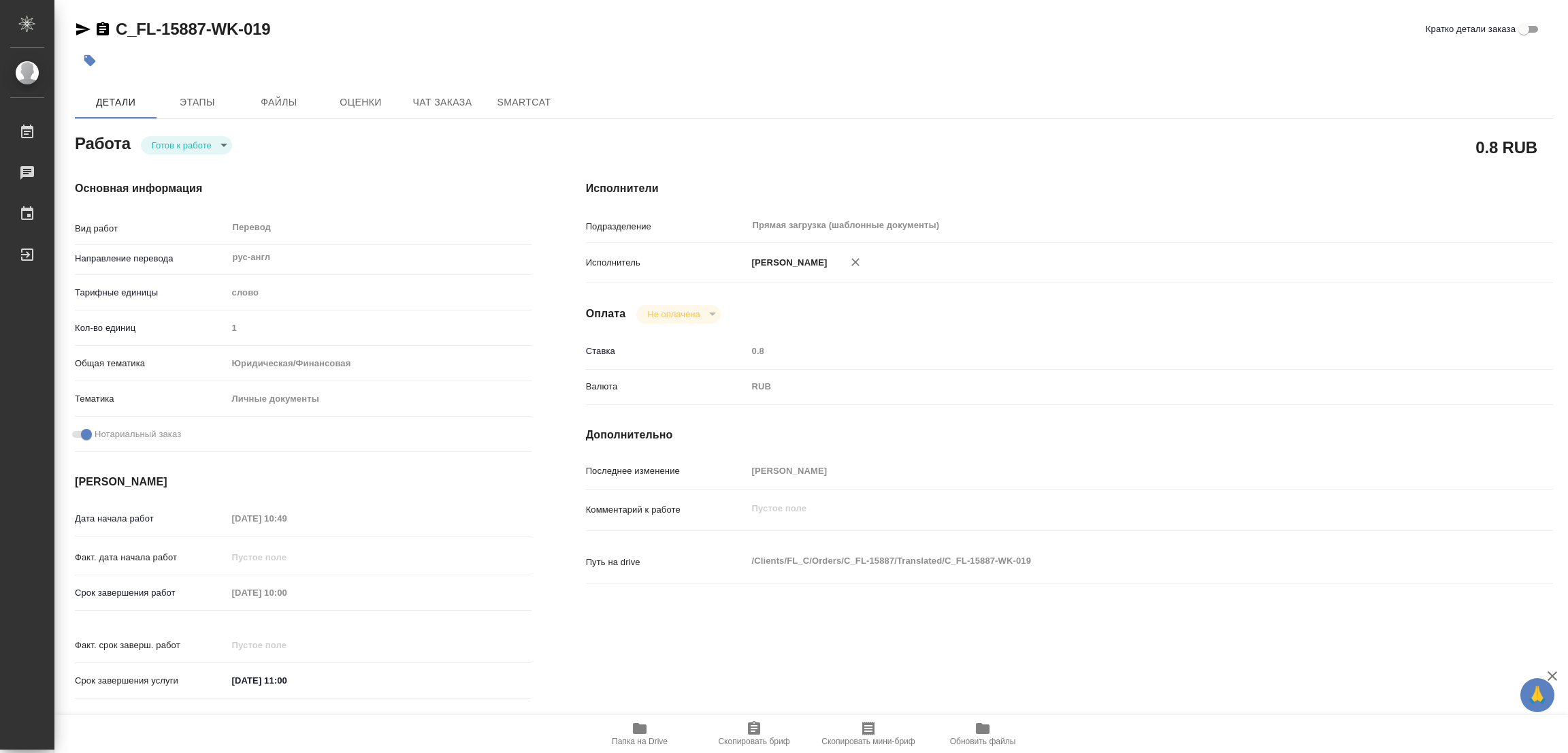
type textarea "x"
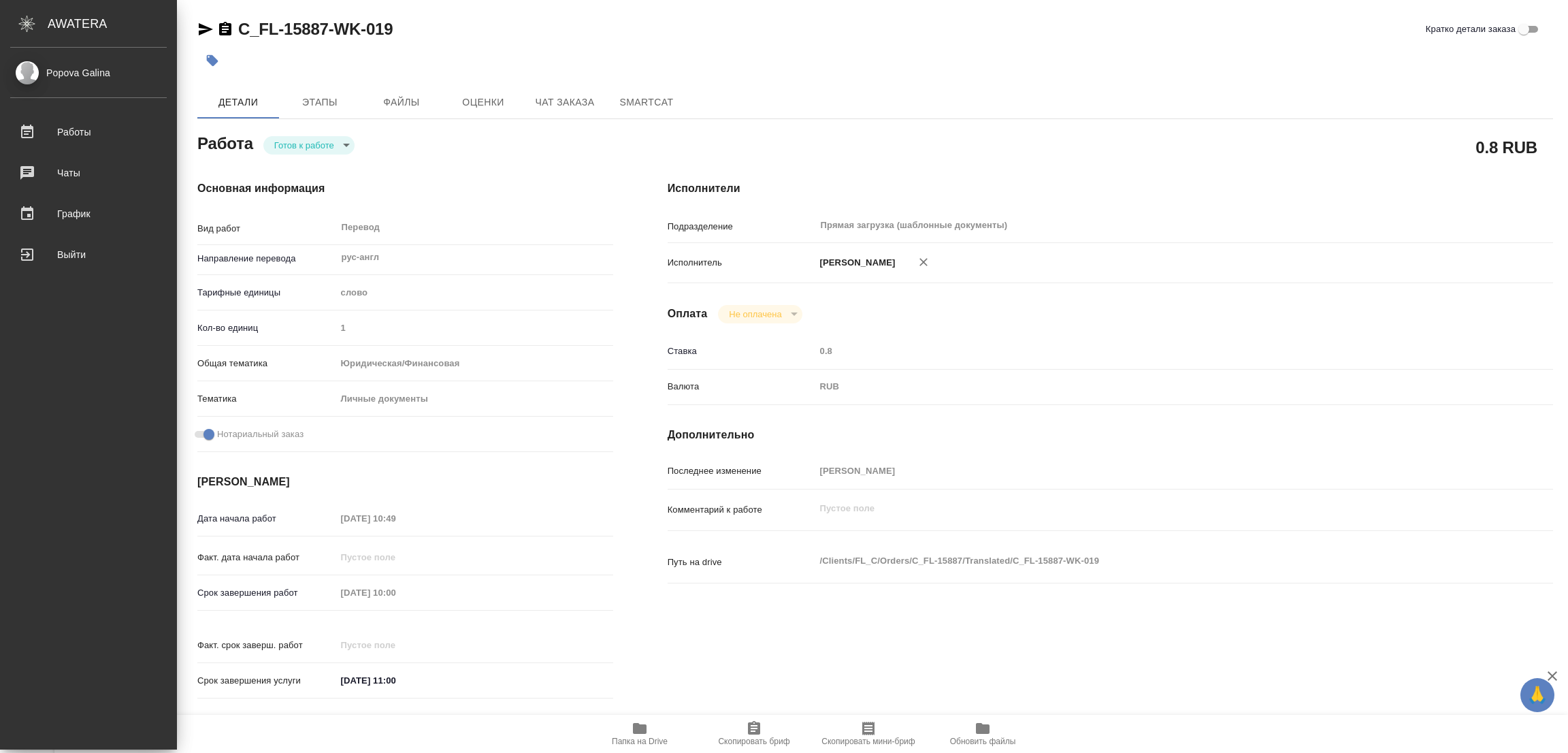
type textarea "x"
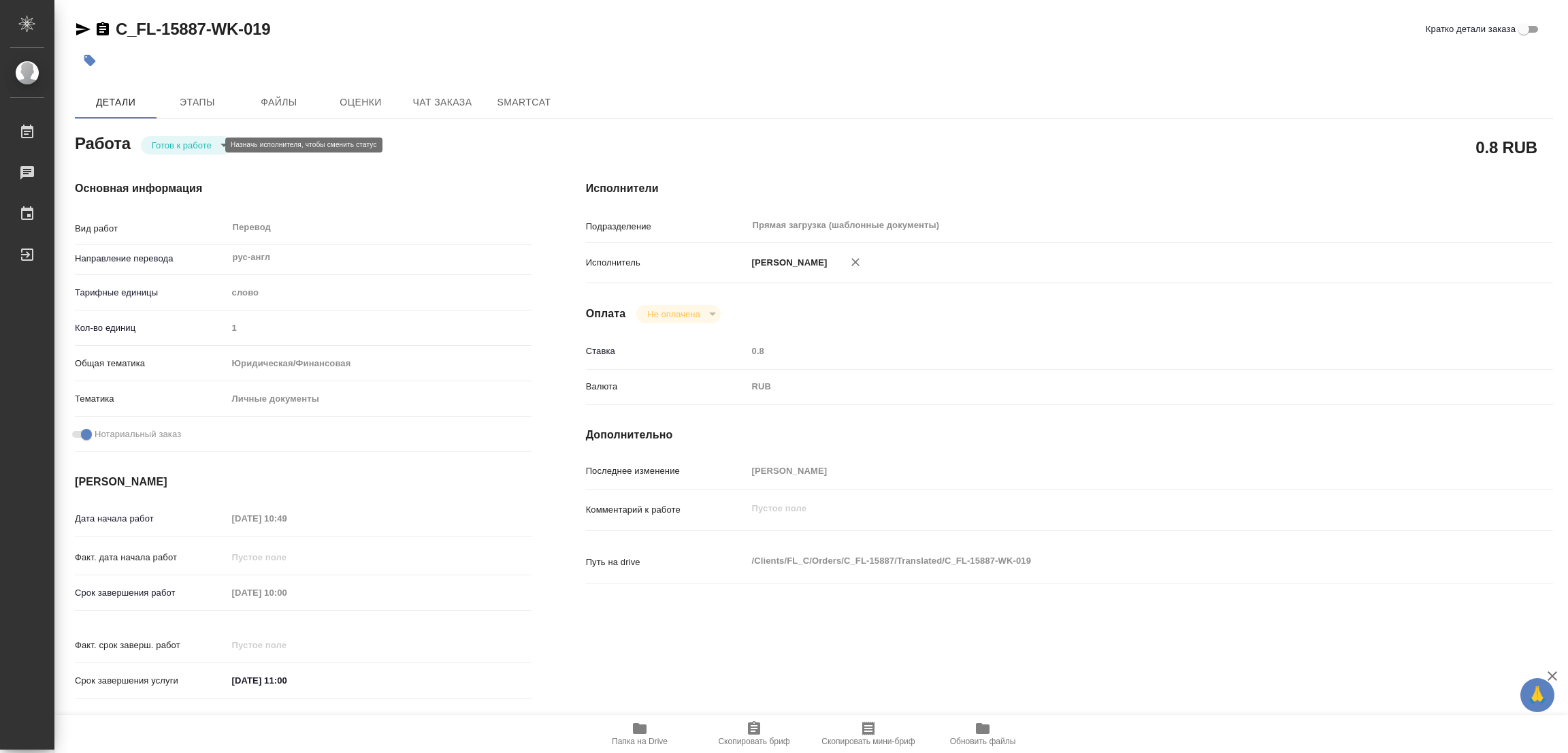
click at [181, 144] on body "🙏 .cls-1 fill:#fff; AWATERA Popova Galina Работы 0 Чаты График Выйти C_FL-15887…" at bounding box center [784, 376] width 1568 height 753
click at [181, 144] on button "В работе" at bounding box center [174, 145] width 45 height 15
type textarea "x"
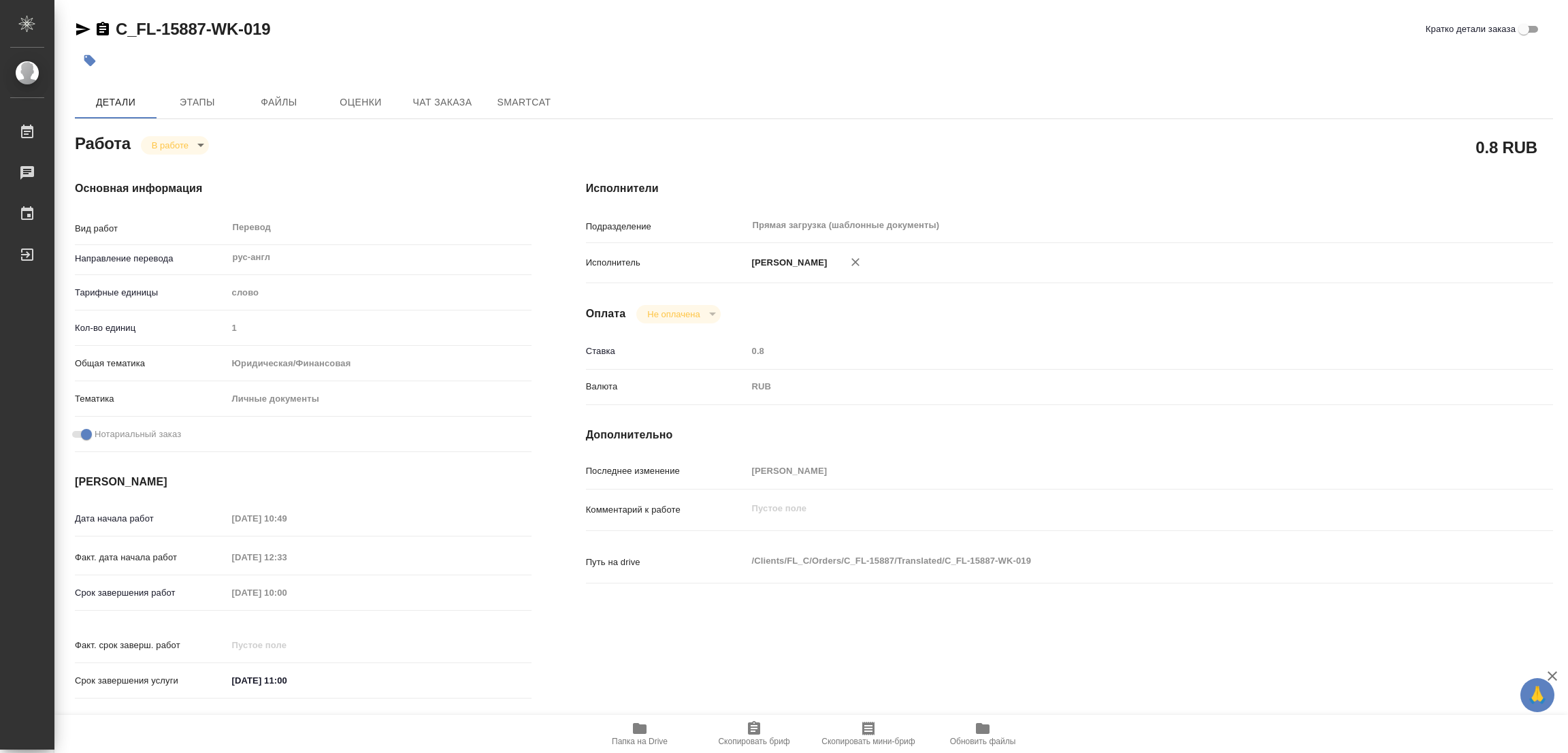
type textarea "x"
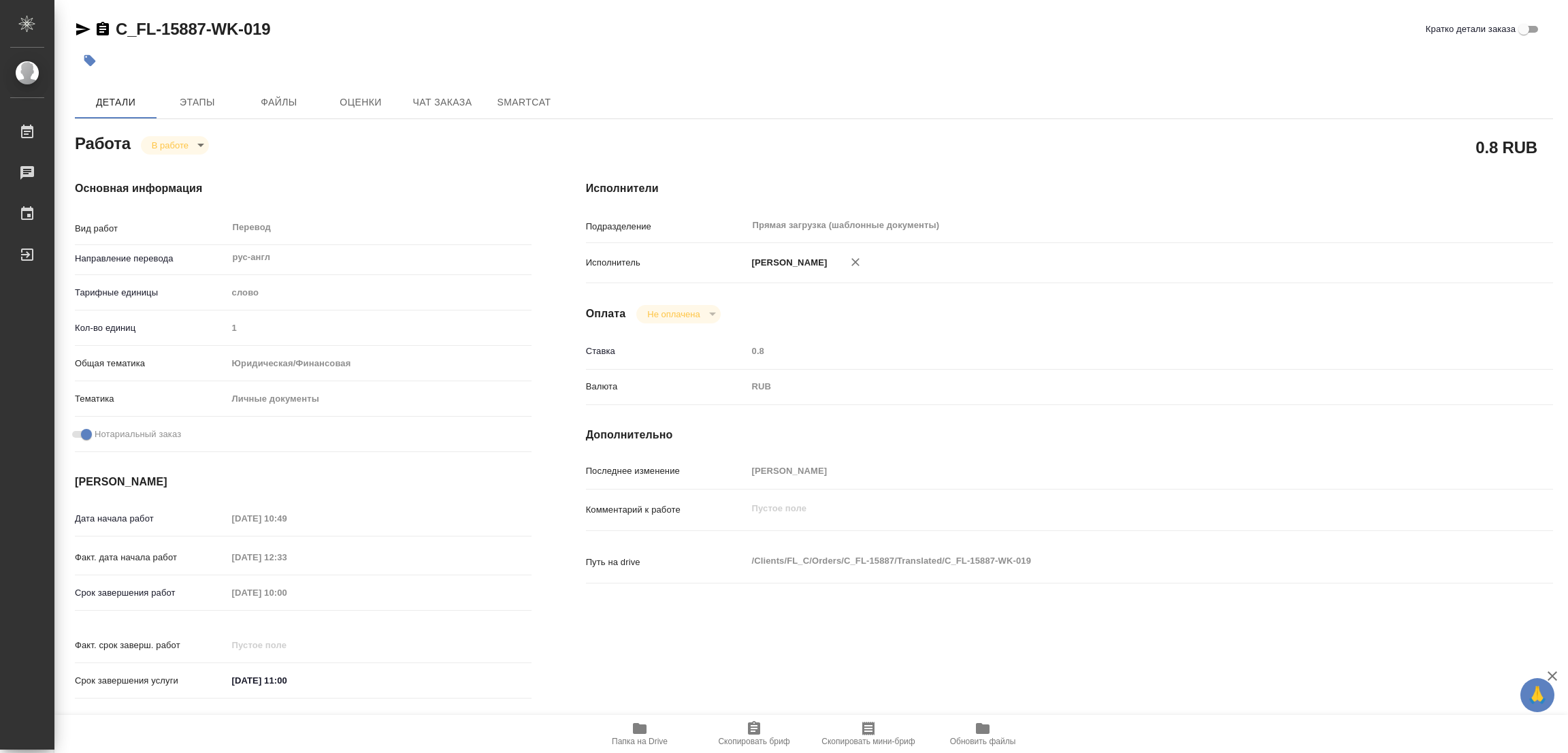
type textarea "x"
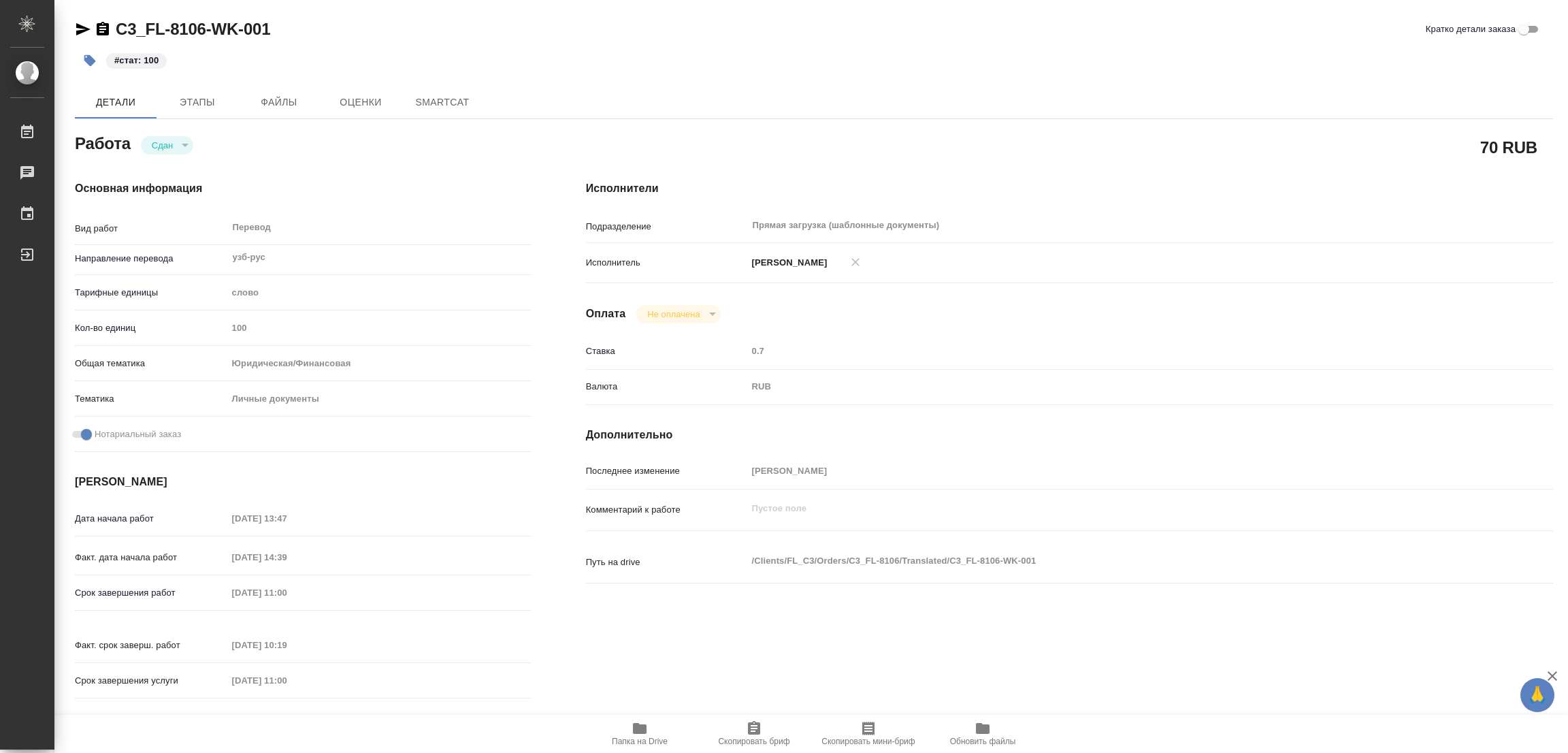
type textarea "x"
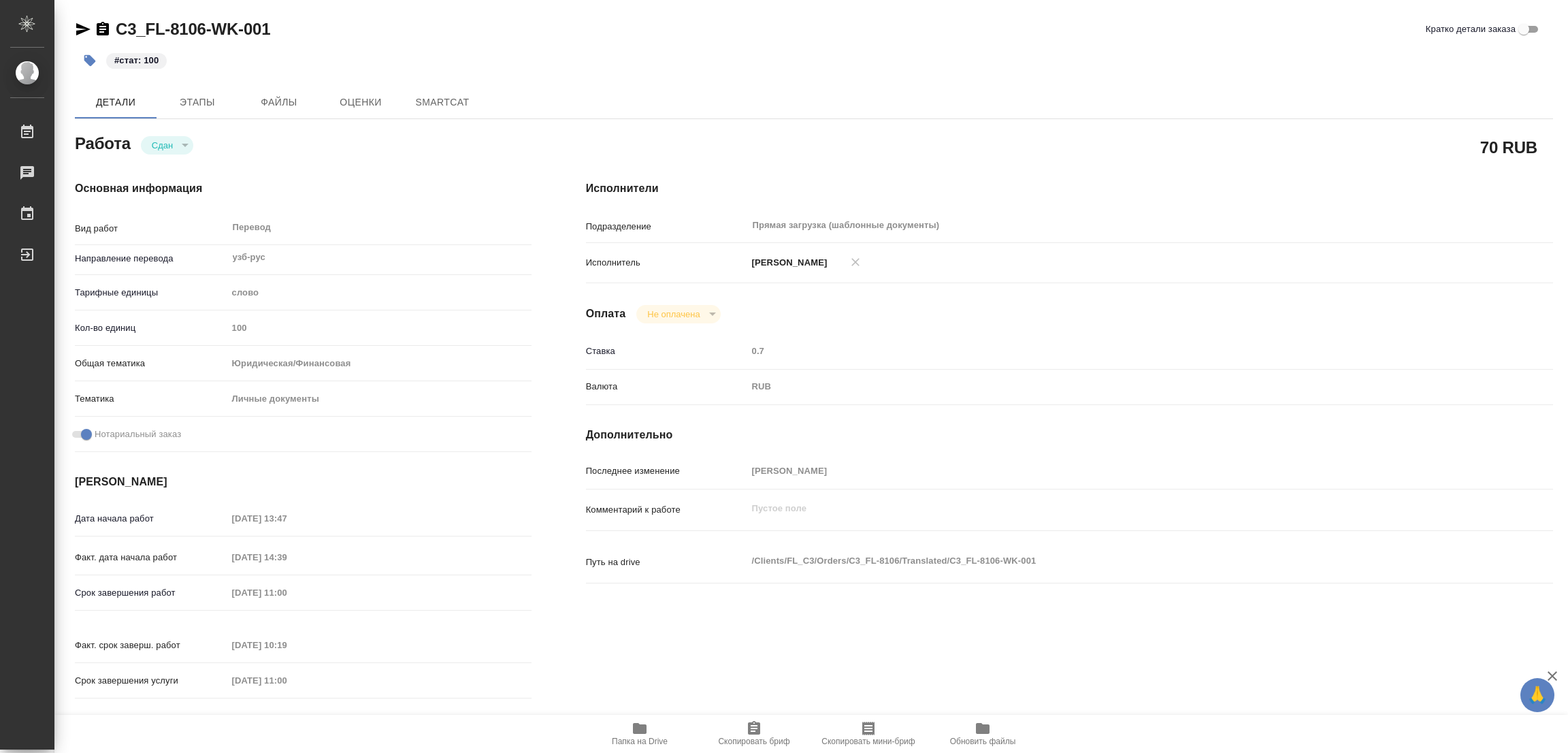
type textarea "x"
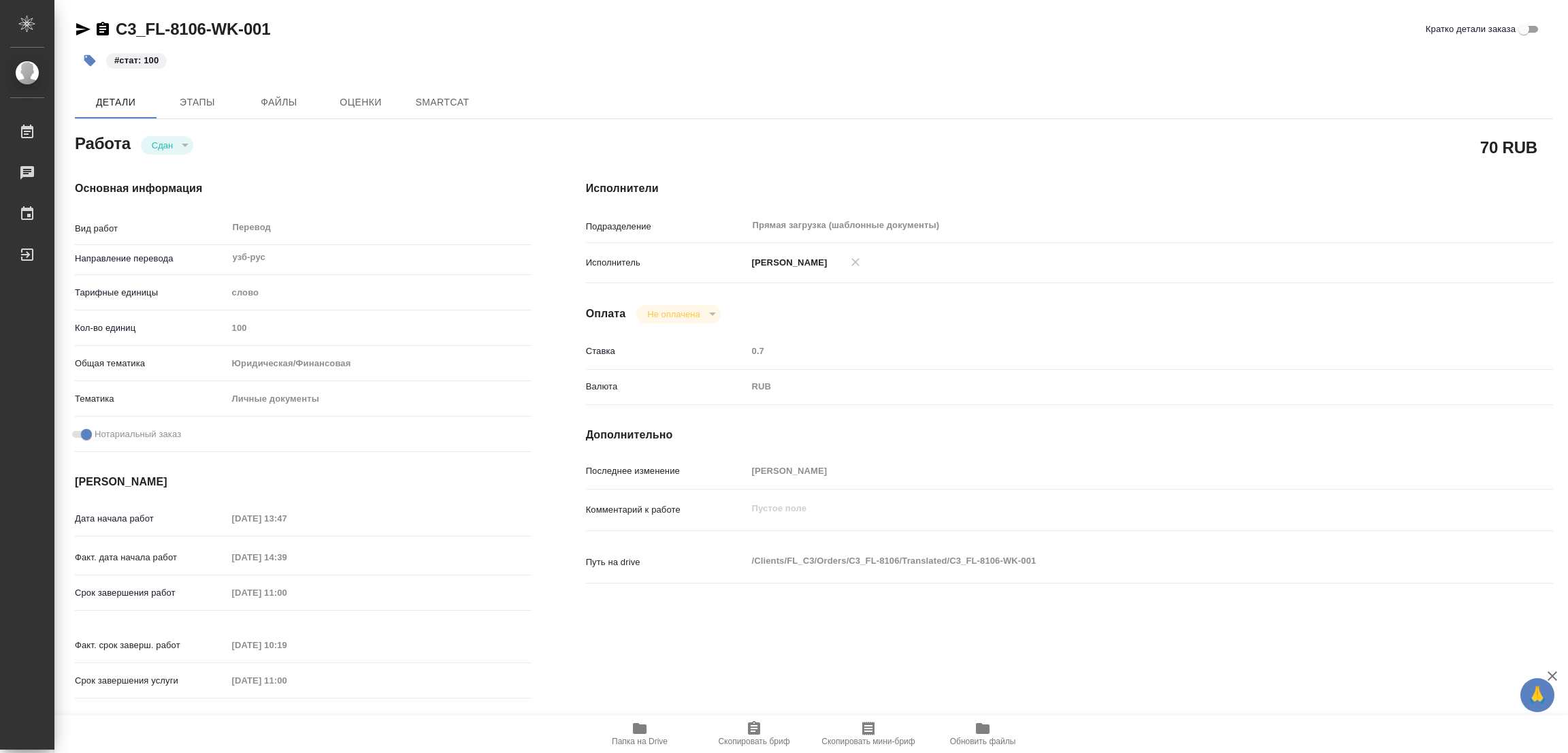
type textarea "x"
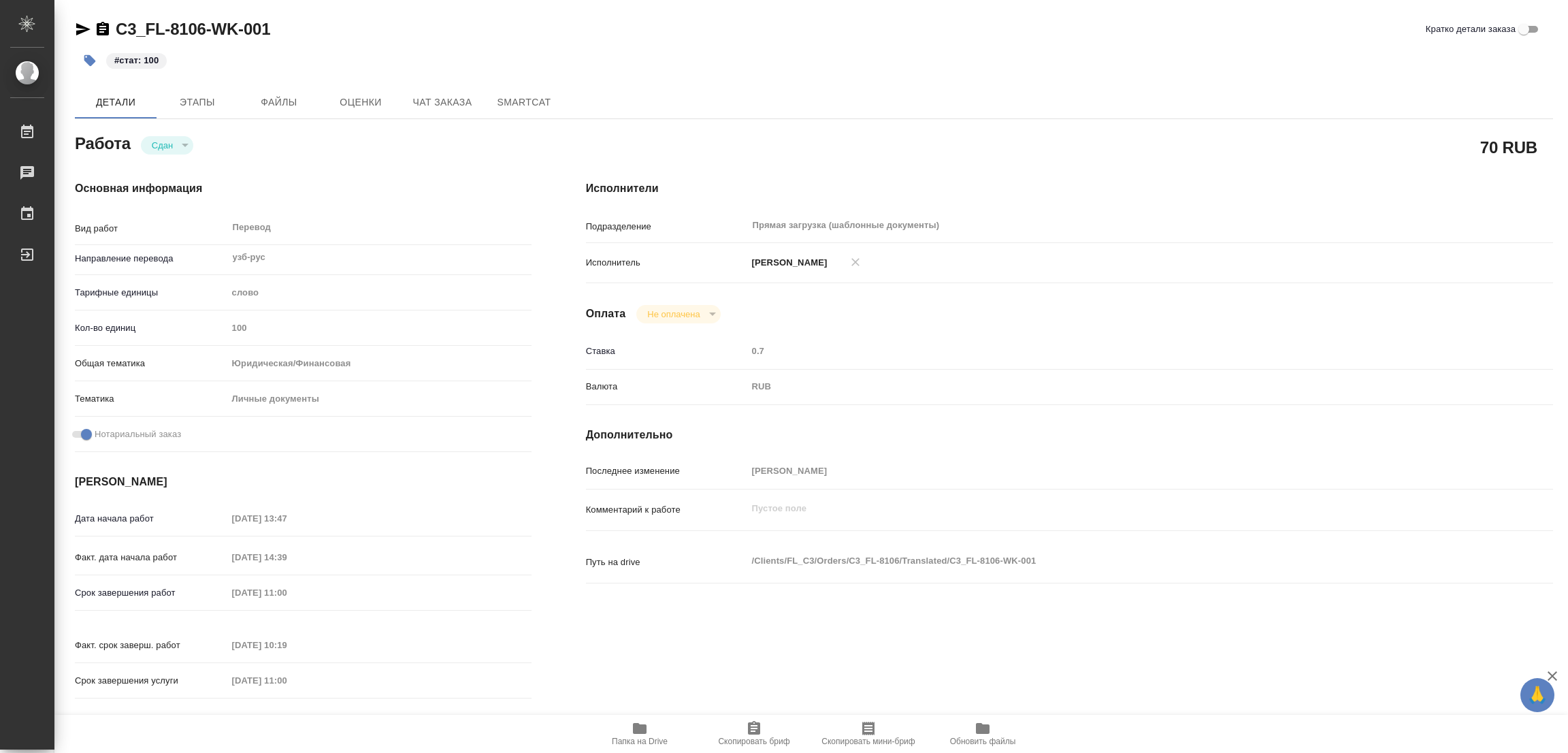
type textarea "x"
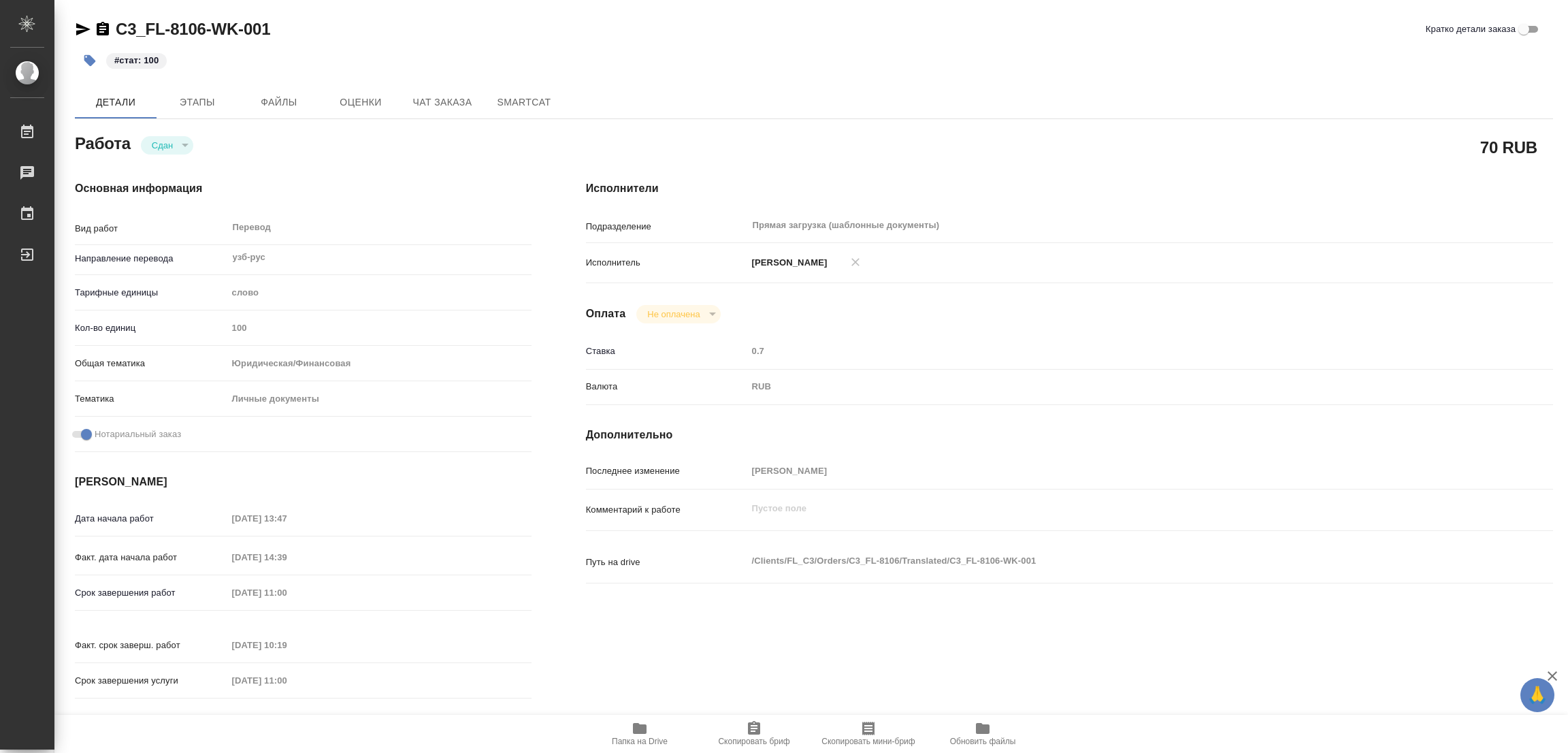
type textarea "x"
